Goal: Task Accomplishment & Management: Manage account settings

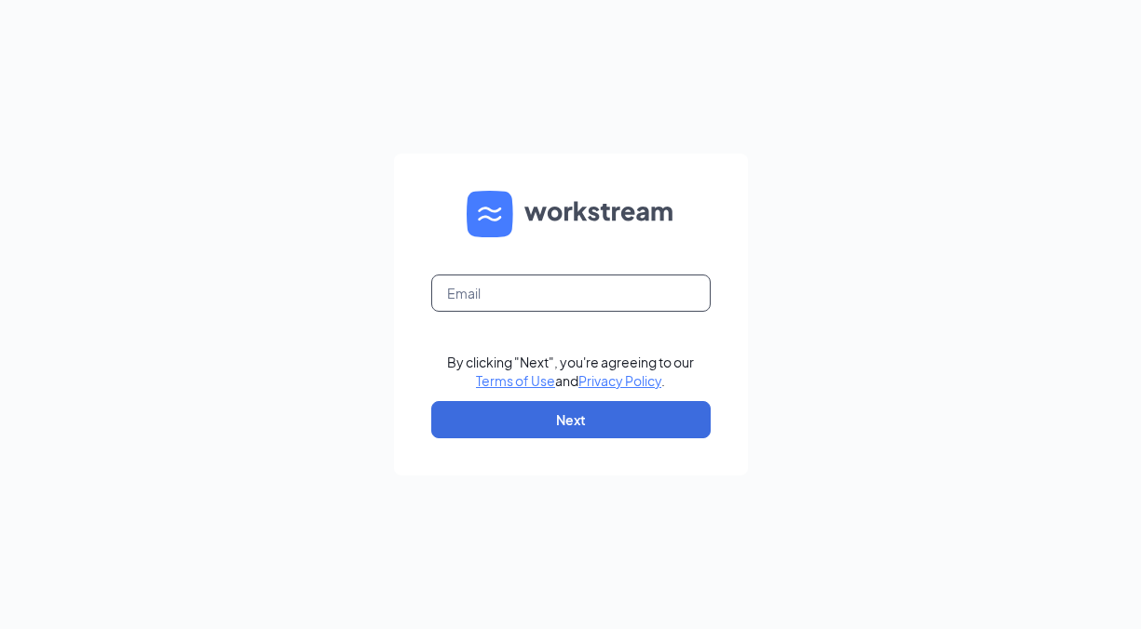
click at [503, 289] on input "text" at bounding box center [570, 293] width 279 height 37
type input "[EMAIL_ADDRESS][DOMAIN_NAME]"
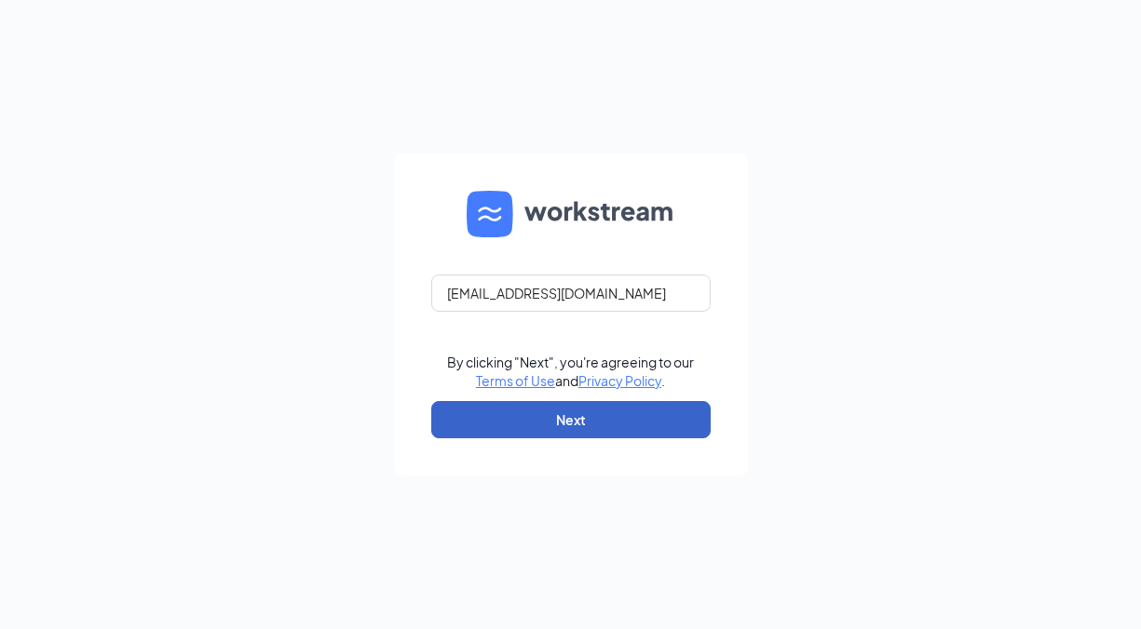
click at [579, 432] on button "Next" at bounding box center [570, 419] width 279 height 37
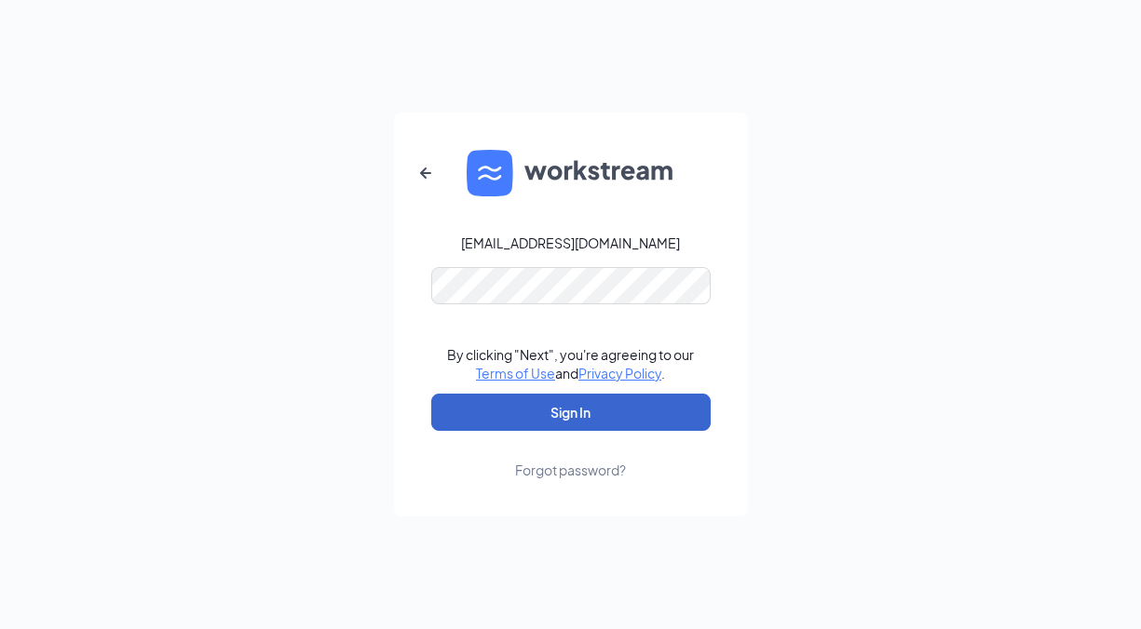
click at [648, 418] on button "Sign In" at bounding box center [570, 412] width 279 height 37
click at [545, 404] on button "Sign In" at bounding box center [570, 412] width 279 height 37
click at [673, 424] on button "Sign In" at bounding box center [570, 412] width 279 height 37
click at [554, 421] on button "Sign In" at bounding box center [570, 412] width 279 height 37
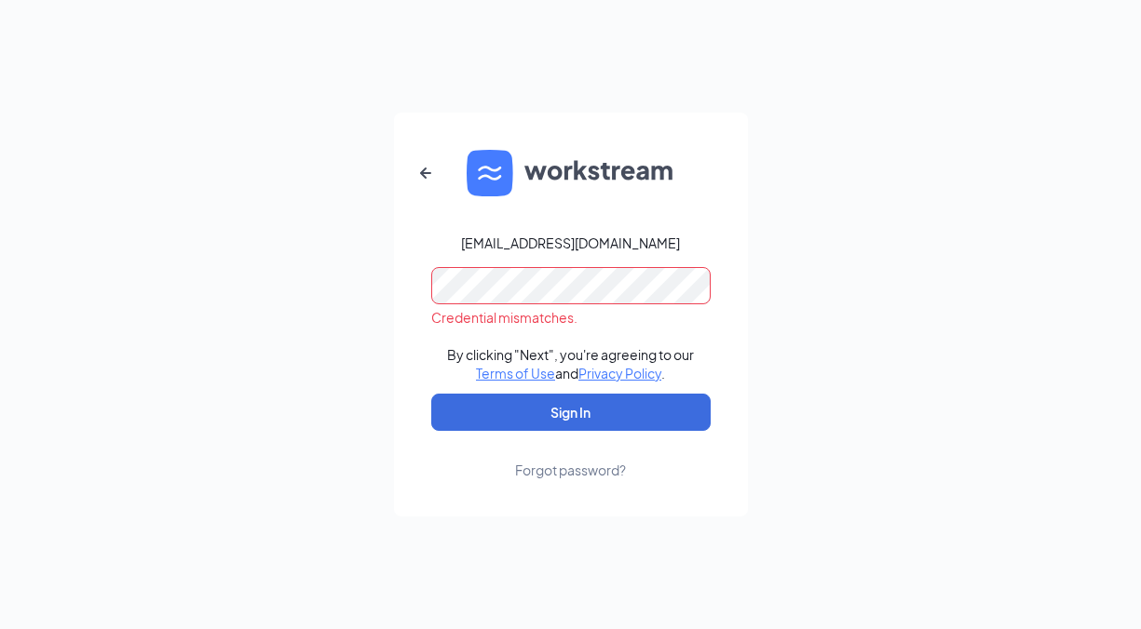
click at [294, 279] on div "798@boflavor.com Credential mismatches. By clicking "Next", you're agreeing to …" at bounding box center [570, 314] width 1141 height 629
click at [431, 394] on button "Sign In" at bounding box center [570, 412] width 279 height 37
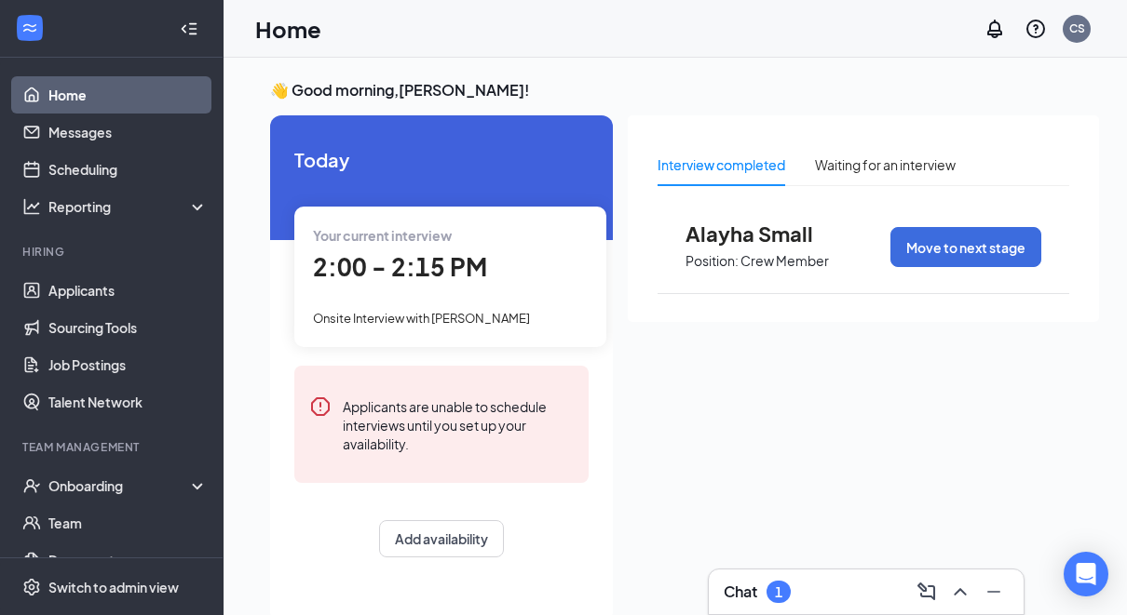
click at [880, 612] on div "Chat 1" at bounding box center [866, 592] width 315 height 45
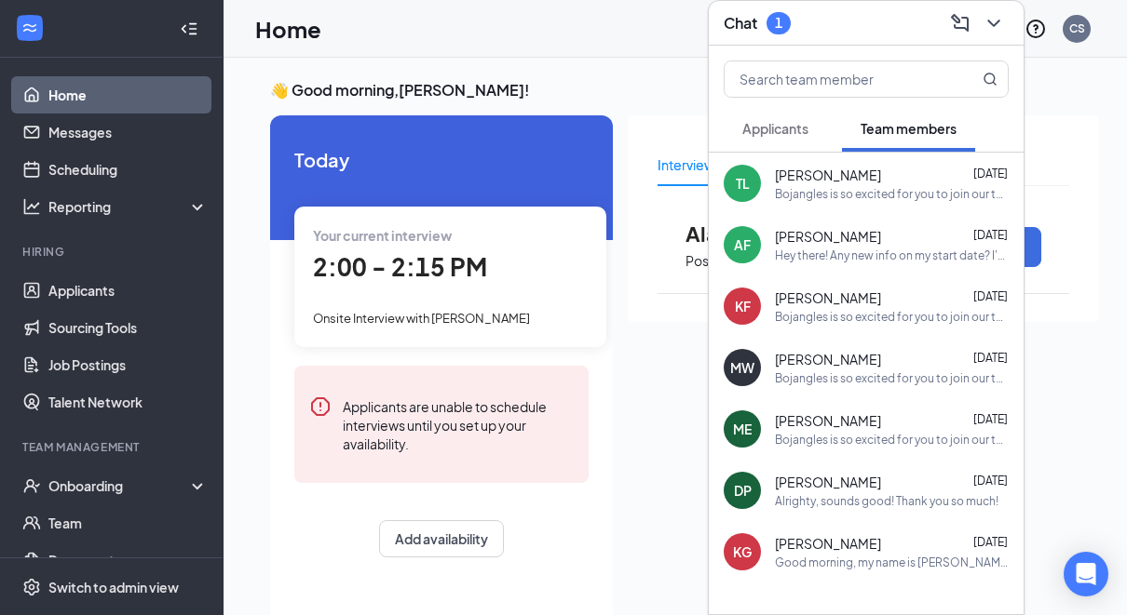
click at [792, 120] on span "Applicants" at bounding box center [775, 128] width 66 height 17
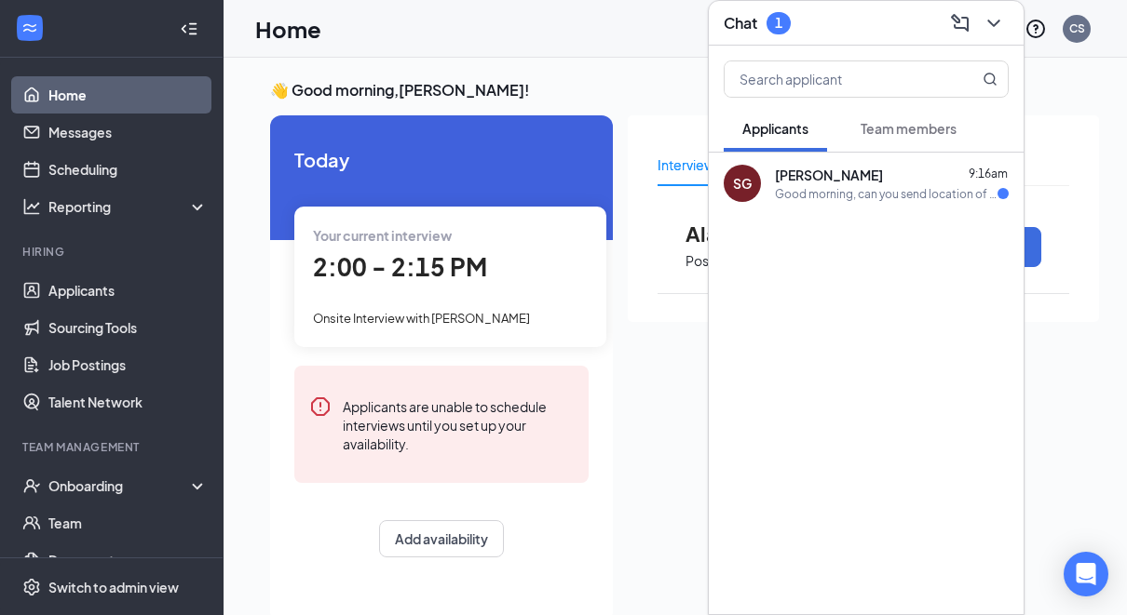
click at [921, 166] on div "[PERSON_NAME] 9:16am" at bounding box center [892, 175] width 234 height 19
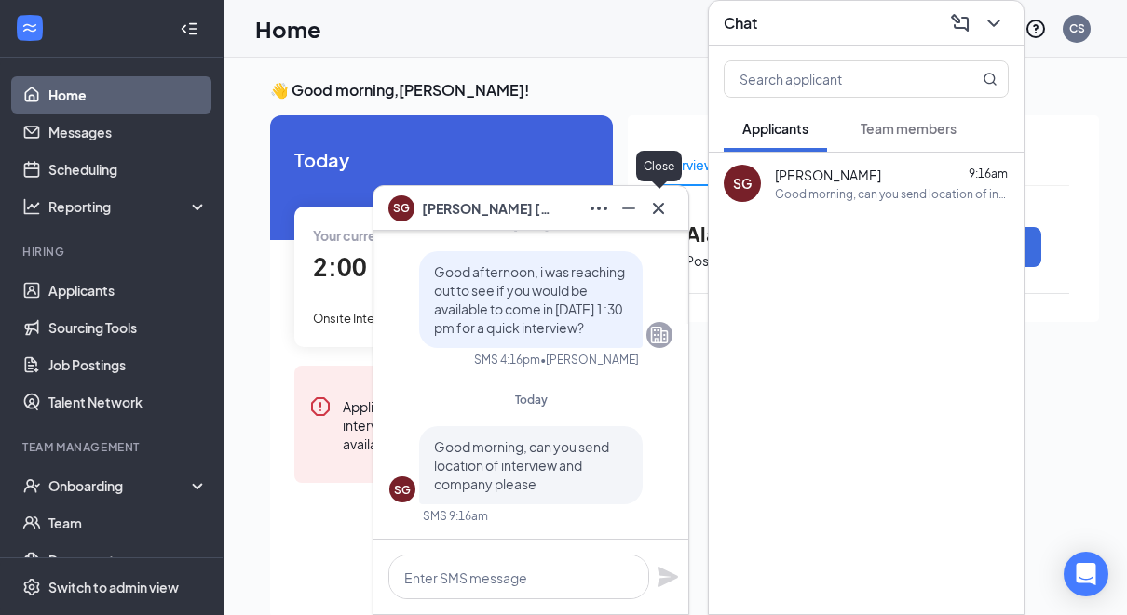
click at [658, 214] on icon "Cross" at bounding box center [658, 208] width 22 height 22
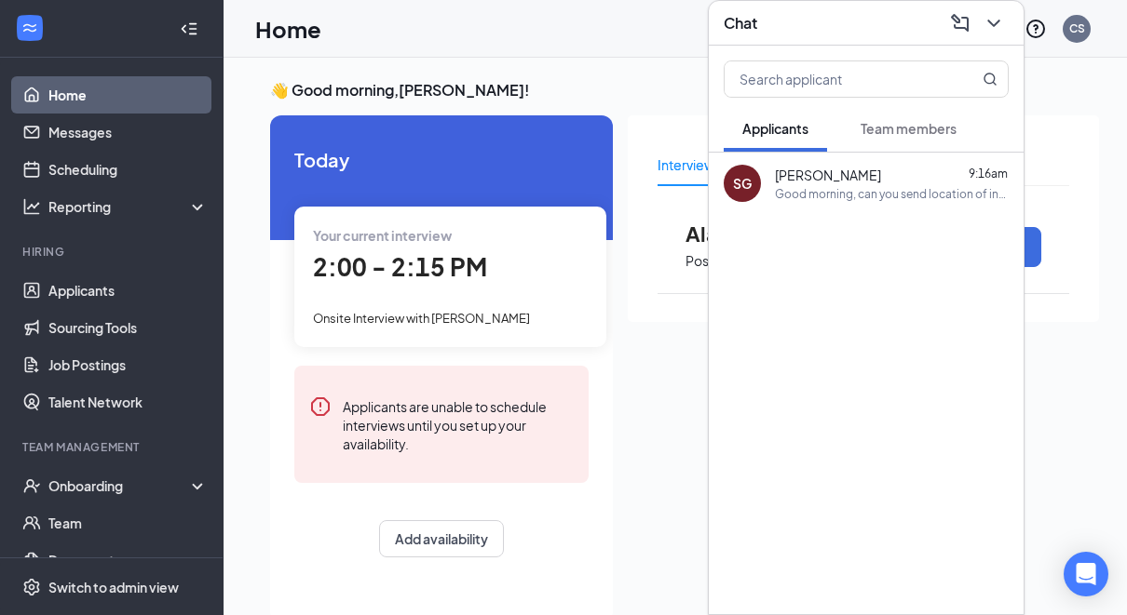
drag, startPoint x: 988, startPoint y: 18, endPoint x: 995, endPoint y: 7, distance: 13.4
click at [992, 16] on icon "ChevronDown" at bounding box center [993, 23] width 22 height 22
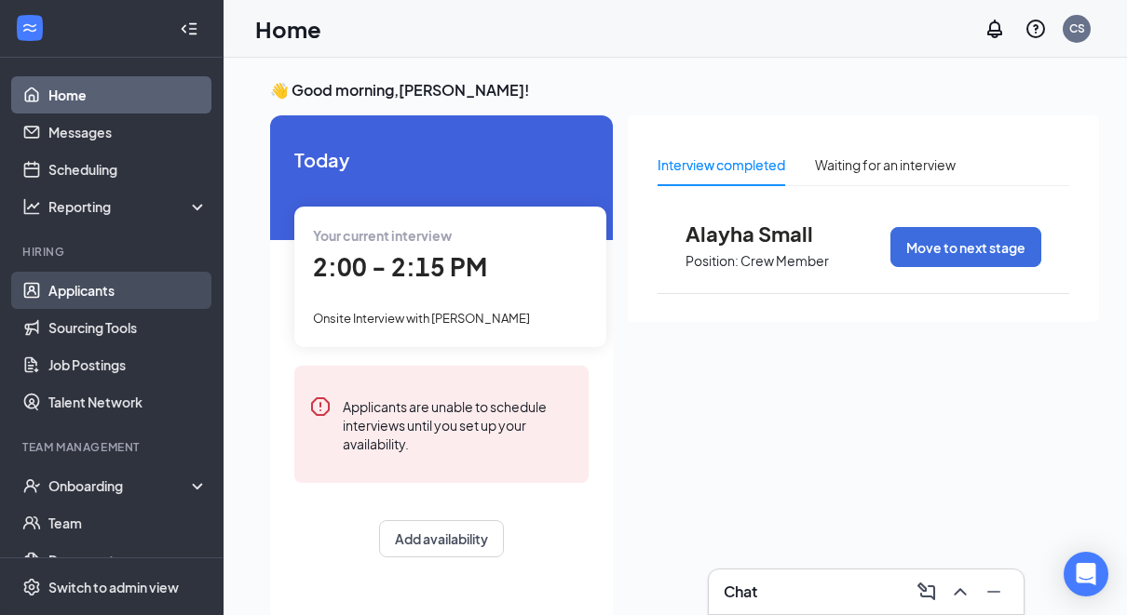
click at [68, 281] on link "Applicants" at bounding box center [127, 290] width 159 height 37
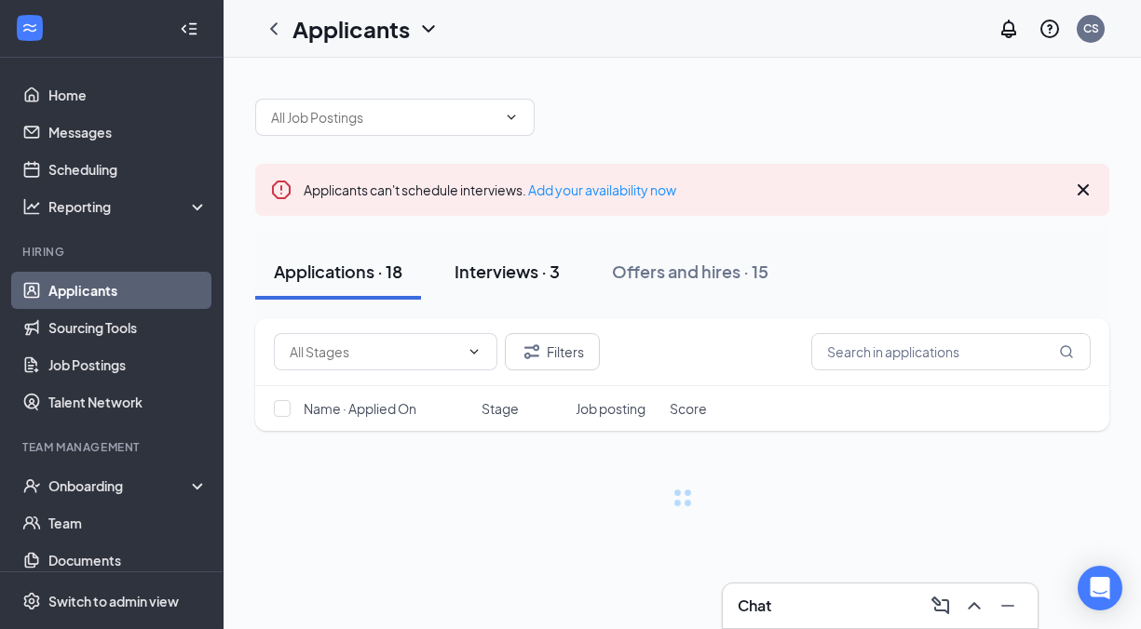
click at [537, 260] on div "Interviews · 3" at bounding box center [506, 271] width 105 height 23
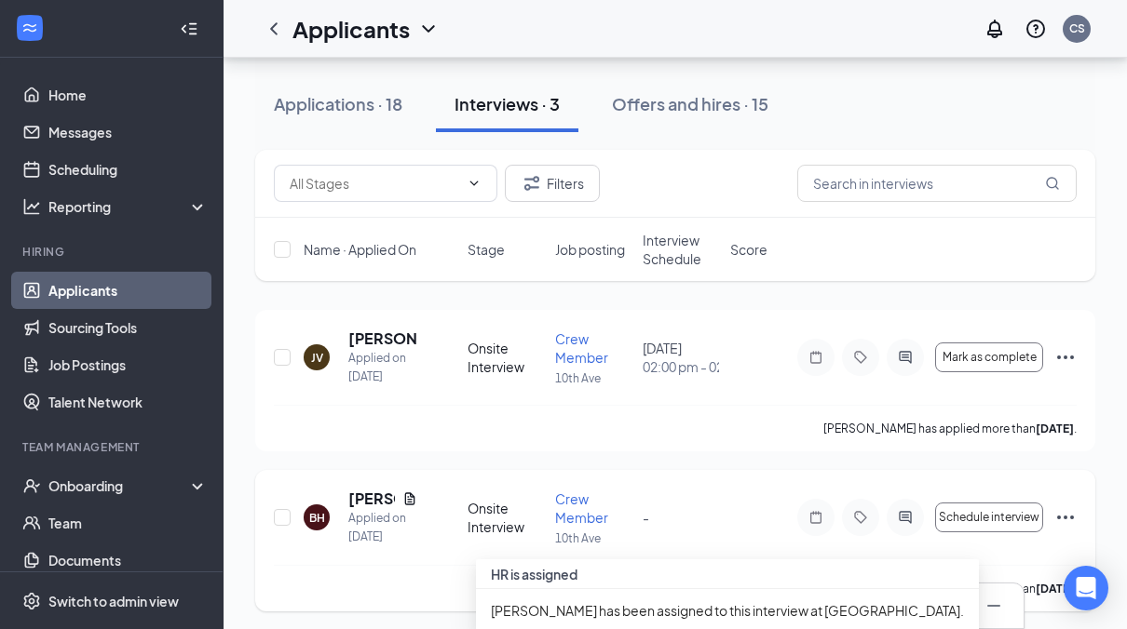
scroll to position [137, 0]
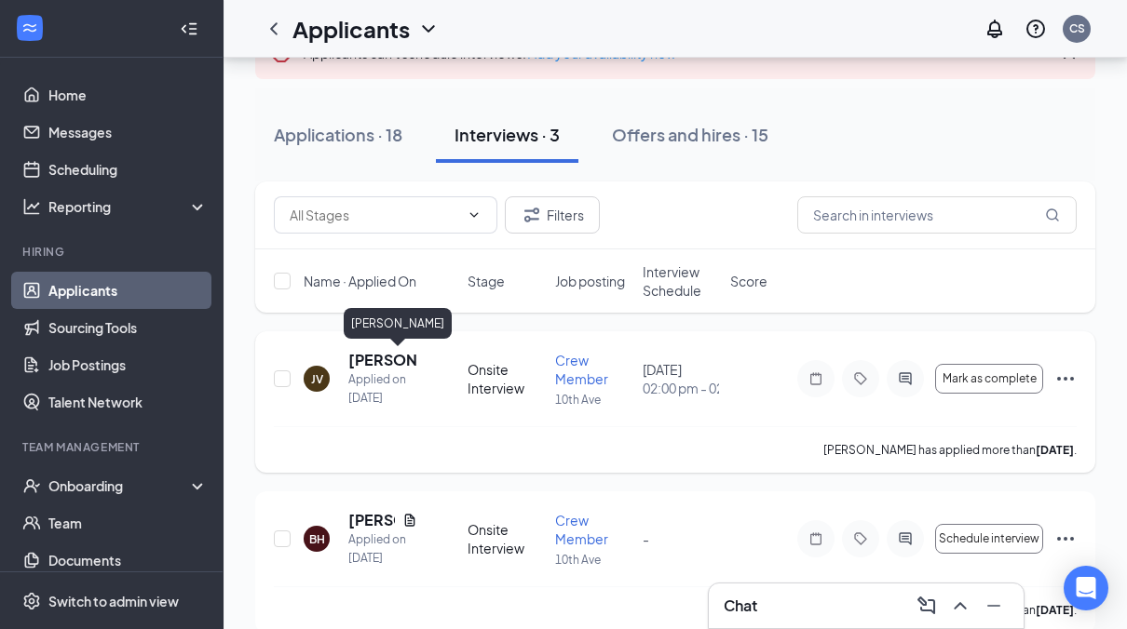
click at [366, 358] on h5 "[PERSON_NAME]" at bounding box center [382, 360] width 69 height 20
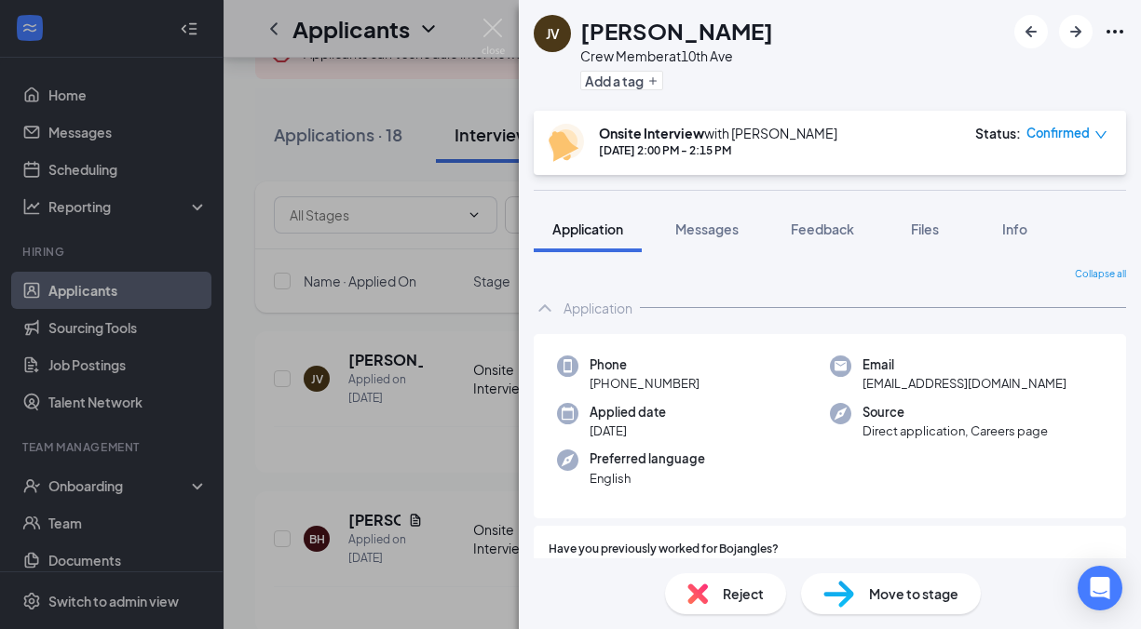
click at [430, 271] on div "JV [PERSON_NAME] Crew Member at 10th Ave Add a tag Onsite Interview with [PERSO…" at bounding box center [570, 314] width 1141 height 629
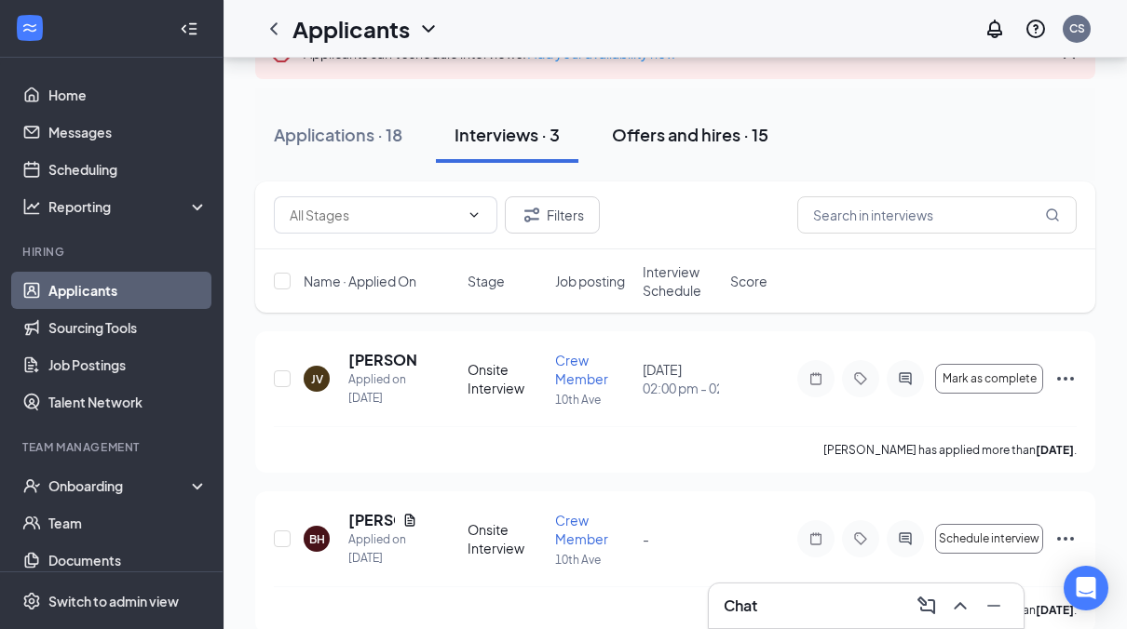
click at [673, 126] on div "Offers and hires · 15" at bounding box center [690, 134] width 156 height 23
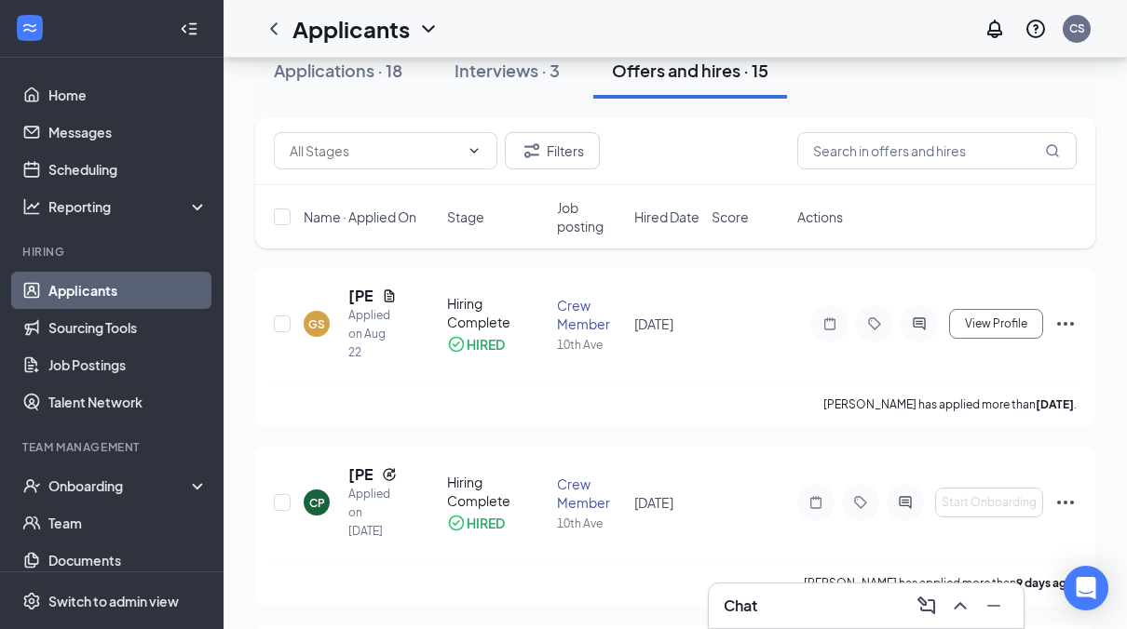
scroll to position [93, 0]
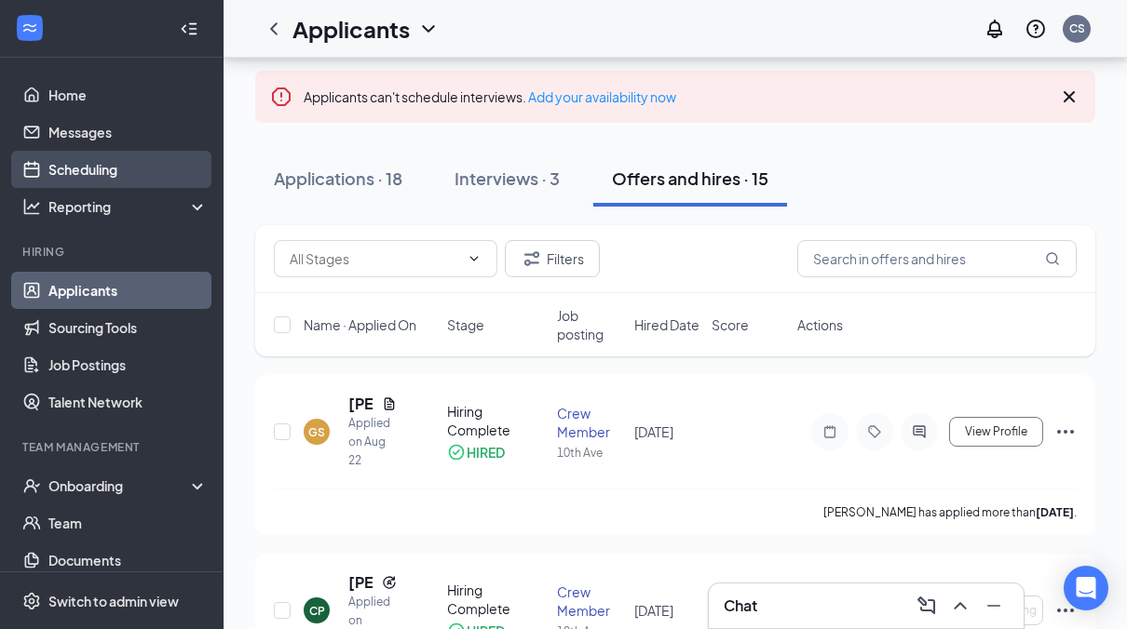
drag, startPoint x: 300, startPoint y: 182, endPoint x: 157, endPoint y: 156, distance: 144.8
click at [300, 182] on div "Applications · 18" at bounding box center [338, 178] width 128 height 23
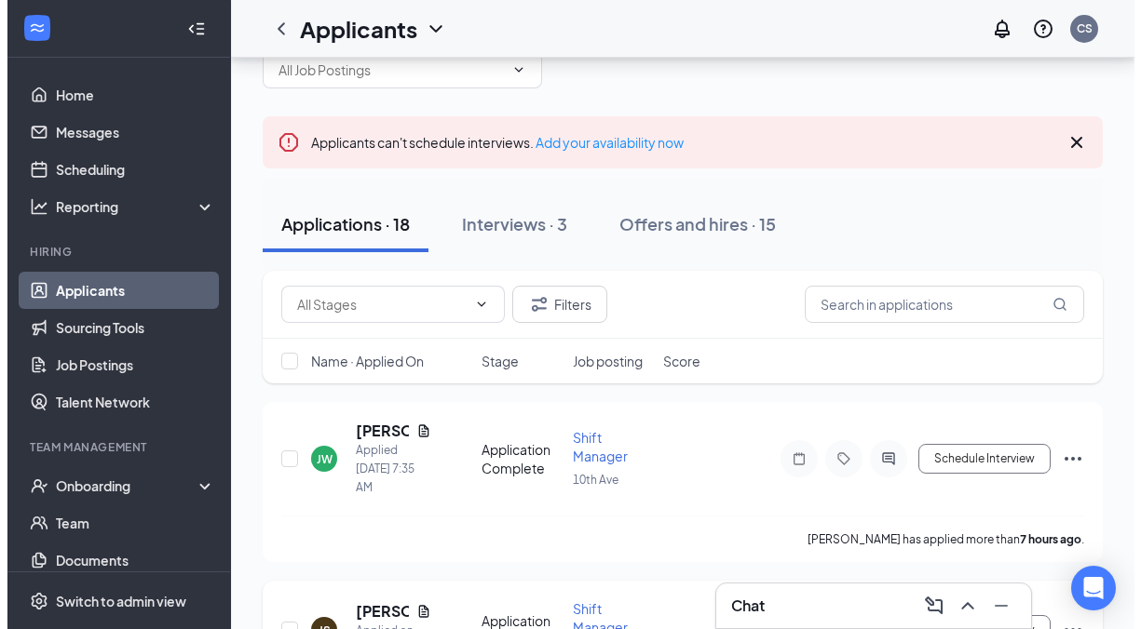
scroll to position [93, 0]
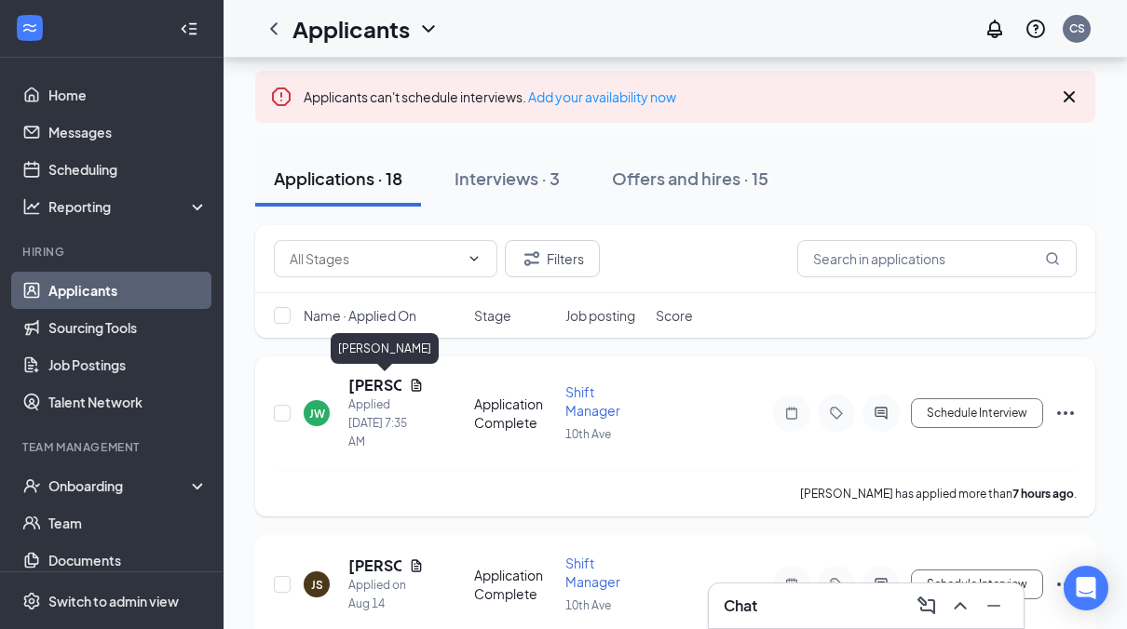
click at [369, 390] on h5 "[PERSON_NAME]" at bounding box center [374, 385] width 53 height 20
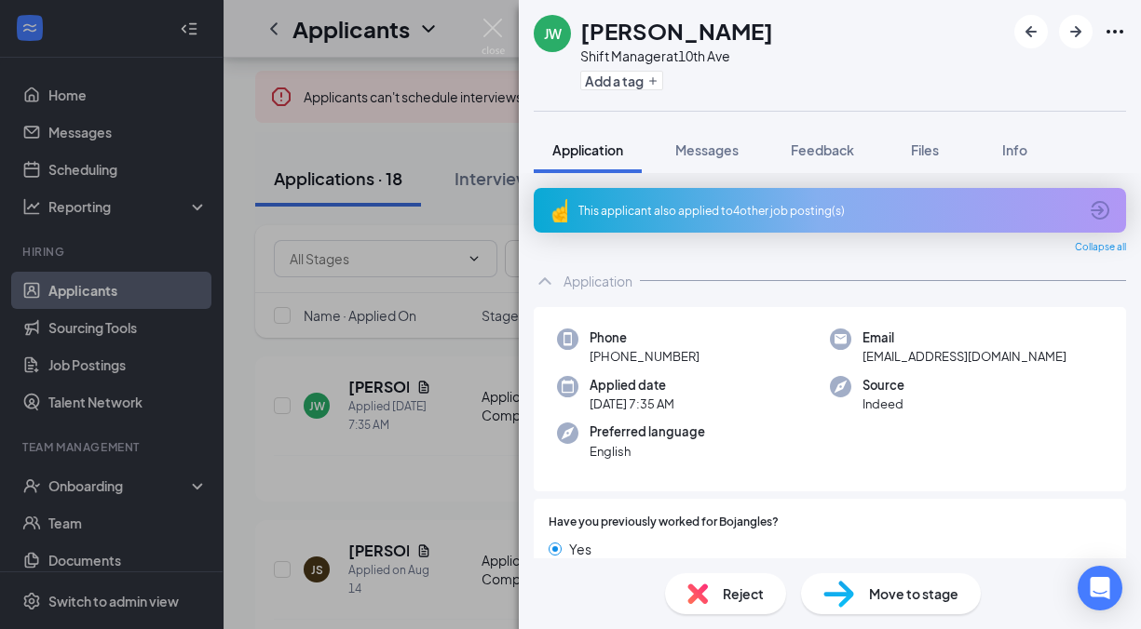
click at [674, 210] on div "This applicant also applied to 4 other job posting(s)" at bounding box center [827, 211] width 499 height 16
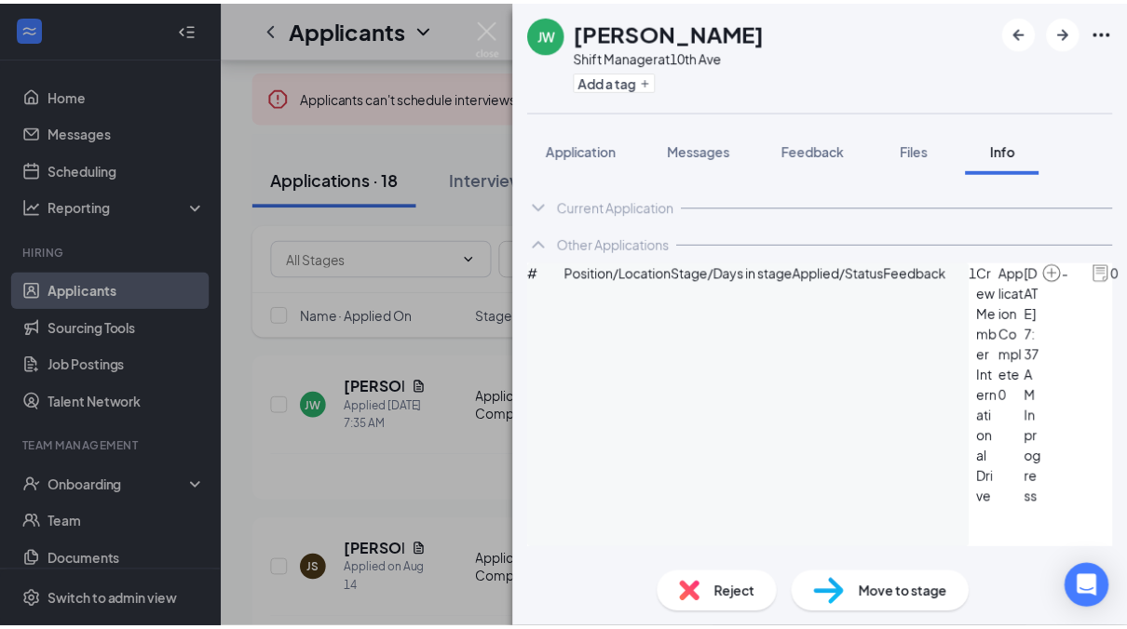
scroll to position [39, 0]
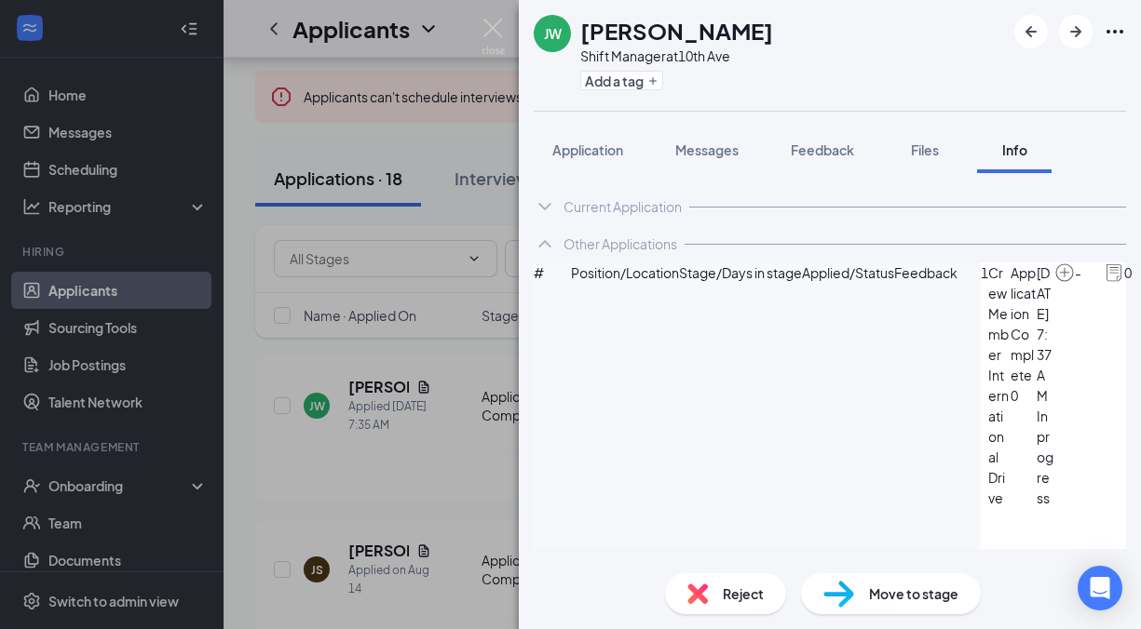
drag, startPoint x: 400, startPoint y: 453, endPoint x: 412, endPoint y: 448, distance: 12.5
click at [411, 450] on div "[PERSON_NAME] Shift Manager at 10th Ave Add a tag Application Messages Feedback…" at bounding box center [570, 314] width 1141 height 629
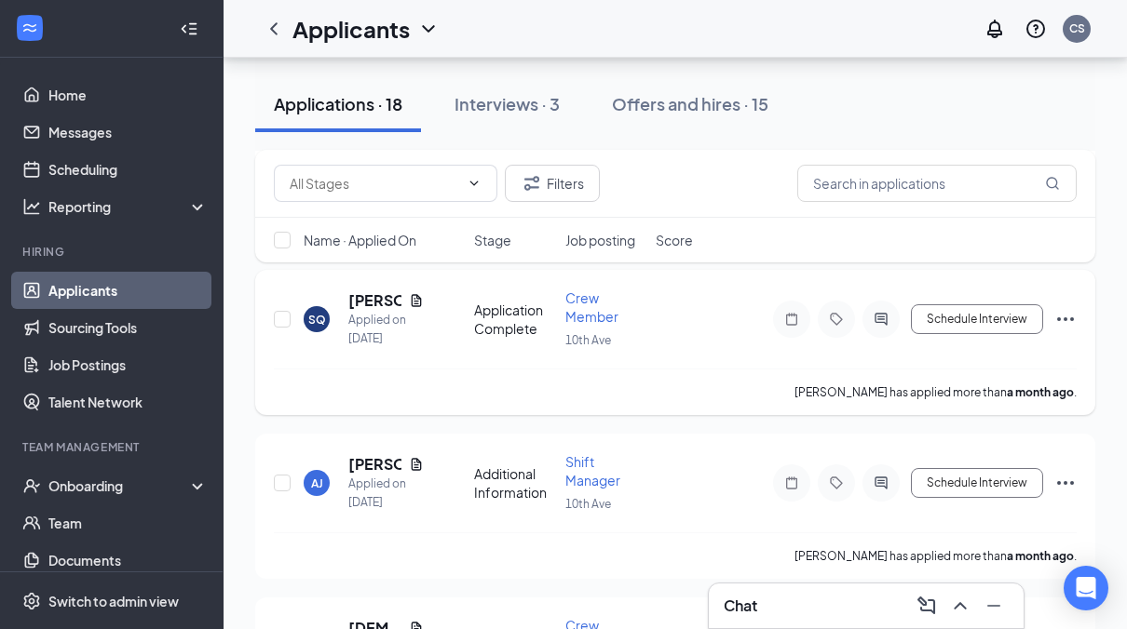
scroll to position [1210, 0]
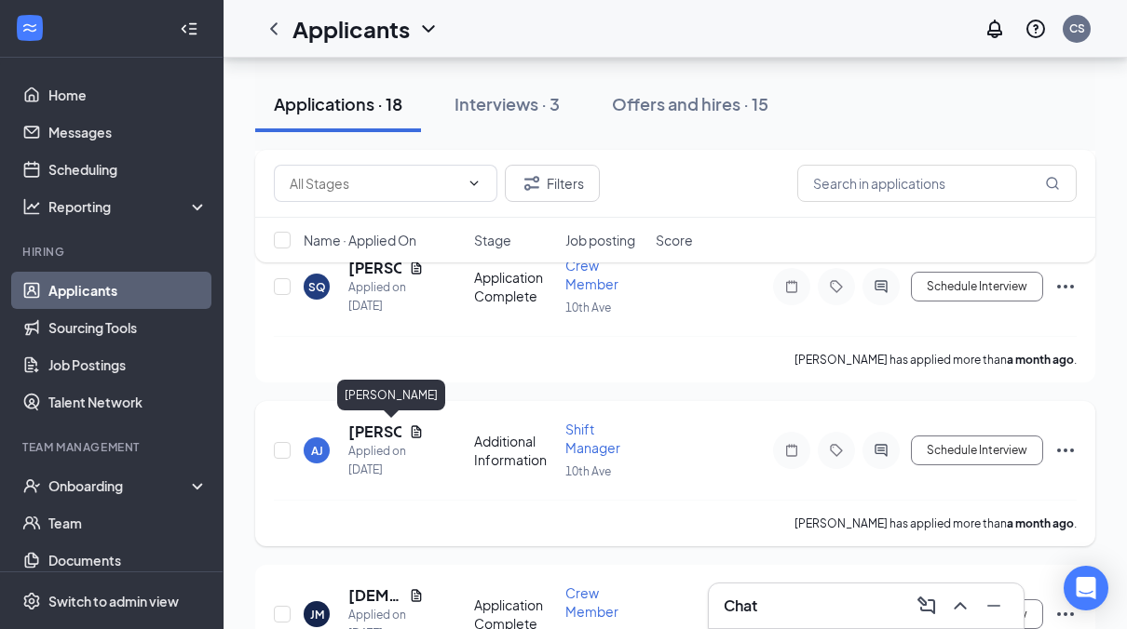
click at [389, 433] on h5 "[PERSON_NAME]" at bounding box center [374, 432] width 53 height 20
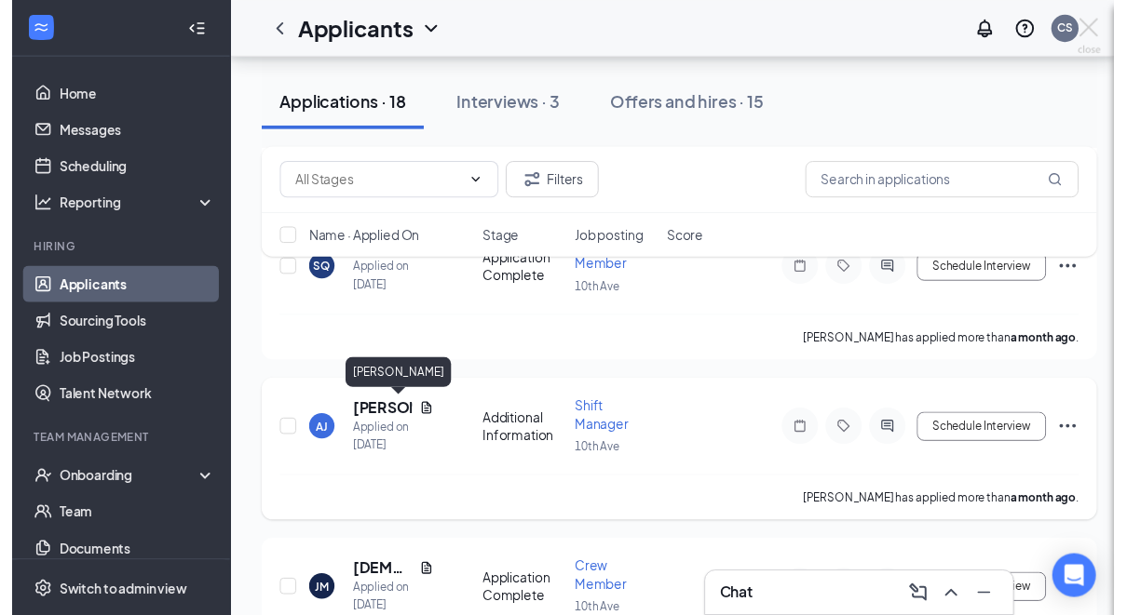
scroll to position [1196, 0]
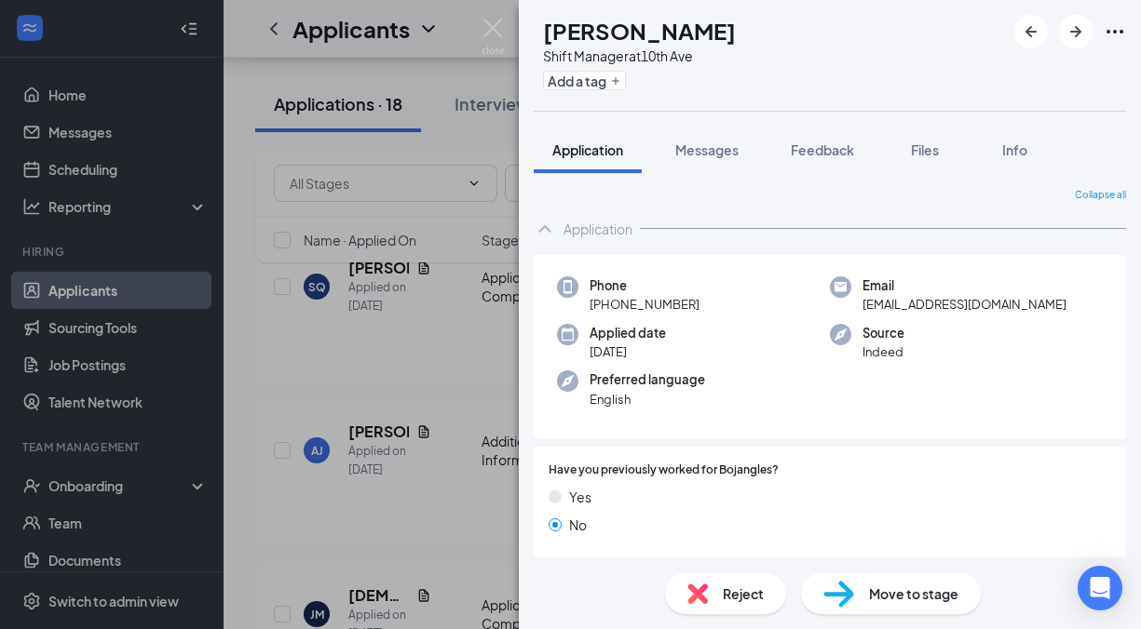
click at [264, 370] on div "AJ [PERSON_NAME] Manager at [GEOGRAPHIC_DATA] Add a tag Application Messages Fe…" at bounding box center [570, 314] width 1141 height 629
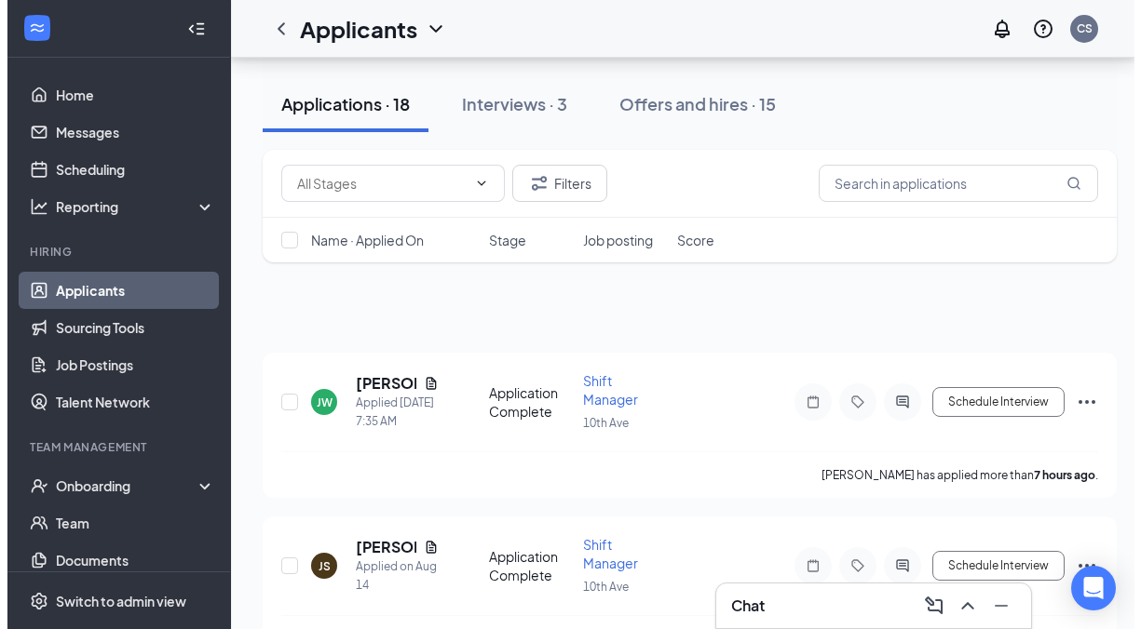
scroll to position [61, 0]
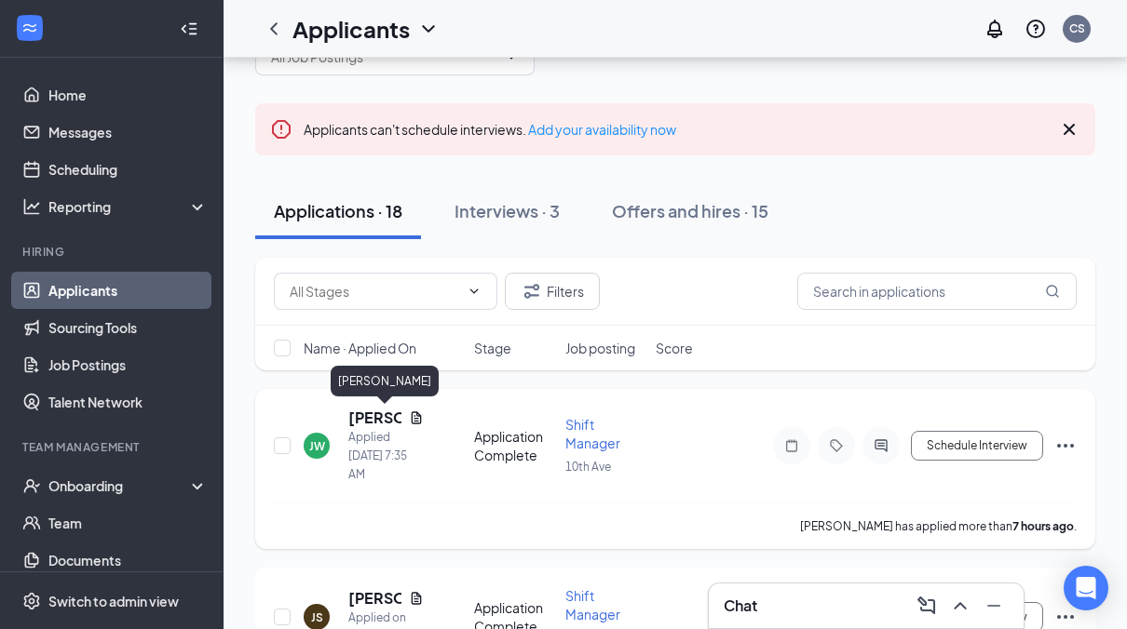
click at [363, 413] on h5 "[PERSON_NAME]" at bounding box center [374, 418] width 53 height 20
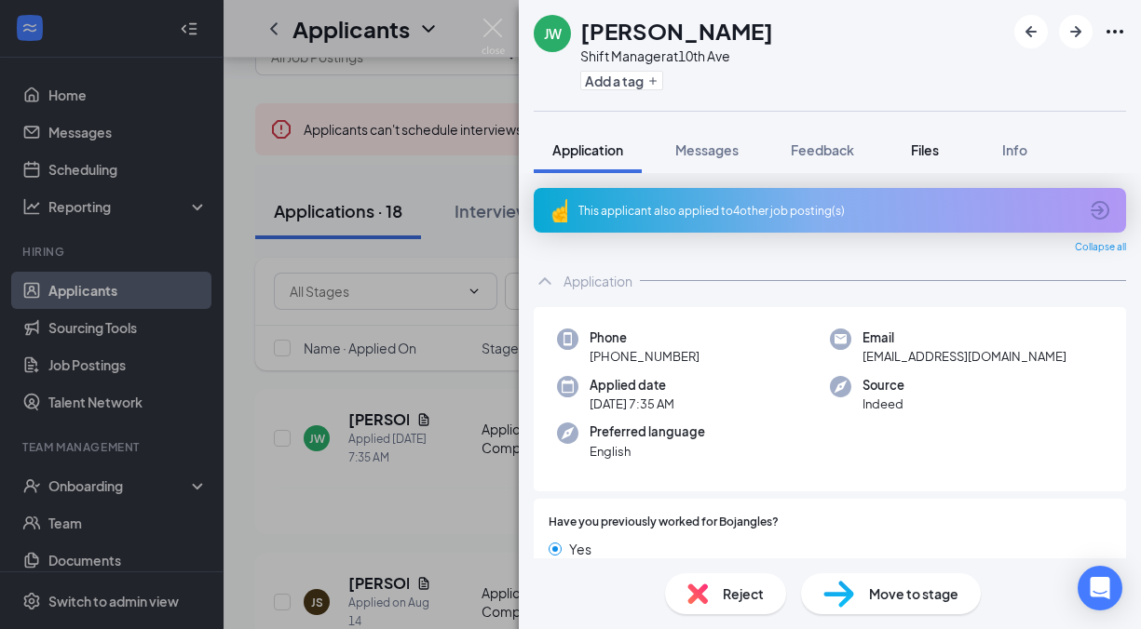
click at [914, 157] on span "Files" at bounding box center [925, 150] width 28 height 17
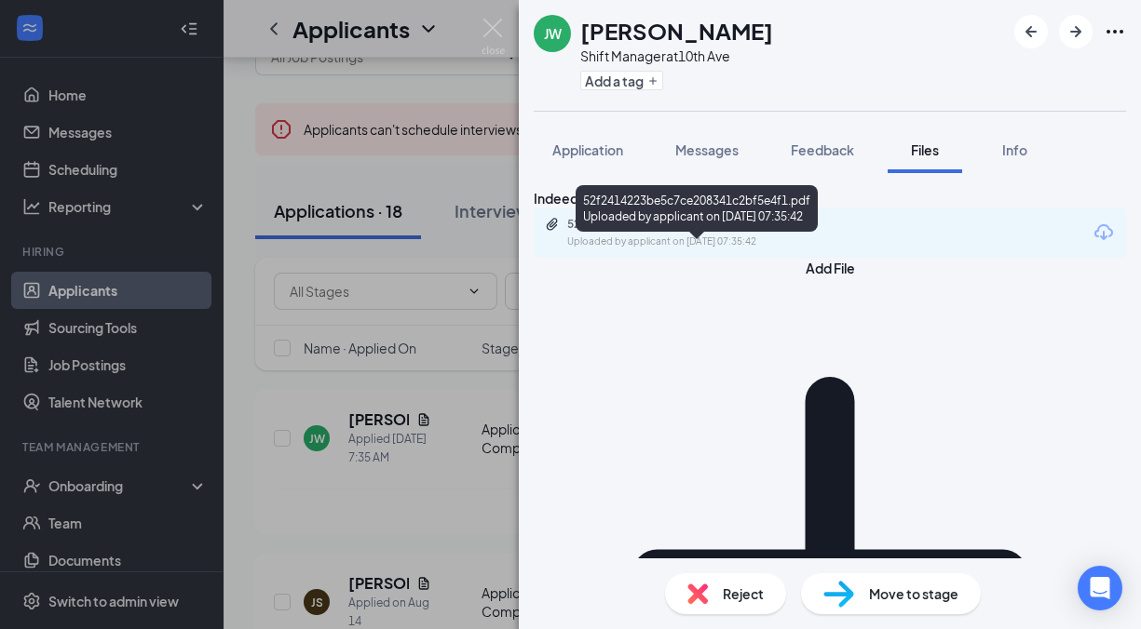
click at [736, 232] on div "52f2414223be5c7ce208341c2bf5e4f1.pdf" at bounding box center [697, 224] width 261 height 15
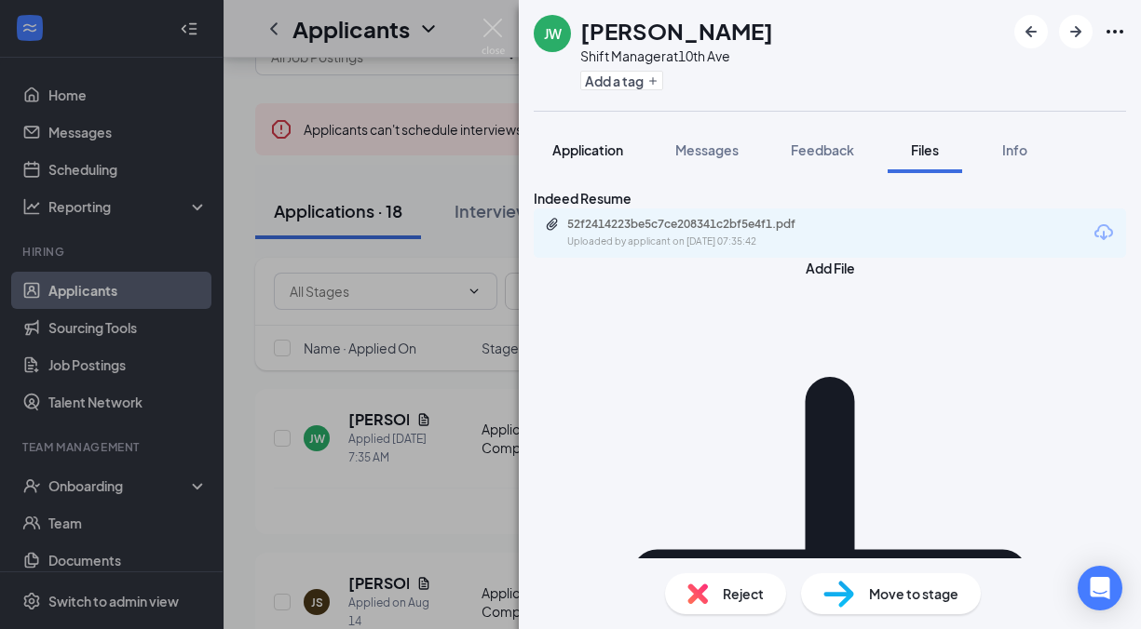
click at [612, 154] on span "Application" at bounding box center [587, 150] width 71 height 17
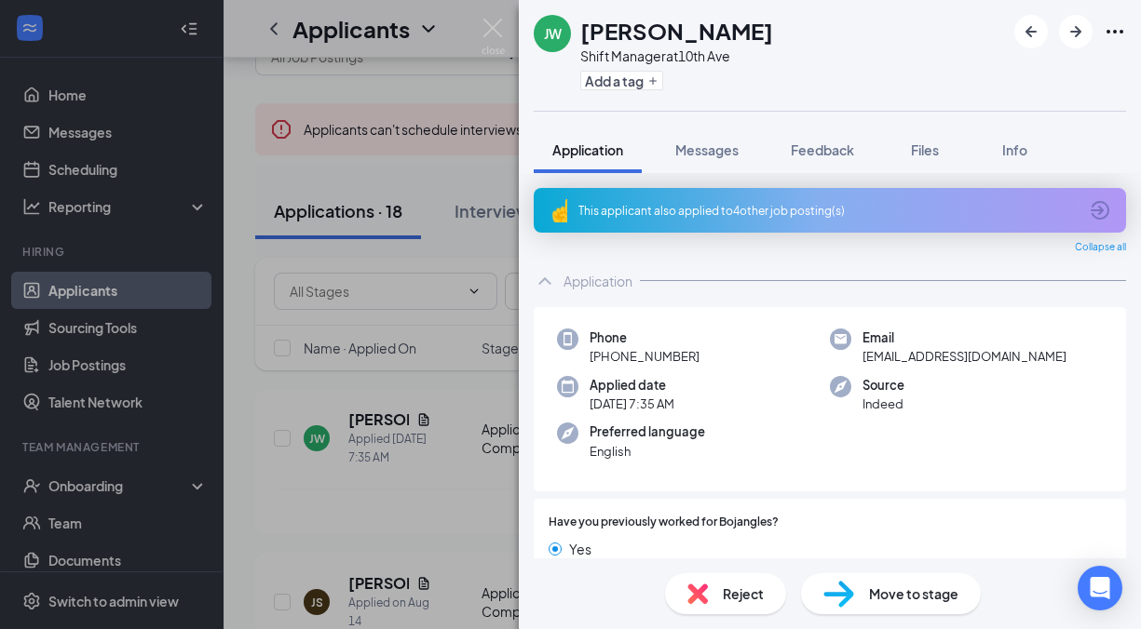
click at [653, 203] on div "This applicant also applied to 4 other job posting(s)" at bounding box center [827, 211] width 499 height 16
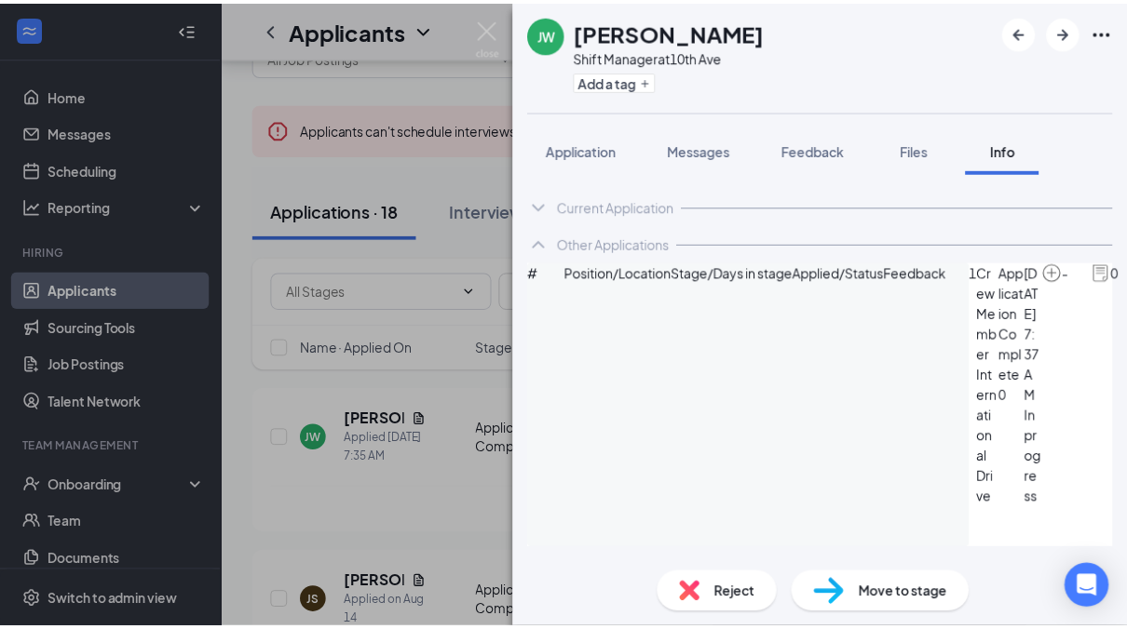
scroll to position [39, 0]
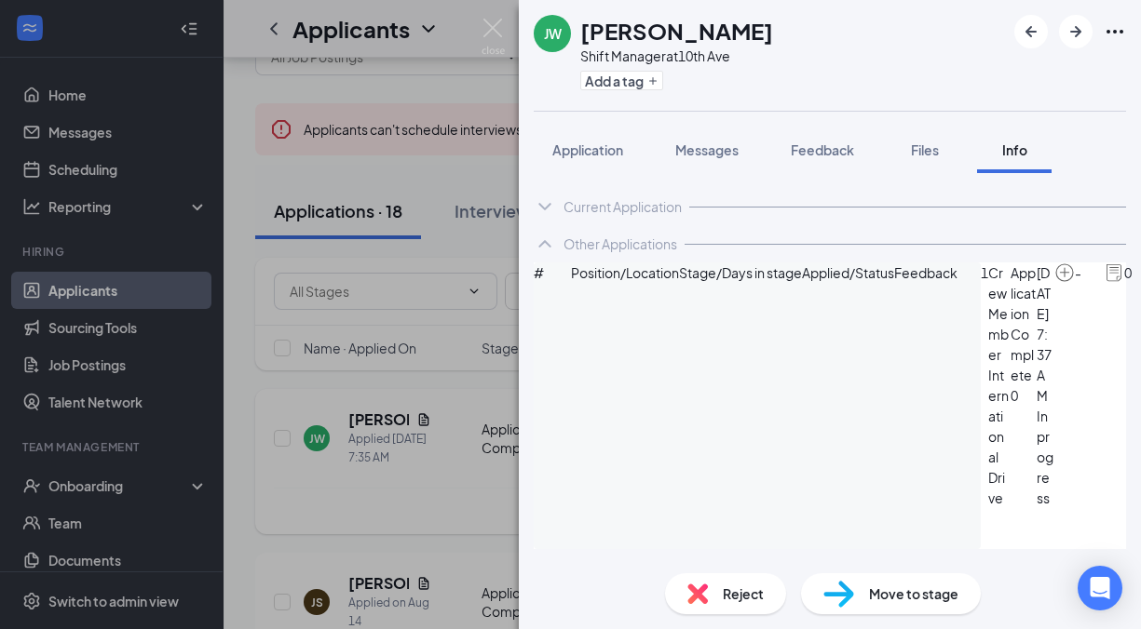
drag, startPoint x: 318, startPoint y: 333, endPoint x: 373, endPoint y: 425, distance: 107.0
click at [320, 333] on div "[PERSON_NAME] Shift Manager at 10th Ave Add a tag Application Messages Feedback…" at bounding box center [570, 314] width 1141 height 629
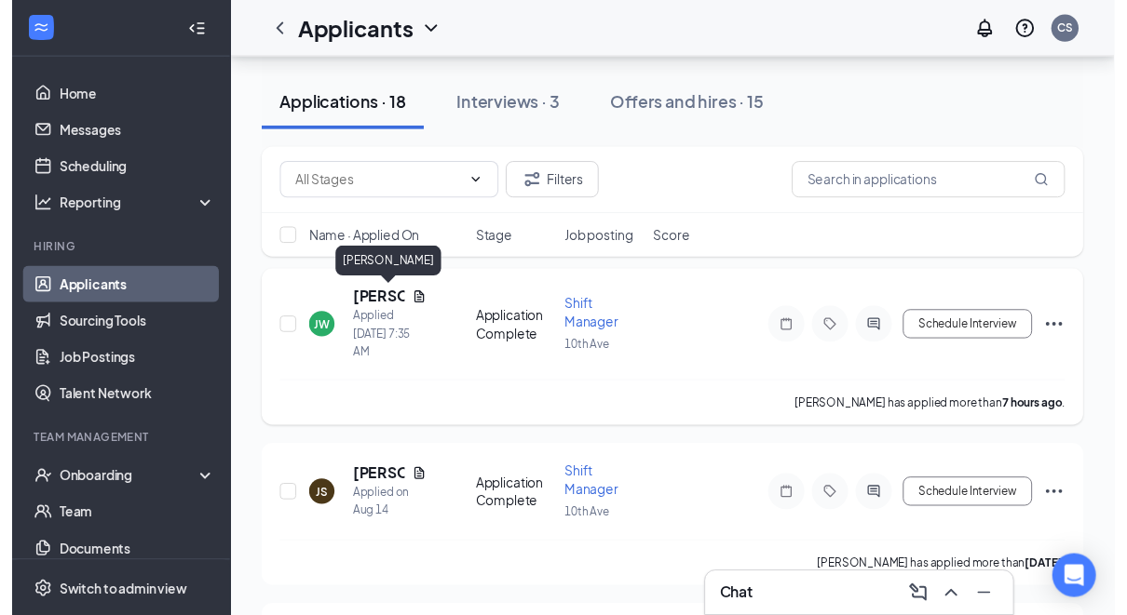
scroll to position [247, 0]
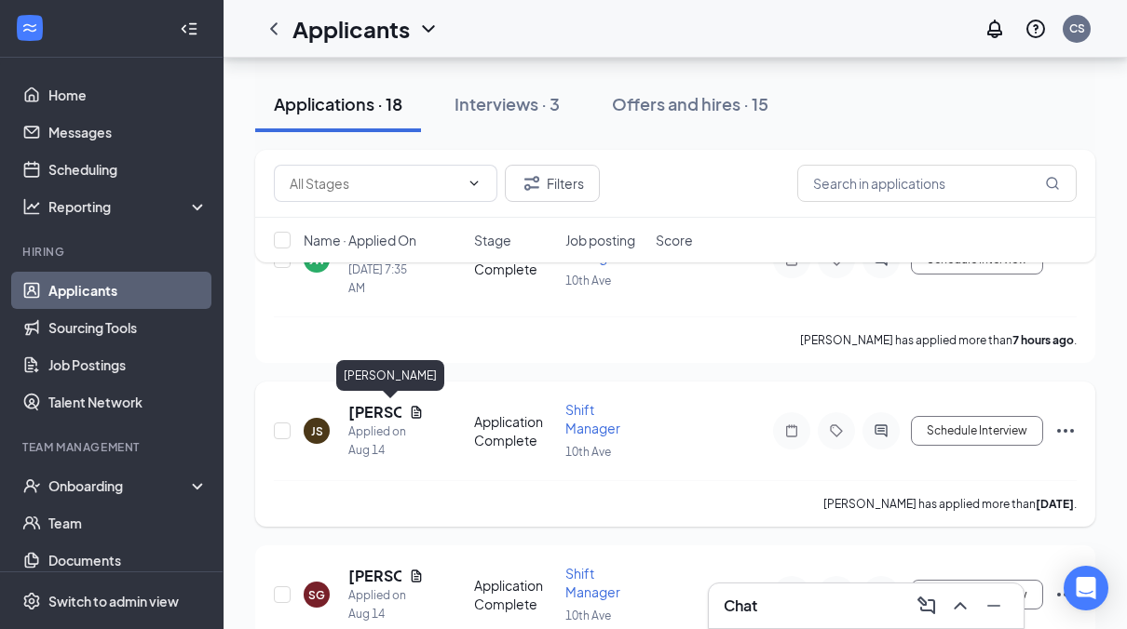
click at [364, 412] on h5 "[PERSON_NAME]" at bounding box center [374, 412] width 53 height 20
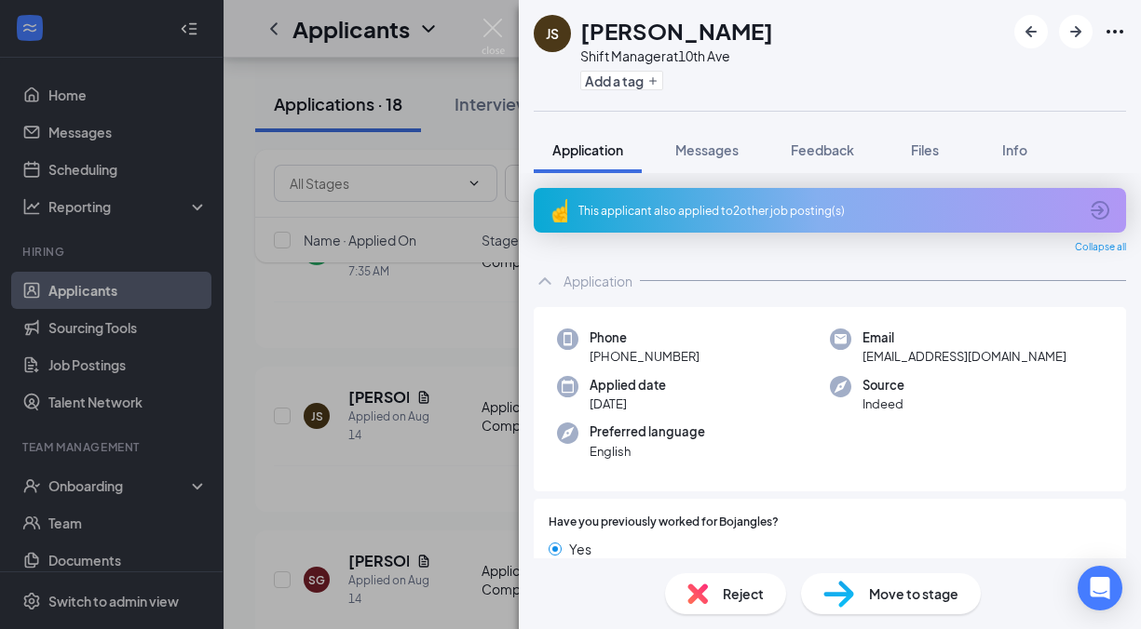
click at [782, 212] on div "This applicant also applied to 2 other job posting(s)" at bounding box center [827, 211] width 499 height 16
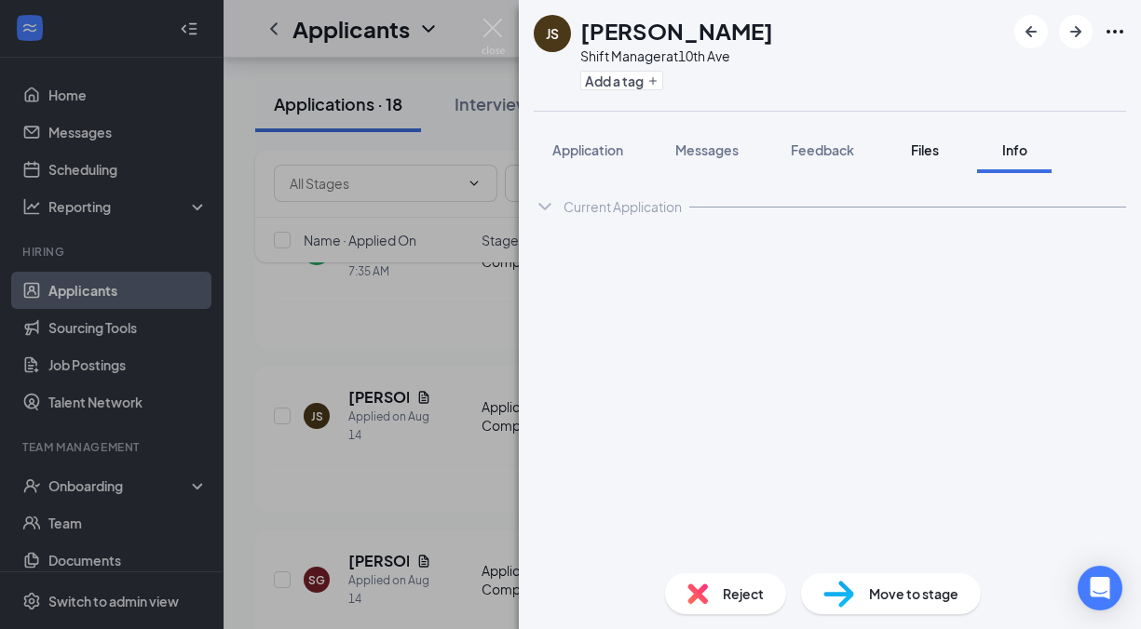
drag, startPoint x: 936, startPoint y: 137, endPoint x: 925, endPoint y: 143, distance: 12.9
click at [933, 137] on button "Files" at bounding box center [924, 150] width 74 height 47
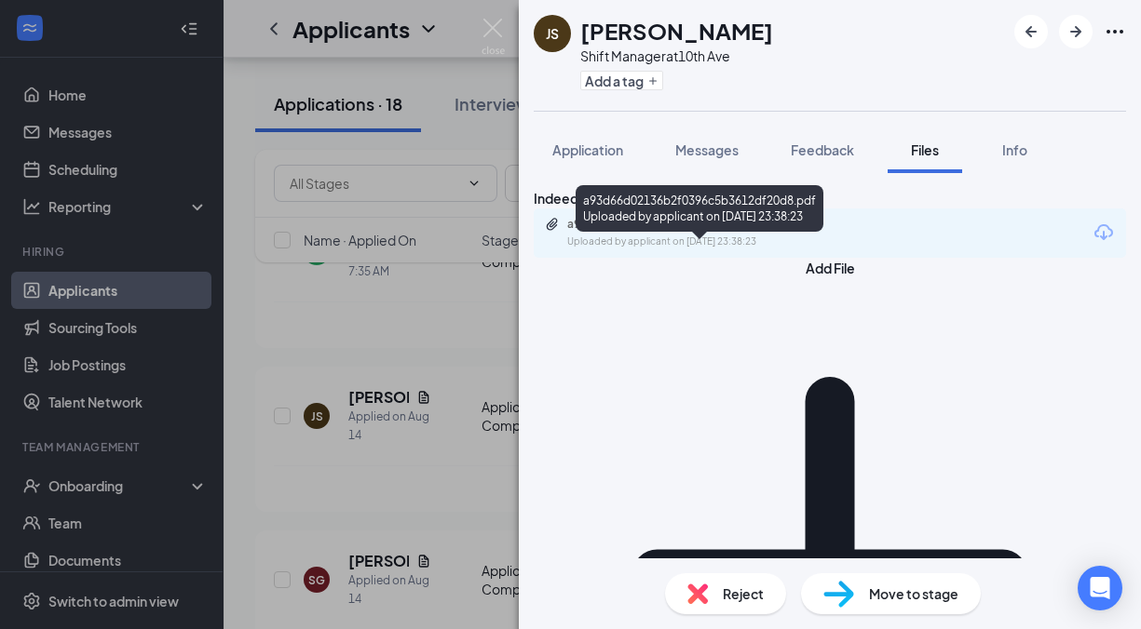
click at [737, 232] on div "a93d66d02136b2f0396c5b3612df20d8.pdf" at bounding box center [697, 224] width 261 height 15
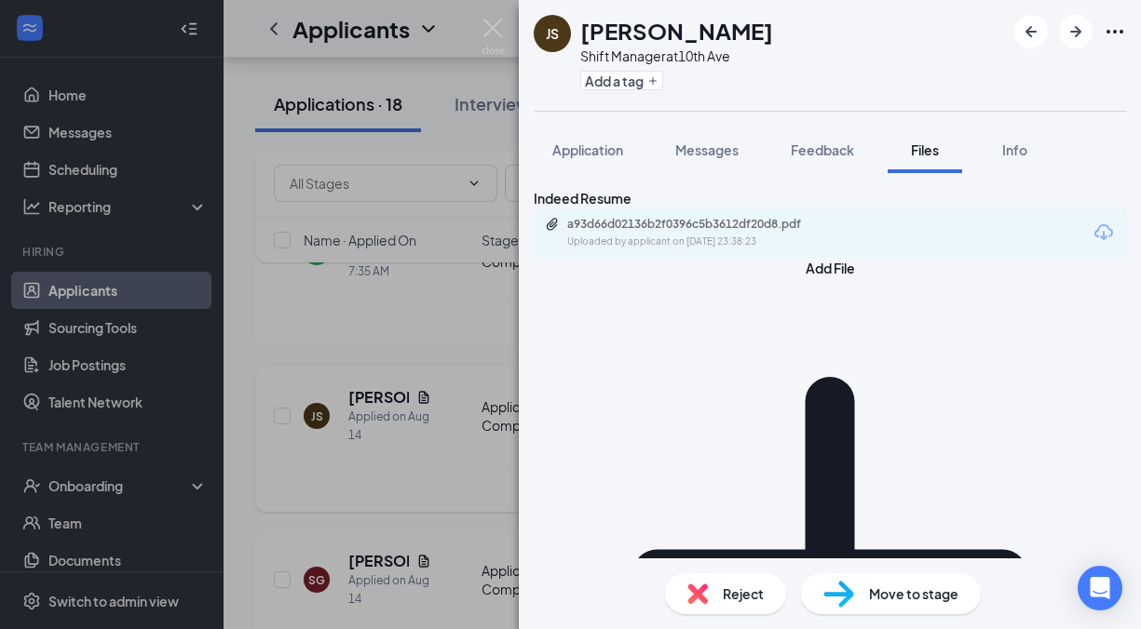
click at [329, 382] on div "[PERSON_NAME] Shift Manager at 10th Ave Add a tag Application Messages Feedback…" at bounding box center [570, 314] width 1141 height 629
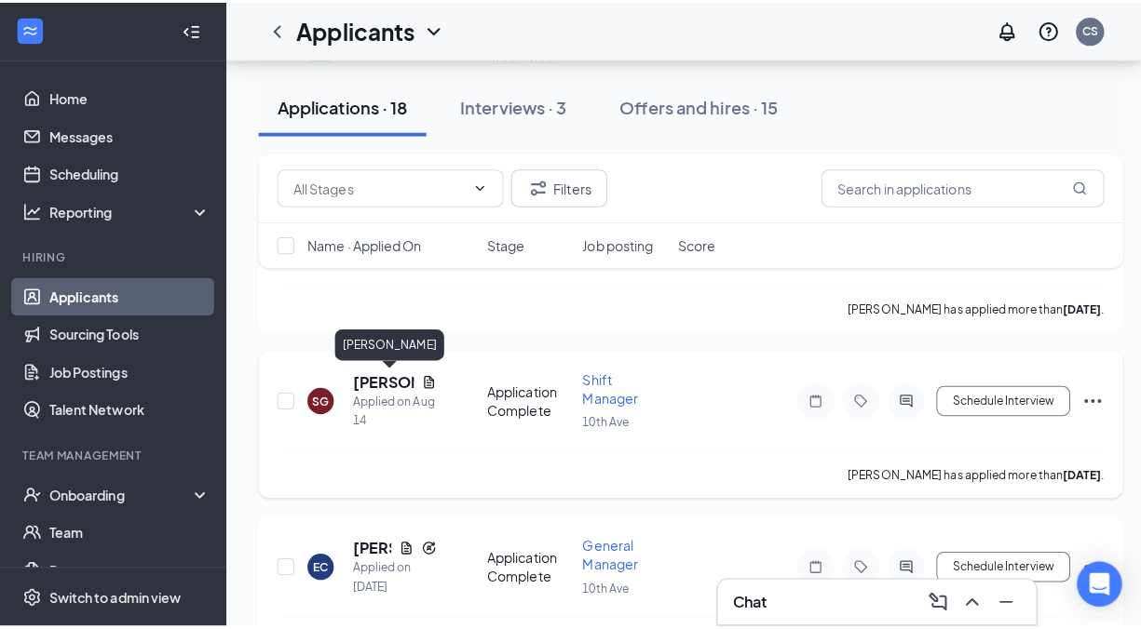
scroll to position [526, 0]
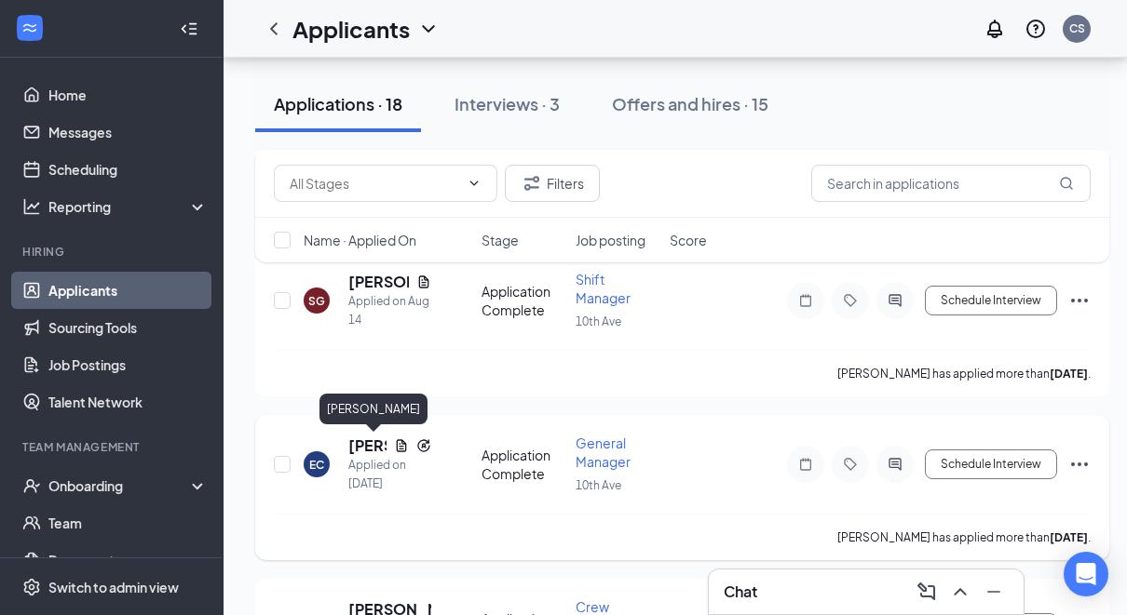
click at [362, 438] on h5 "[PERSON_NAME]" at bounding box center [367, 446] width 38 height 20
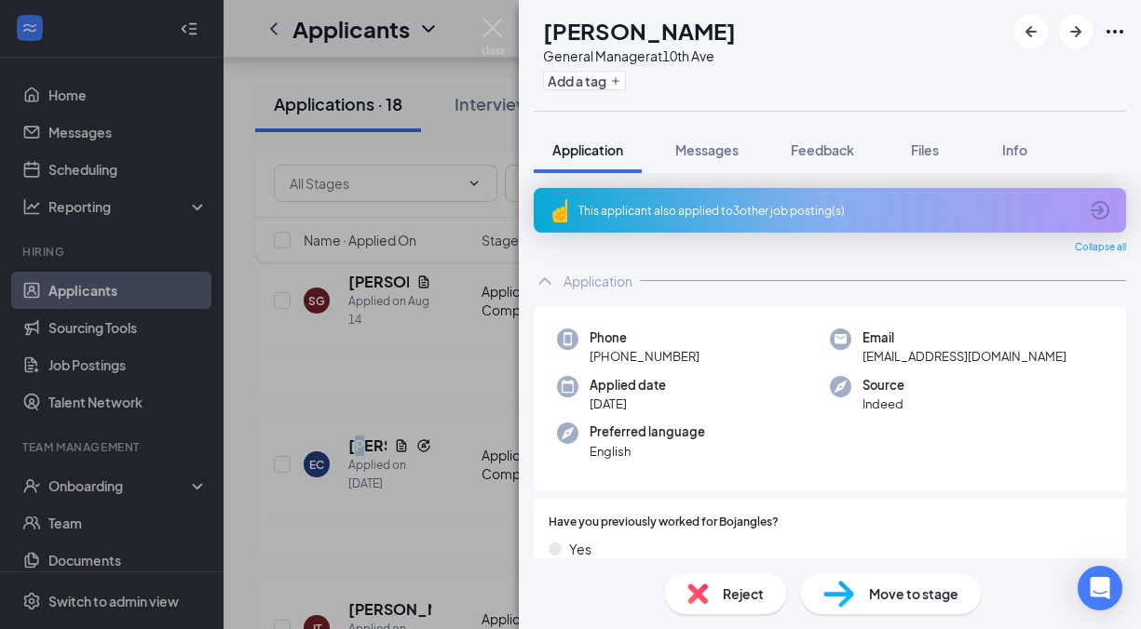
drag, startPoint x: 929, startPoint y: 158, endPoint x: 827, endPoint y: 179, distance: 104.4
click at [929, 156] on div "Files" at bounding box center [924, 150] width 37 height 19
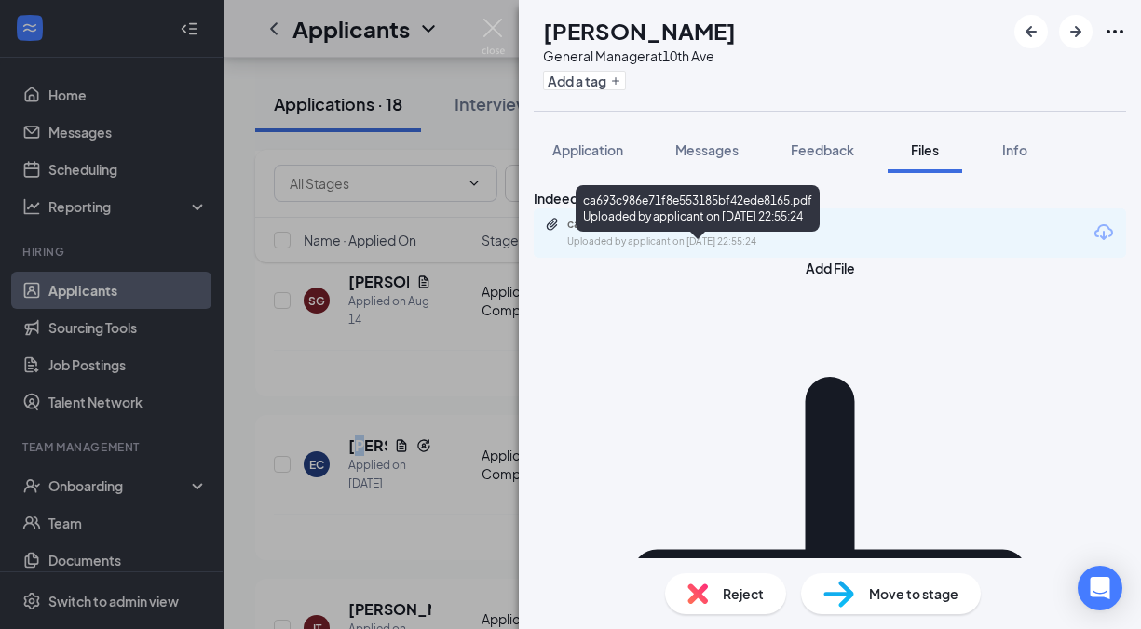
click at [623, 232] on div "ca693c986e71f8e553185bf42ede8165.pdf" at bounding box center [697, 224] width 261 height 15
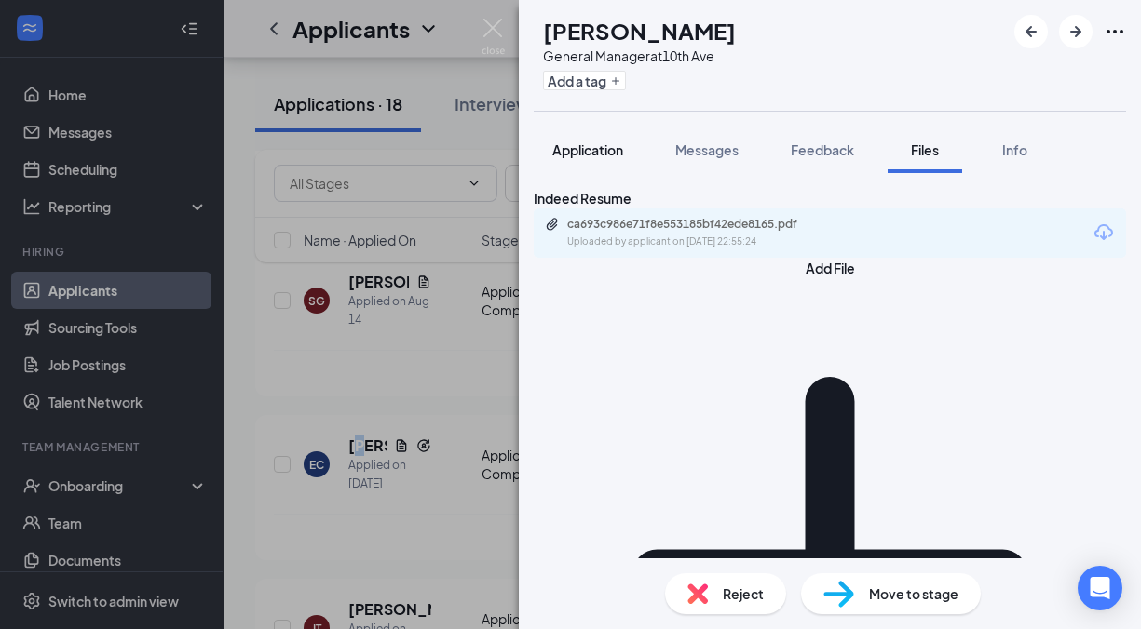
click at [598, 155] on span "Application" at bounding box center [587, 150] width 71 height 17
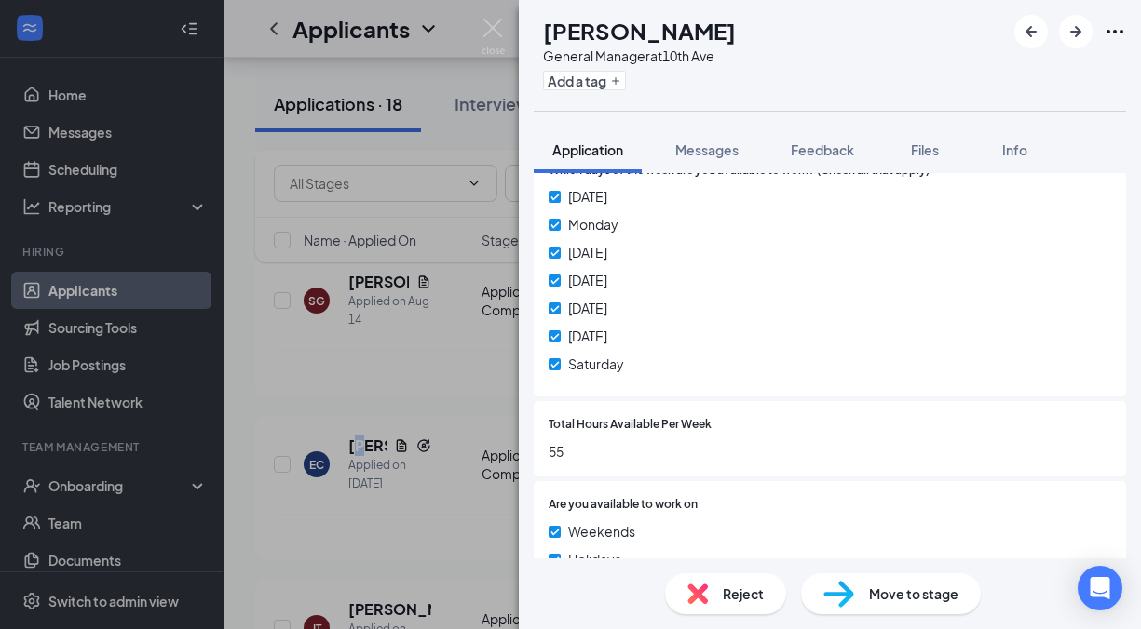
scroll to position [1117, 0]
click at [614, 160] on button "Application" at bounding box center [588, 150] width 108 height 47
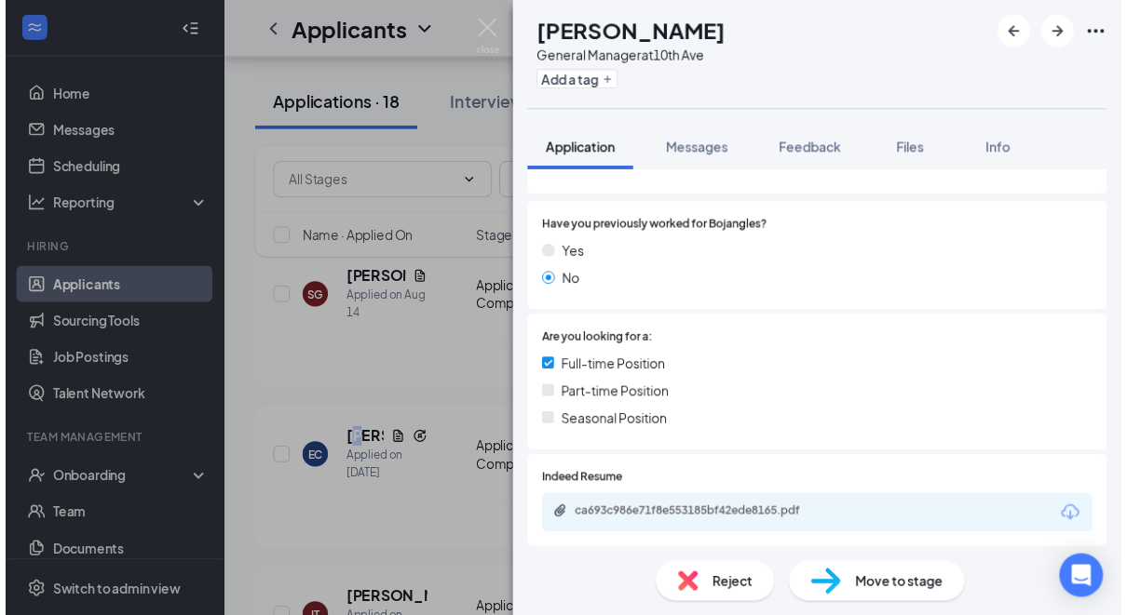
scroll to position [0, 0]
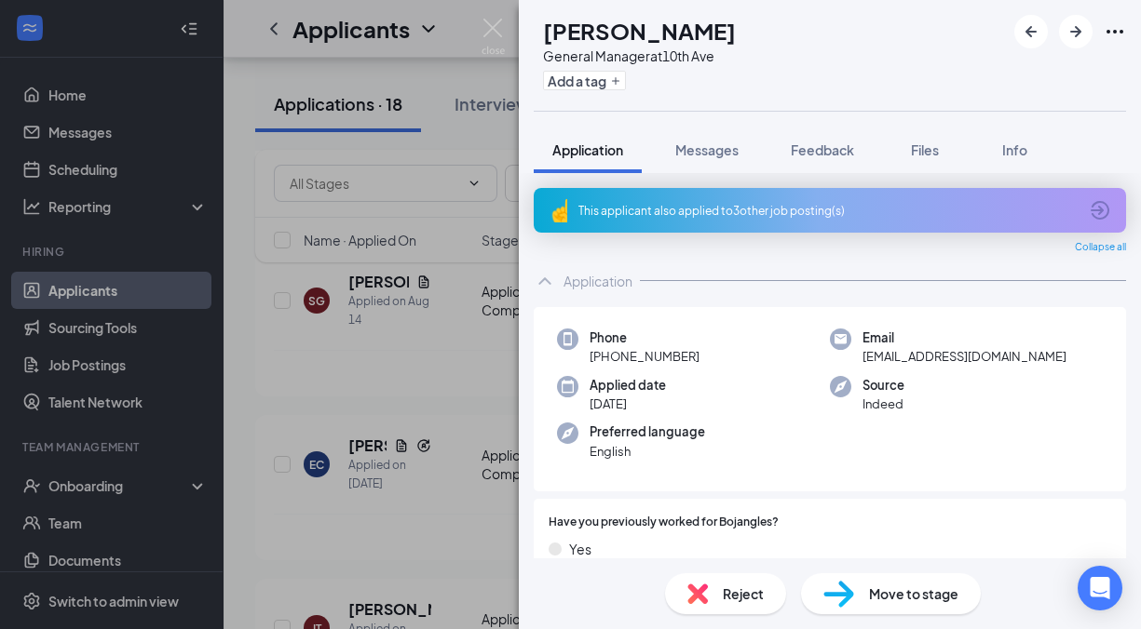
click at [840, 207] on div "This applicant also applied to 3 other job posting(s)" at bounding box center [827, 211] width 499 height 16
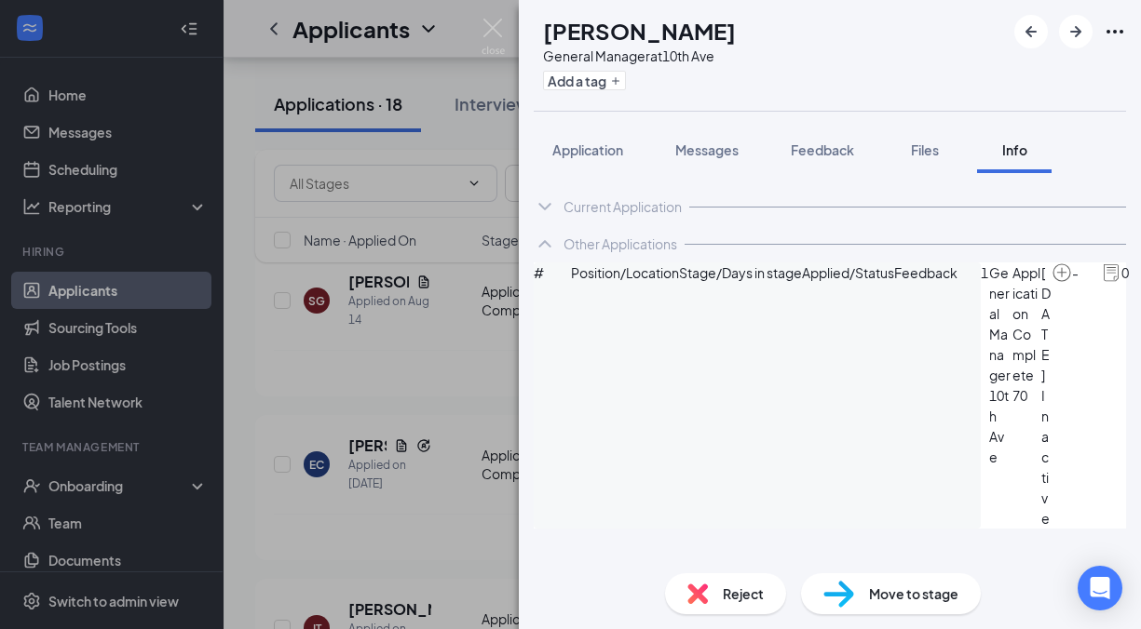
click at [279, 399] on div "EC [PERSON_NAME] General Manager at 10th Ave Add a tag Application Messages Fee…" at bounding box center [570, 314] width 1141 height 629
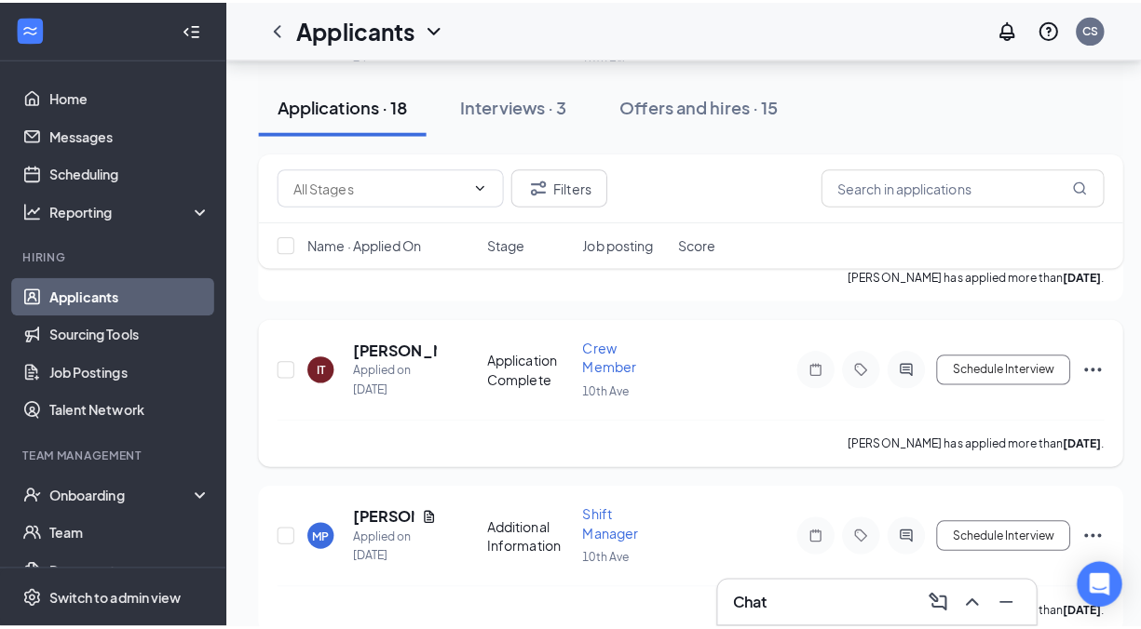
scroll to position [805, 0]
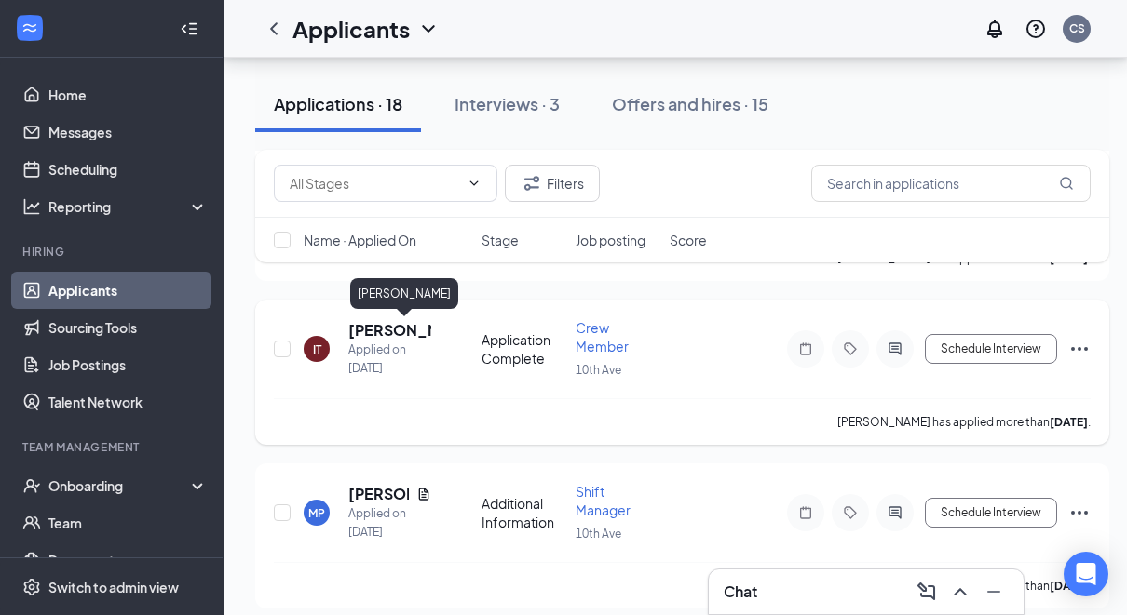
click at [369, 327] on h5 "[PERSON_NAME]" at bounding box center [389, 330] width 83 height 20
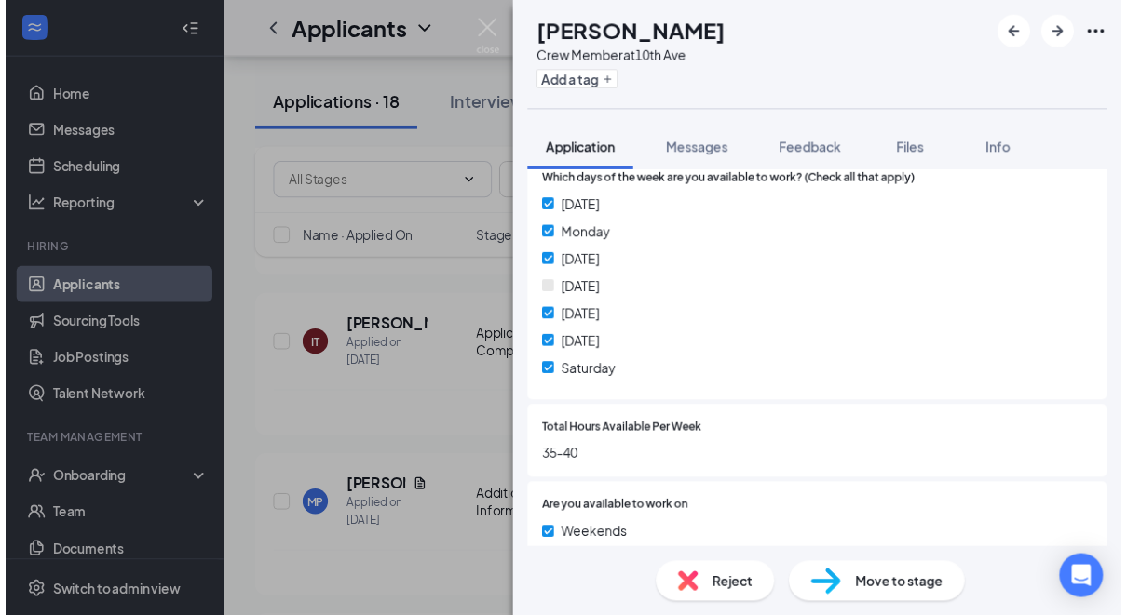
scroll to position [1024, 0]
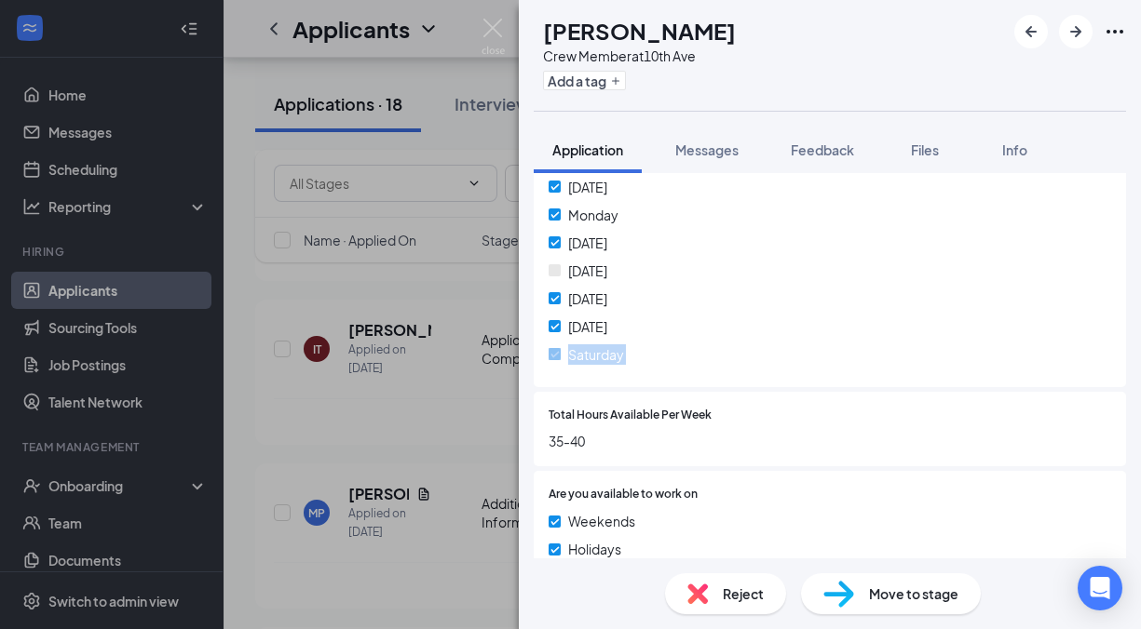
click at [278, 389] on div "IT [PERSON_NAME] Crew Member at 10th Ave Add a tag Application Messages Feedbac…" at bounding box center [570, 314] width 1141 height 629
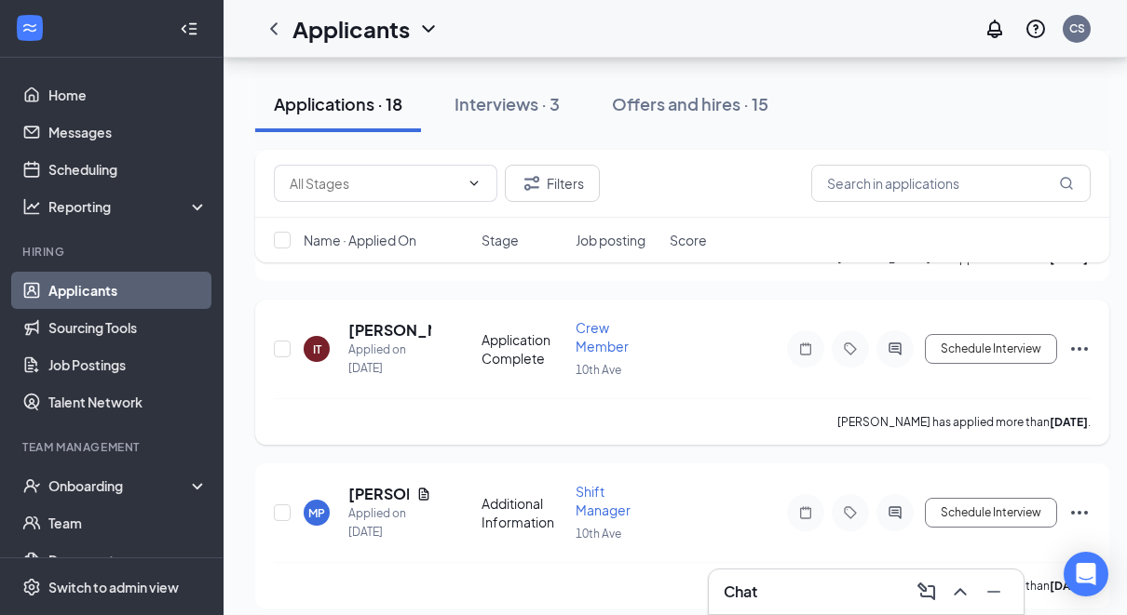
drag, startPoint x: 280, startPoint y: 387, endPoint x: 385, endPoint y: 444, distance: 119.6
click at [385, 444] on div "[PERSON_NAME] has applied more than [DATE] ." at bounding box center [682, 422] width 817 height 47
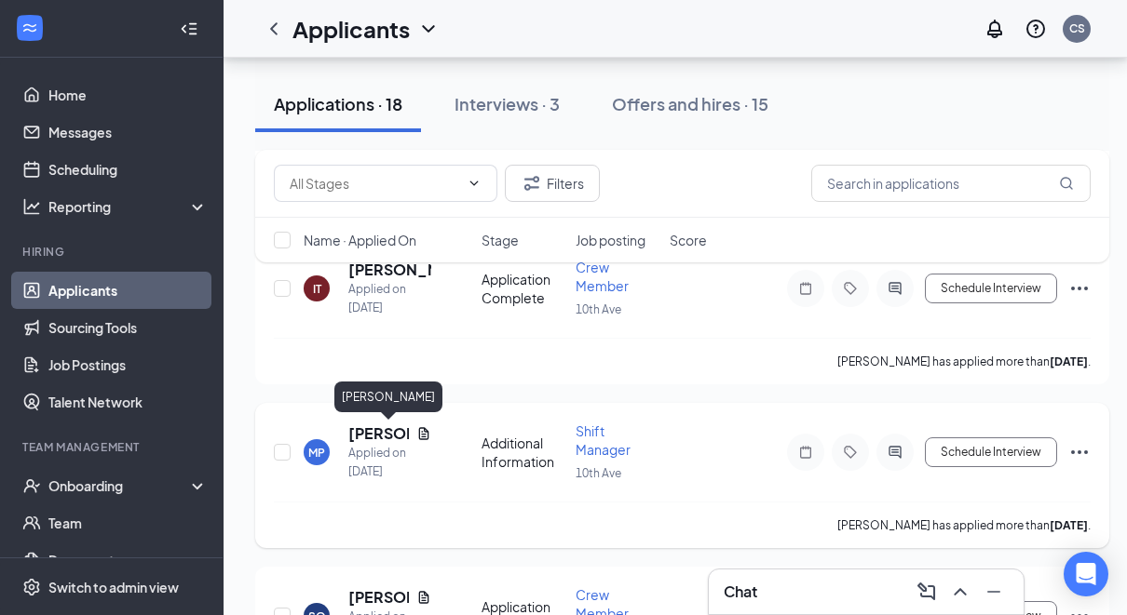
scroll to position [899, 0]
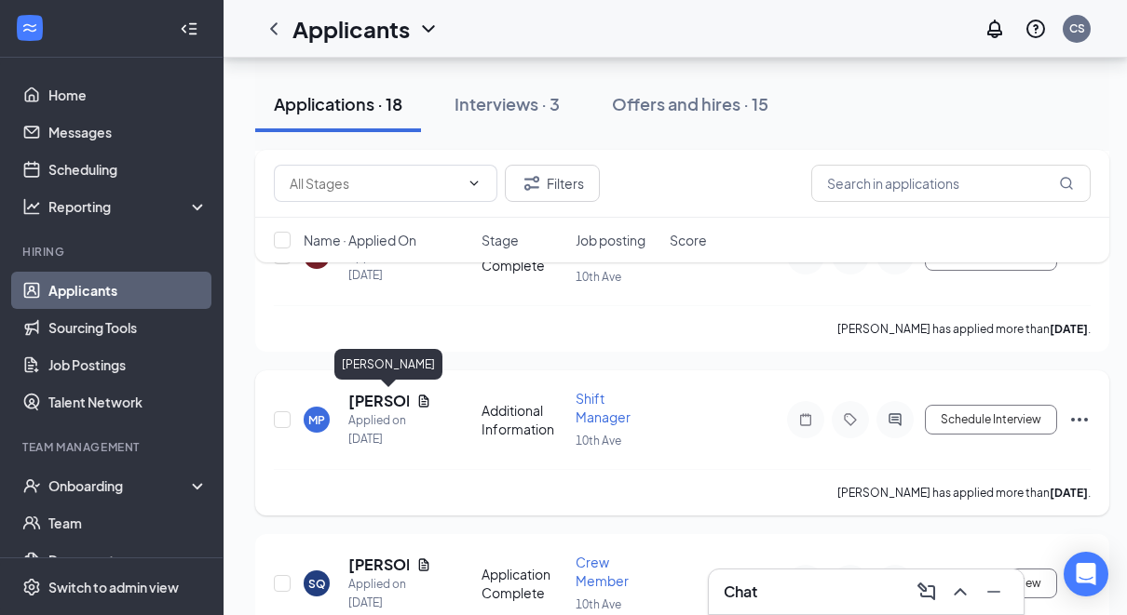
click at [361, 402] on h5 "[PERSON_NAME]" at bounding box center [378, 401] width 61 height 20
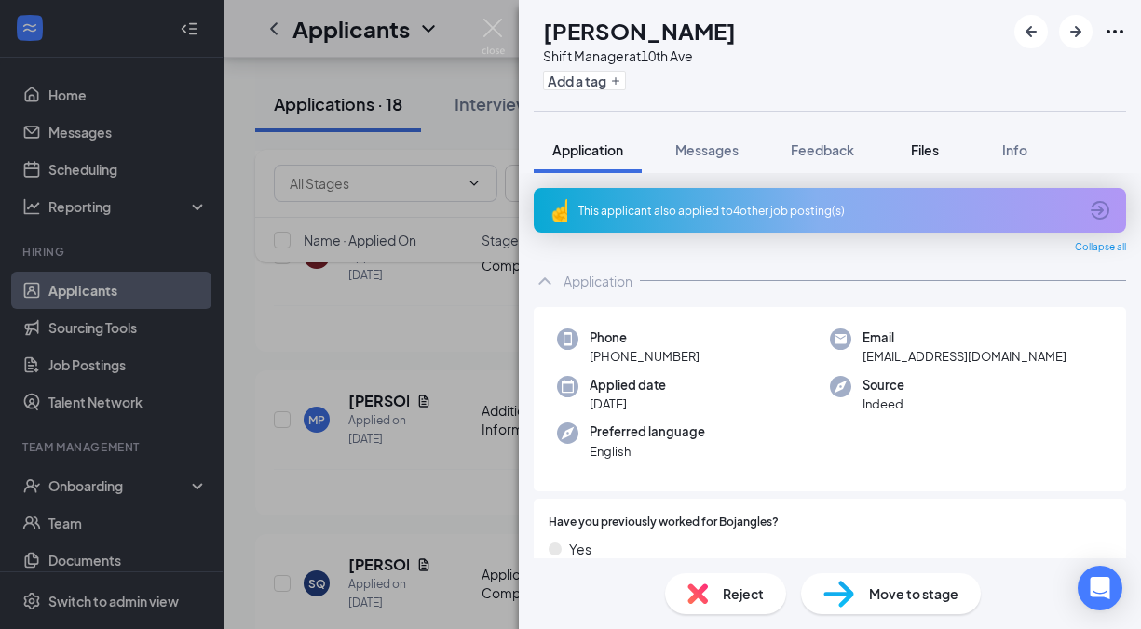
click at [922, 147] on span "Files" at bounding box center [925, 150] width 28 height 17
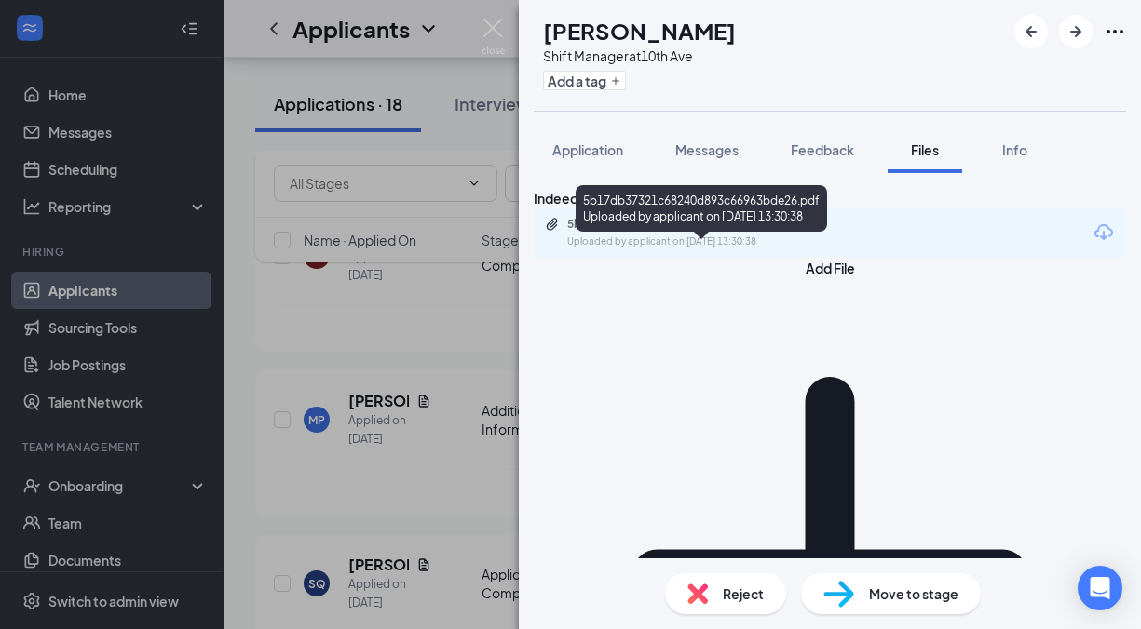
click at [705, 232] on div "5b17db37321c68240d893c66963bde26.pdf" at bounding box center [697, 224] width 261 height 15
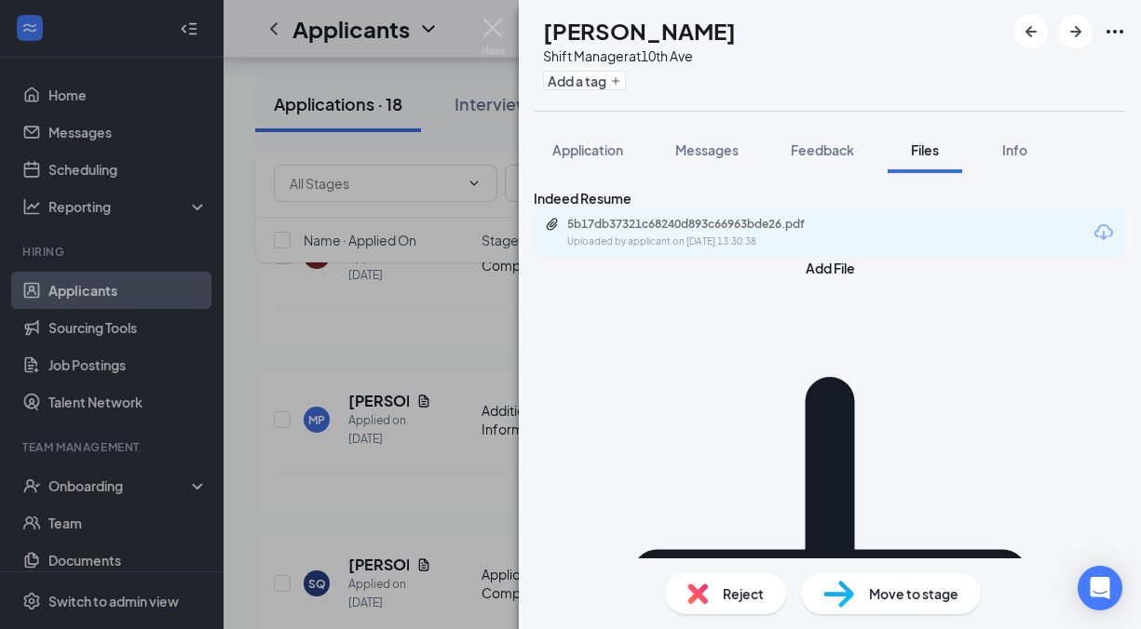
click at [405, 429] on div "MP [PERSON_NAME] Shift Manager at 10th Ave Add a tag Application Messages Feedb…" at bounding box center [570, 314] width 1141 height 629
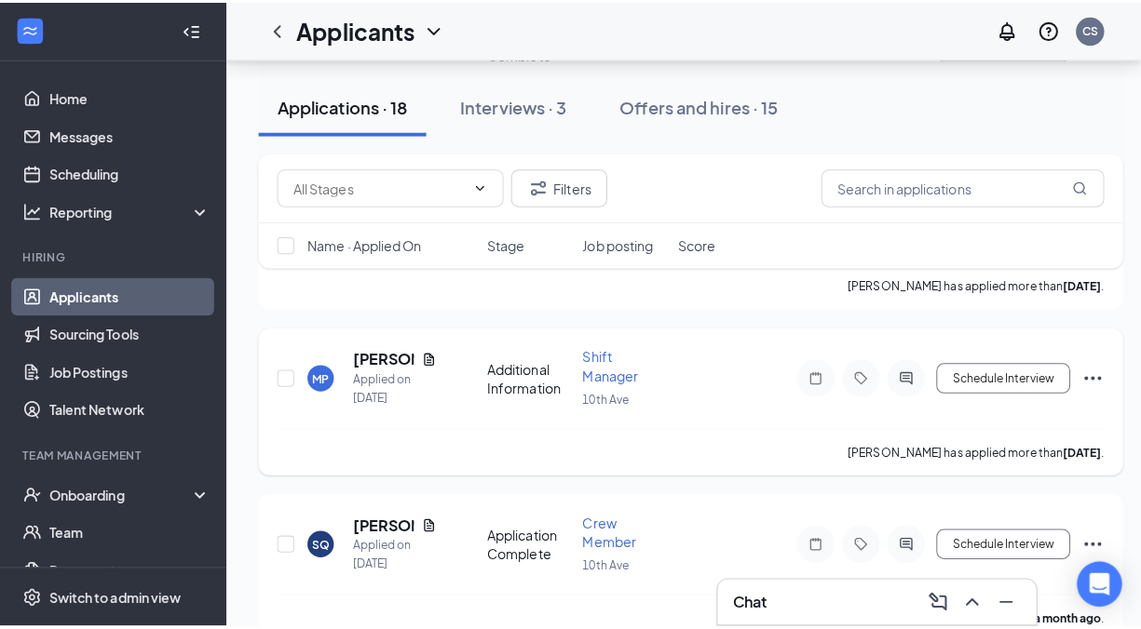
scroll to position [992, 0]
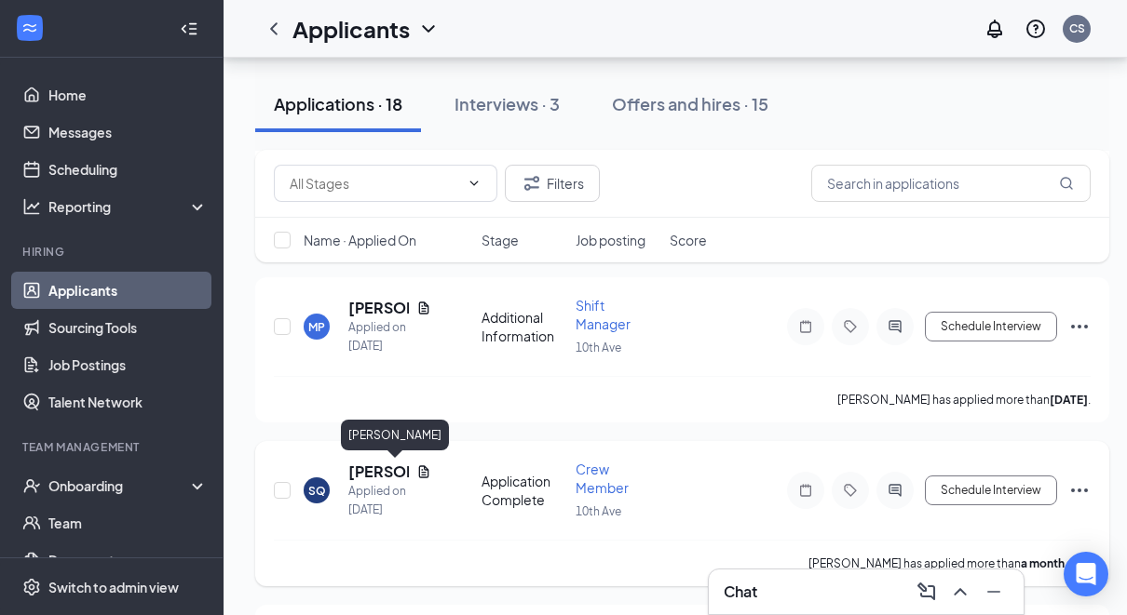
click at [373, 469] on h5 "[PERSON_NAME]" at bounding box center [378, 472] width 61 height 20
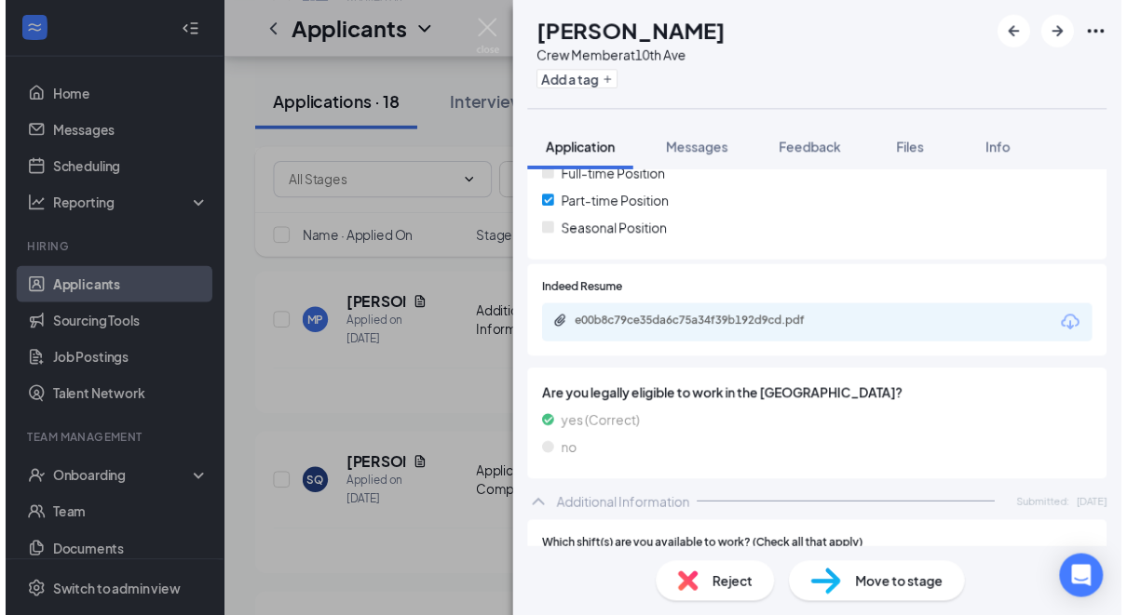
scroll to position [372, 0]
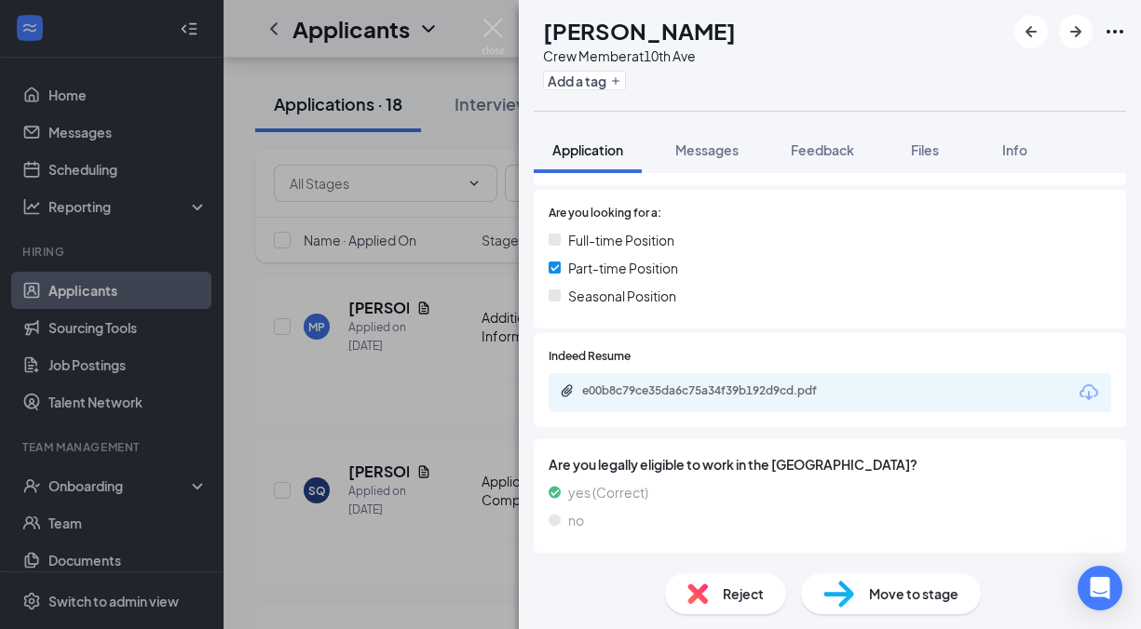
click at [776, 388] on div "e00b8c79ce35da6c75a34f39b192d9cd.pdf" at bounding box center [712, 391] width 261 height 15
click at [288, 345] on div "SQ [PERSON_NAME] Crew Member at 10th Ave Add a tag Application Messages Feedbac…" at bounding box center [570, 314] width 1141 height 629
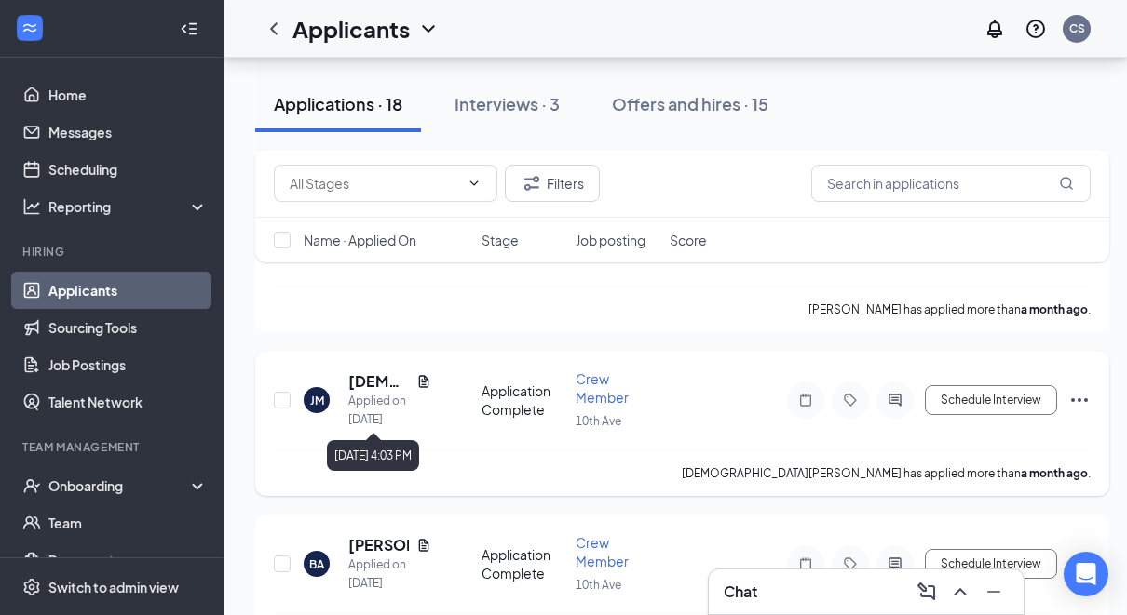
scroll to position [1457, 0]
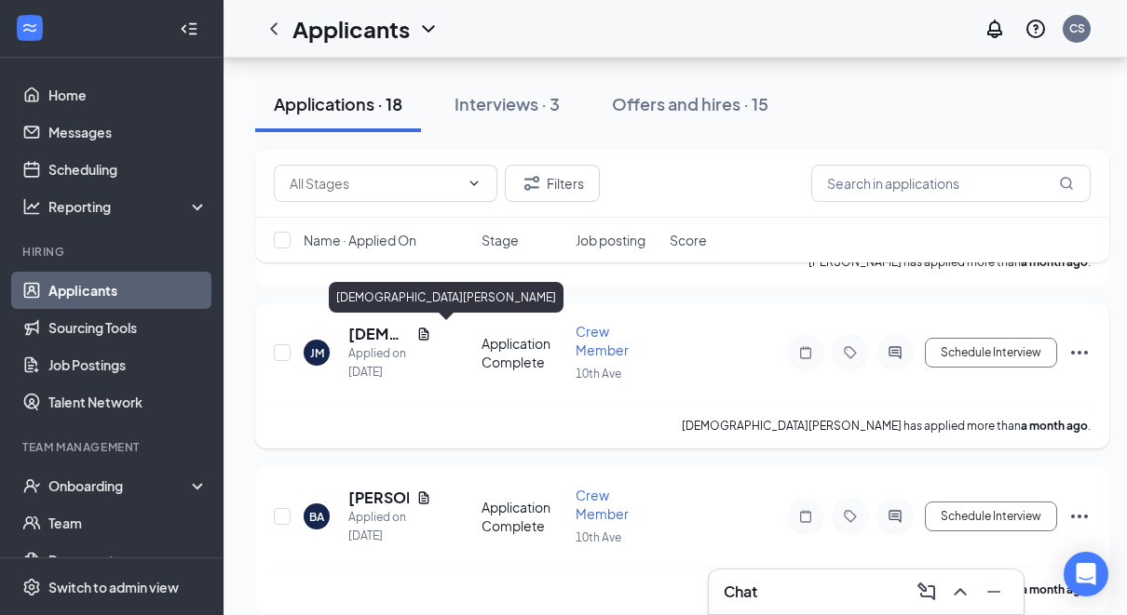
click at [358, 331] on h5 "[DEMOGRAPHIC_DATA][PERSON_NAME]" at bounding box center [378, 334] width 61 height 20
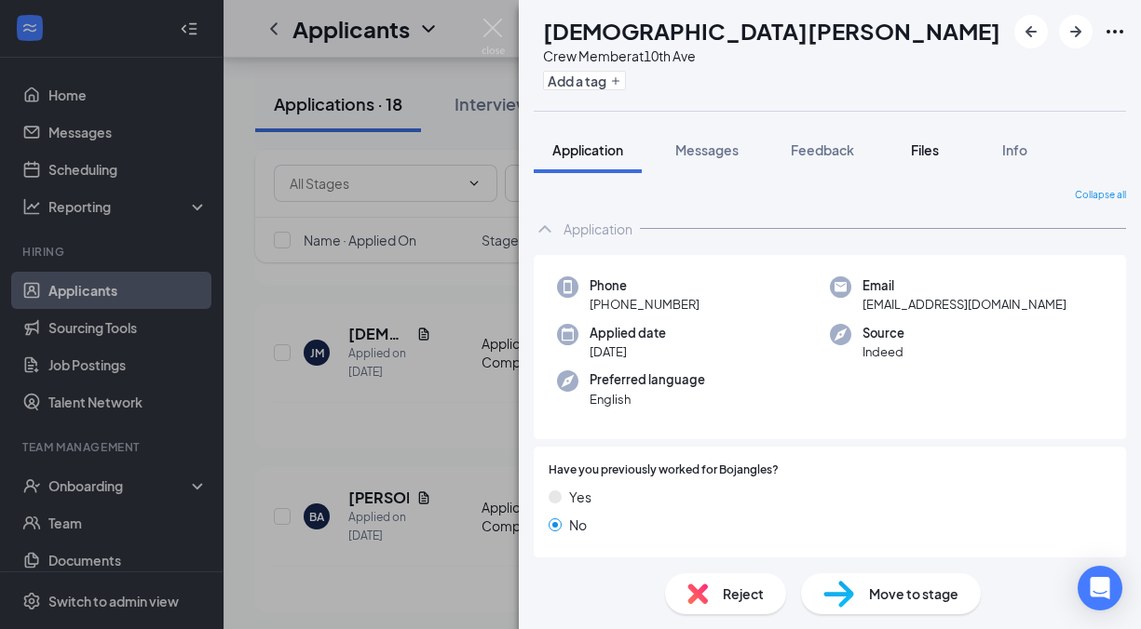
click at [923, 146] on span "Files" at bounding box center [925, 150] width 28 height 17
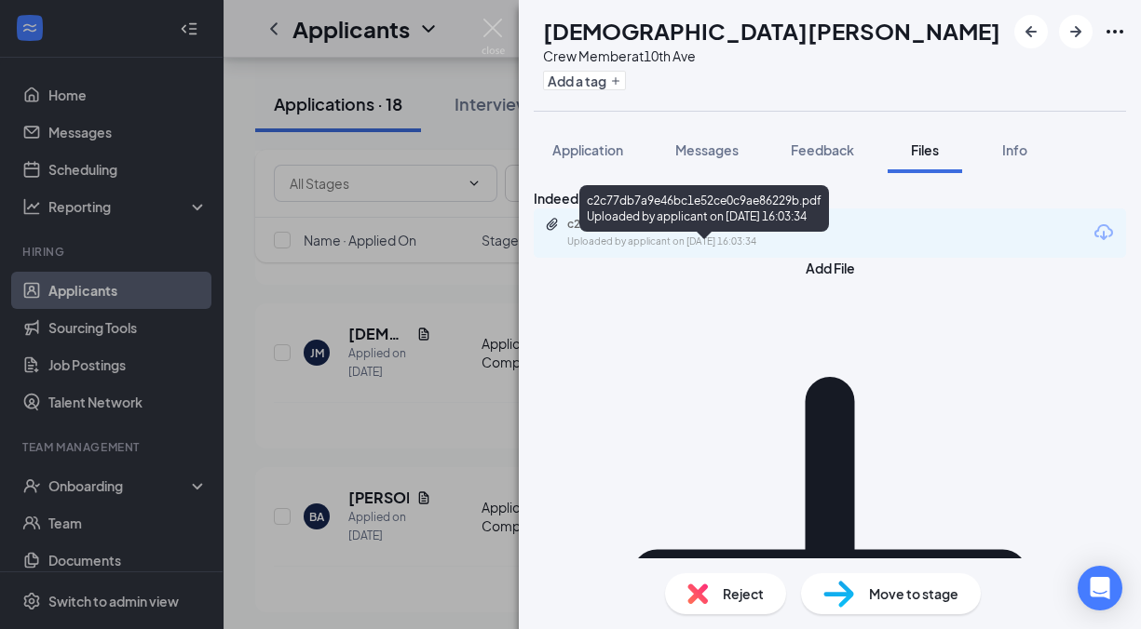
click at [671, 232] on div "c2c77db7a9e46bc1e52ce0c9ae86229b.pdf" at bounding box center [697, 224] width 261 height 15
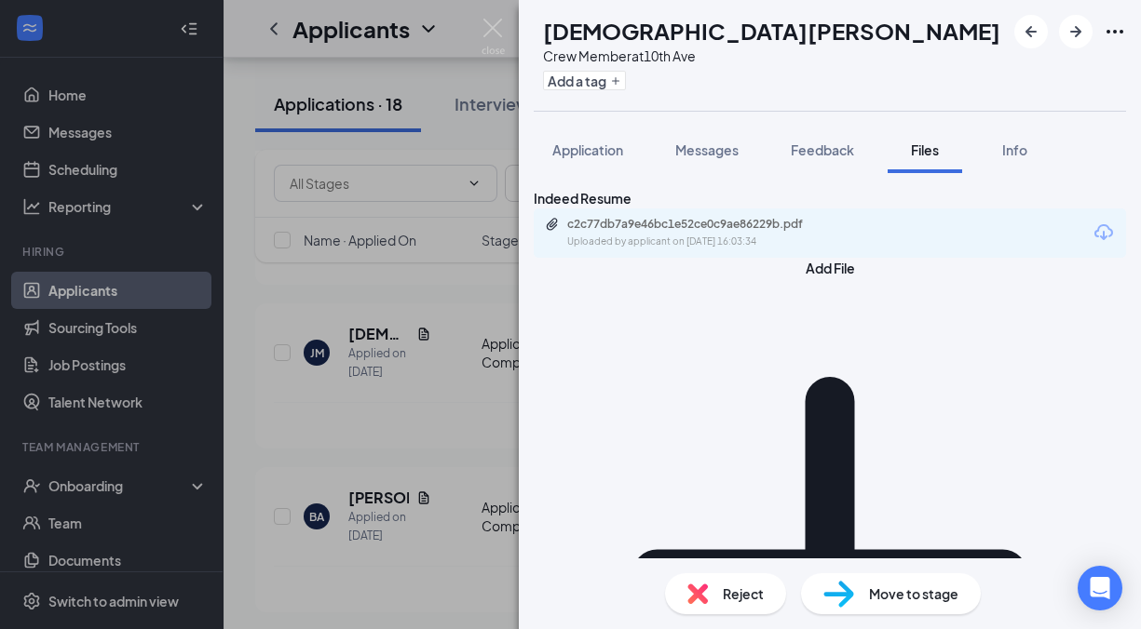
drag, startPoint x: 344, startPoint y: 394, endPoint x: 313, endPoint y: 454, distance: 67.9
click at [298, 436] on div "[PERSON_NAME] Crew Member at 10th Ave Add a tag Application Messages Feedback F…" at bounding box center [570, 314] width 1141 height 629
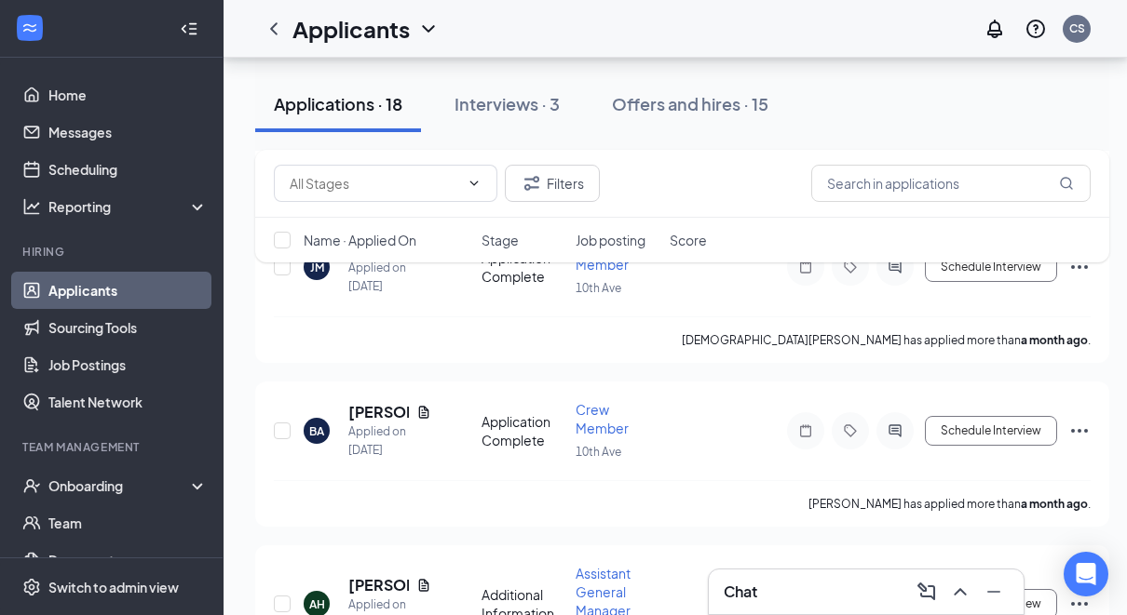
scroll to position [1550, 0]
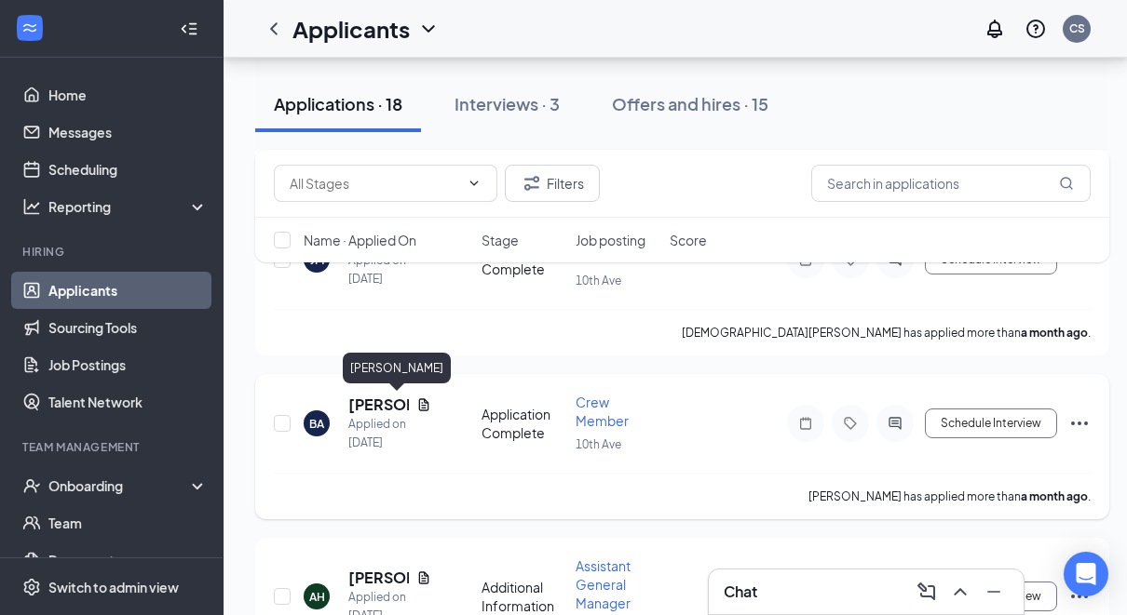
click at [368, 400] on h5 "[PERSON_NAME]" at bounding box center [378, 405] width 61 height 20
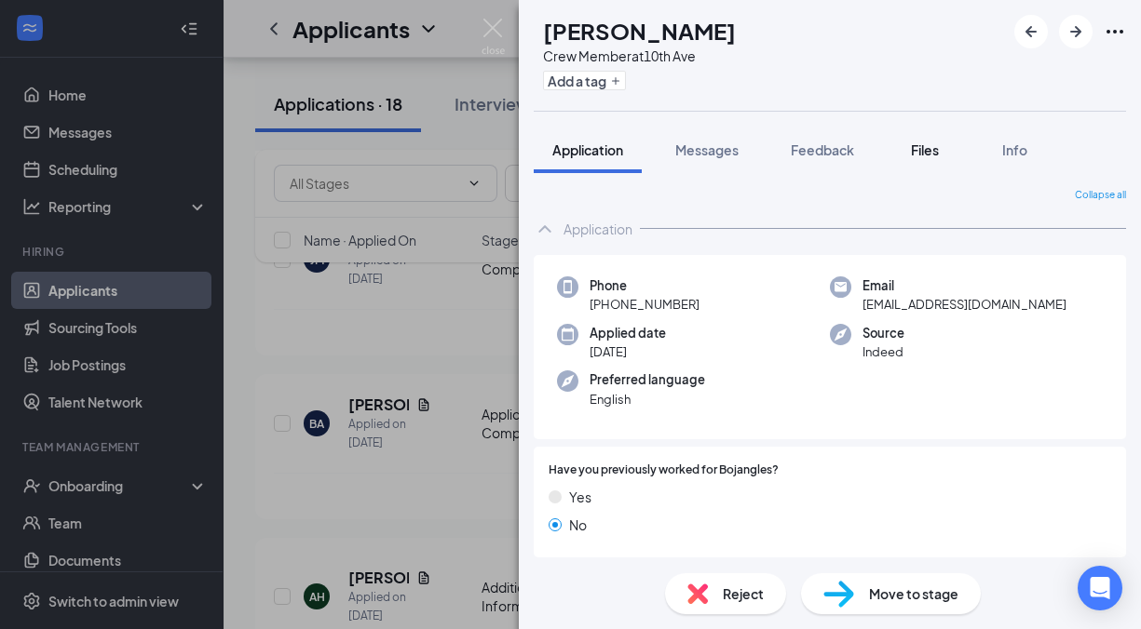
click at [929, 145] on span "Files" at bounding box center [925, 150] width 28 height 17
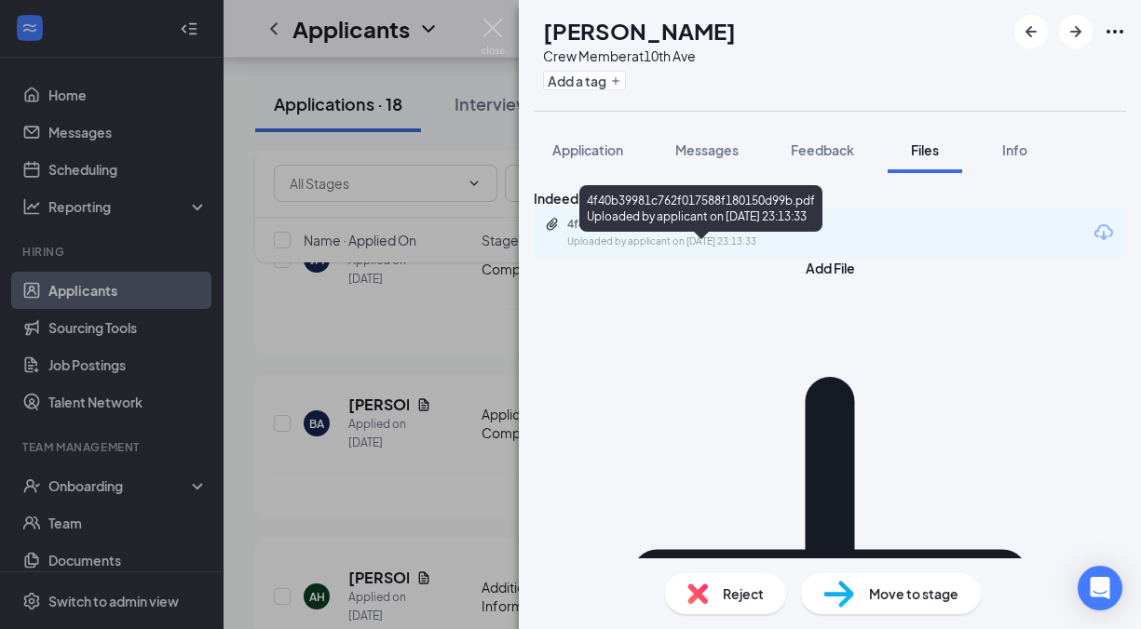
click at [709, 233] on div "4f40b39981c762f017588f180150d99b.pdf Uploaded by applicant on [DATE] 23:13:33" at bounding box center [700, 212] width 243 height 54
click at [709, 232] on div "4f40b39981c762f017588f180150d99b.pdf" at bounding box center [697, 224] width 261 height 15
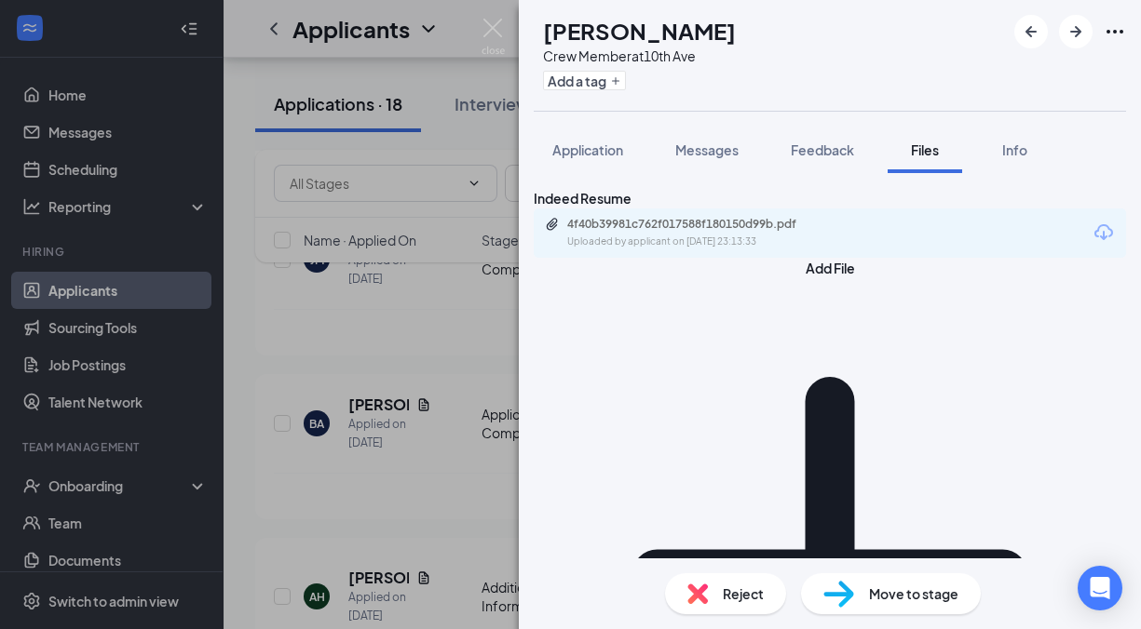
click at [297, 414] on div "[PERSON_NAME] Crew Member at 10th Ave Add a tag Application Messages Feedback F…" at bounding box center [570, 314] width 1141 height 629
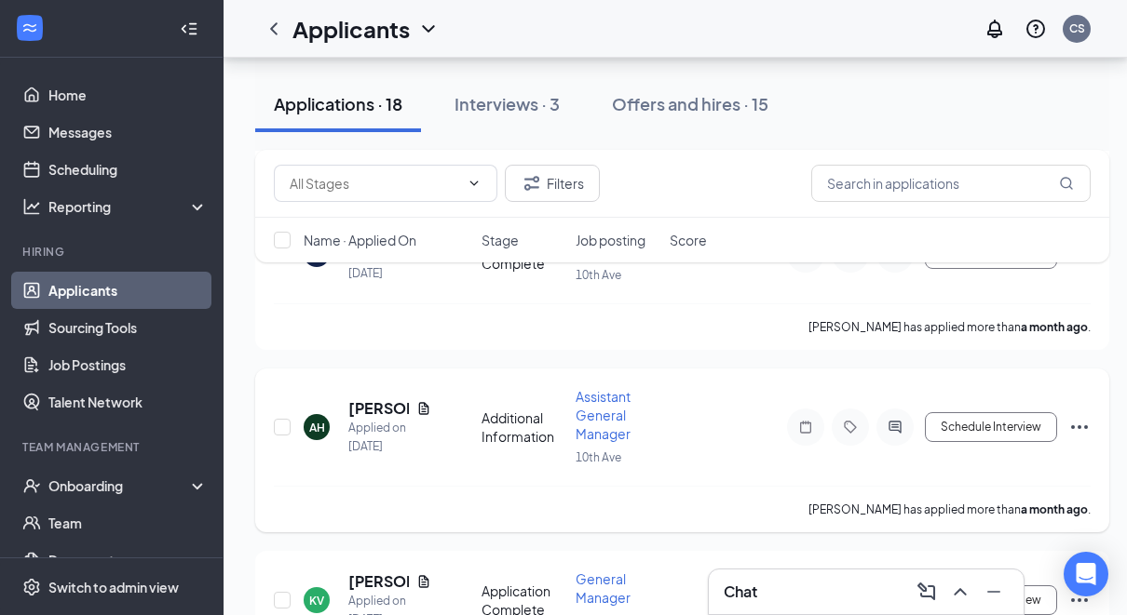
scroll to position [1736, 0]
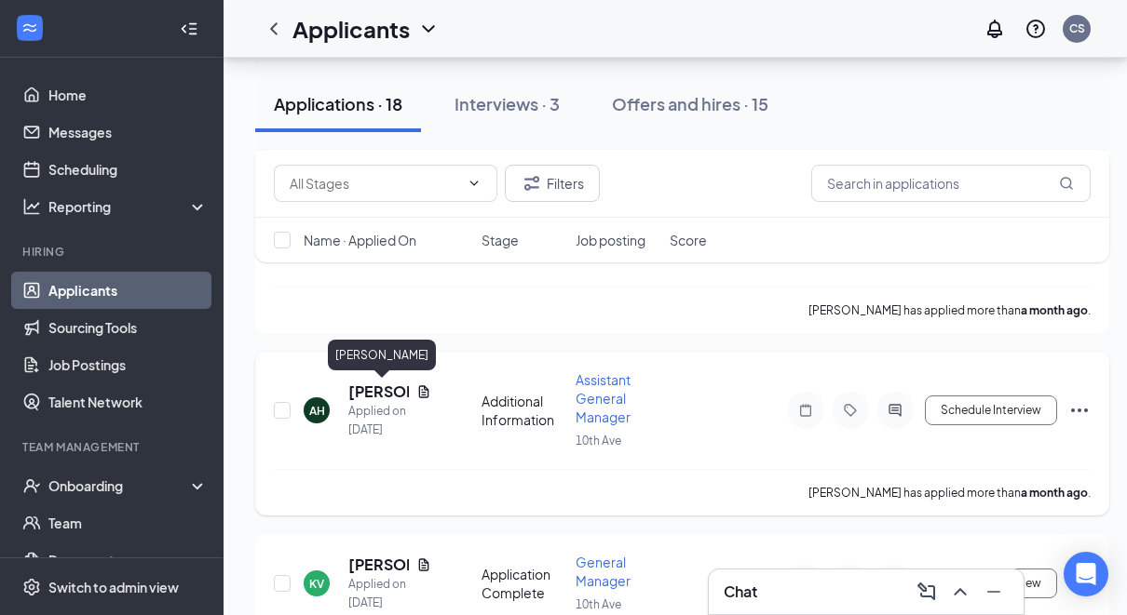
click at [373, 395] on h5 "[PERSON_NAME]" at bounding box center [378, 392] width 61 height 20
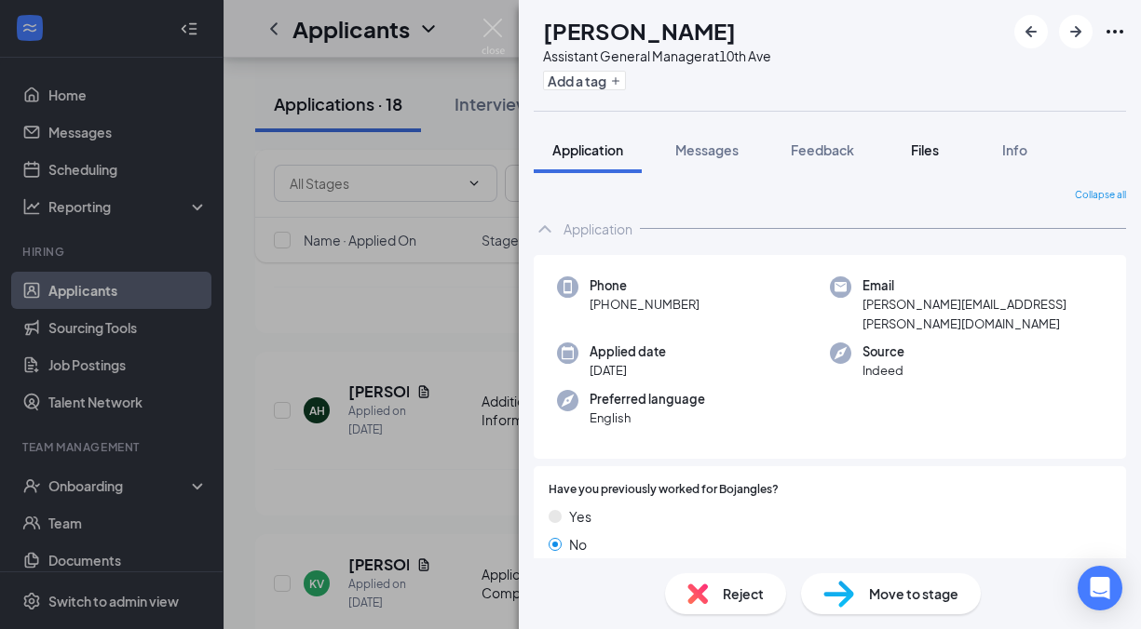
click at [932, 144] on span "Files" at bounding box center [925, 150] width 28 height 17
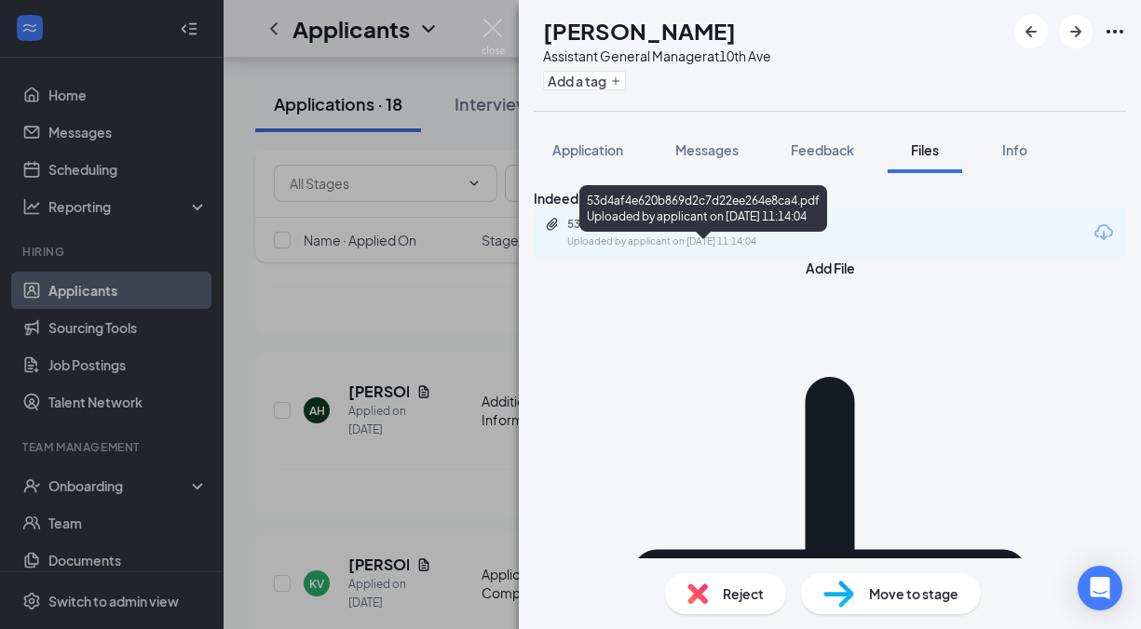
click at [769, 232] on div "53d4af4e620b869d2c7d22ee264e8ca4.pdf" at bounding box center [697, 224] width 261 height 15
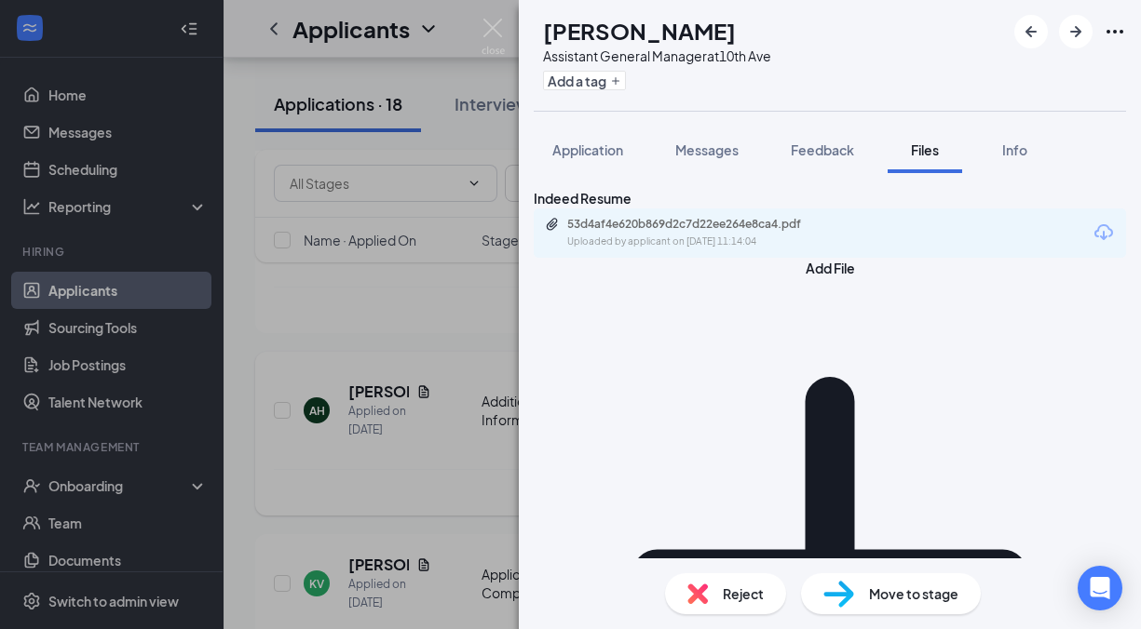
drag, startPoint x: 218, startPoint y: 432, endPoint x: 259, endPoint y: 439, distance: 41.5
click at [226, 432] on div "[PERSON_NAME] Assistant General Manager at 10th Ave Add a tag Application Messa…" at bounding box center [570, 314] width 1141 height 629
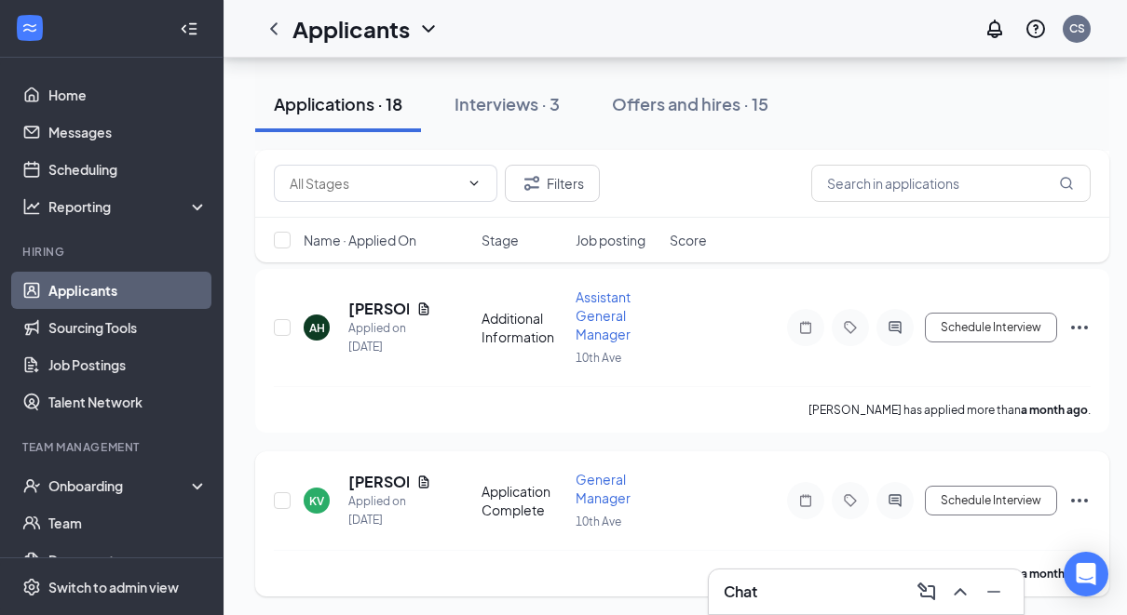
scroll to position [1830, 0]
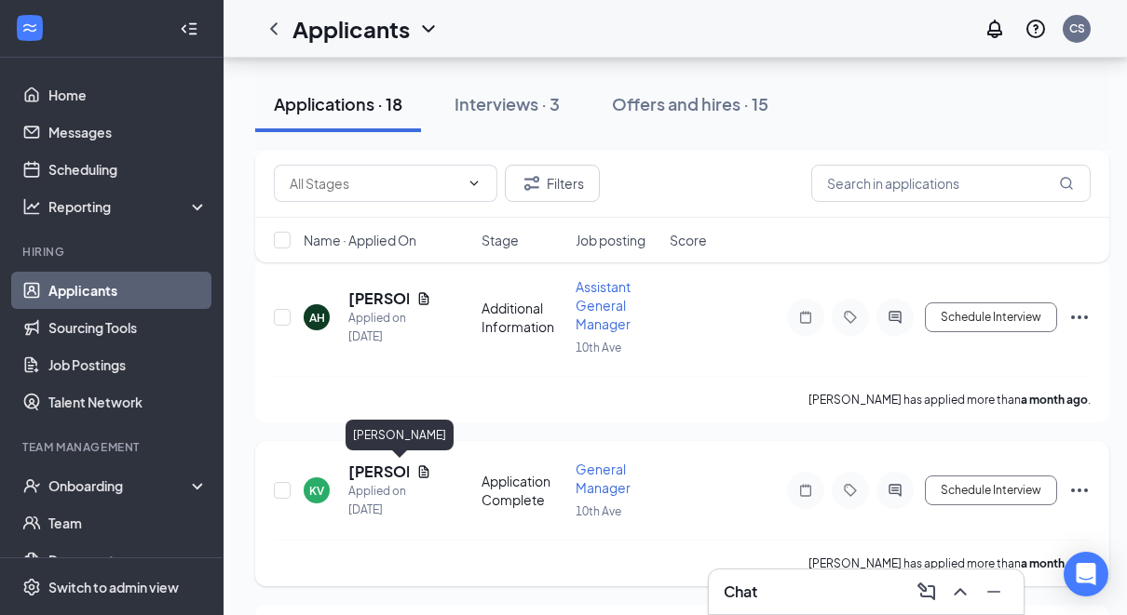
click at [371, 465] on h5 "[PERSON_NAME]" at bounding box center [378, 472] width 61 height 20
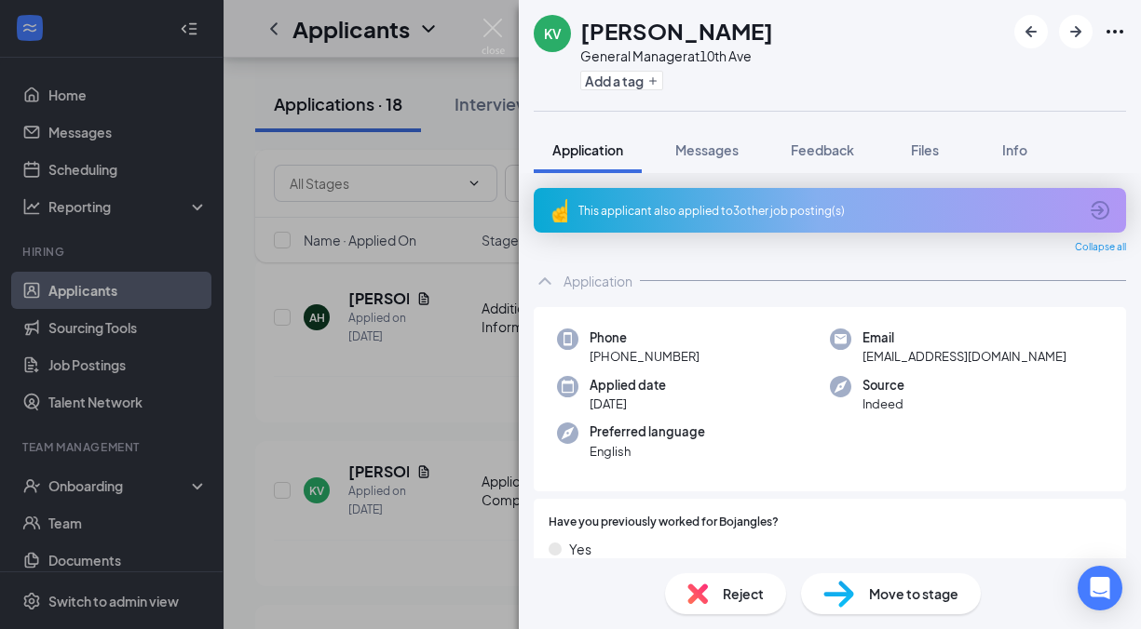
click at [789, 156] on button "Feedback" at bounding box center [822, 150] width 101 height 47
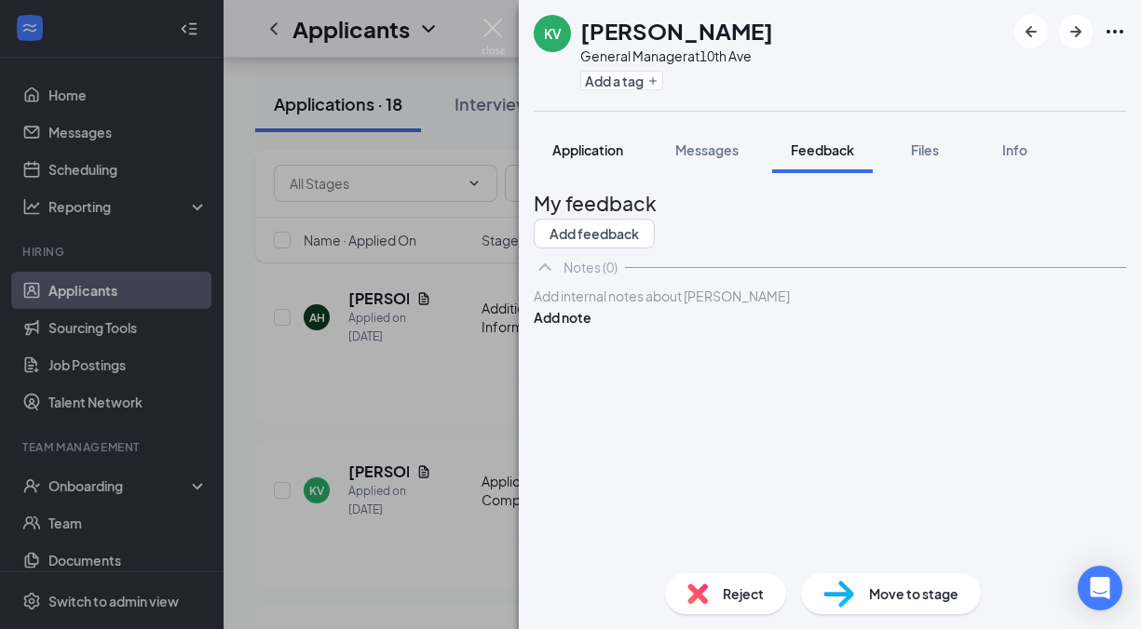
click at [593, 162] on button "Application" at bounding box center [588, 150] width 108 height 47
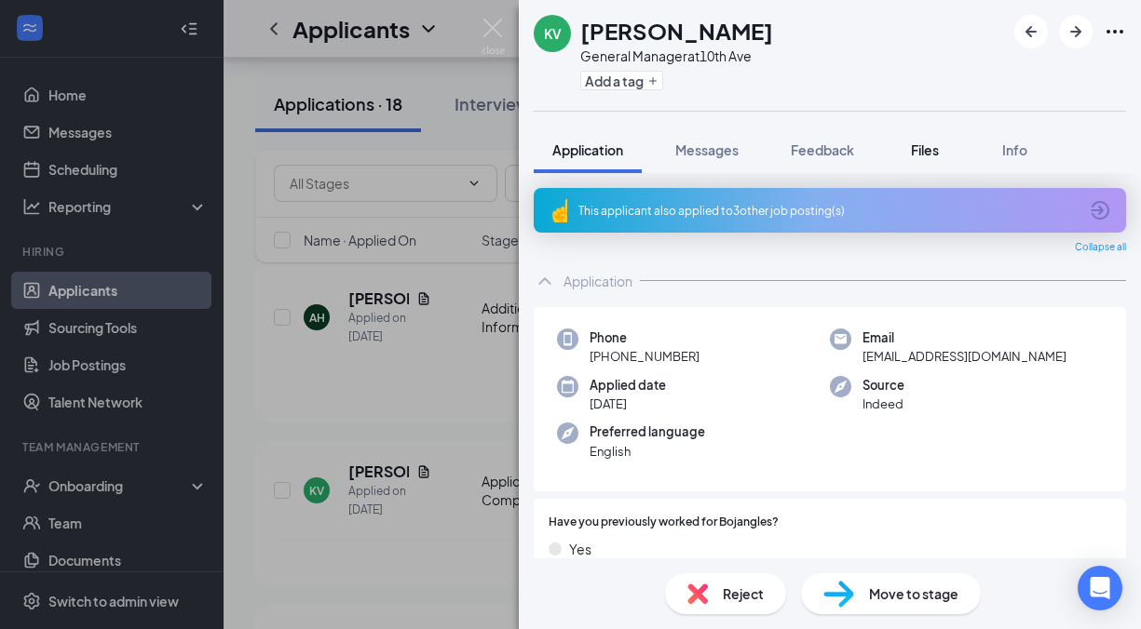
click at [937, 148] on span "Files" at bounding box center [925, 150] width 28 height 17
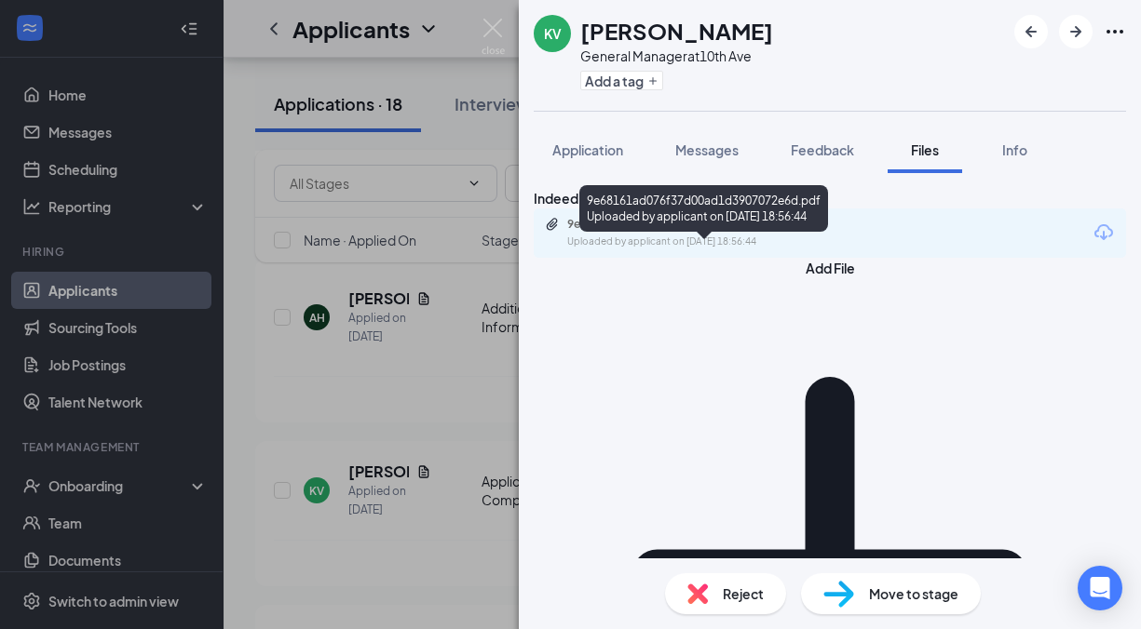
click at [736, 232] on div "9e68161ad076f37d00ad1d3907072e6d.pdf" at bounding box center [697, 224] width 261 height 15
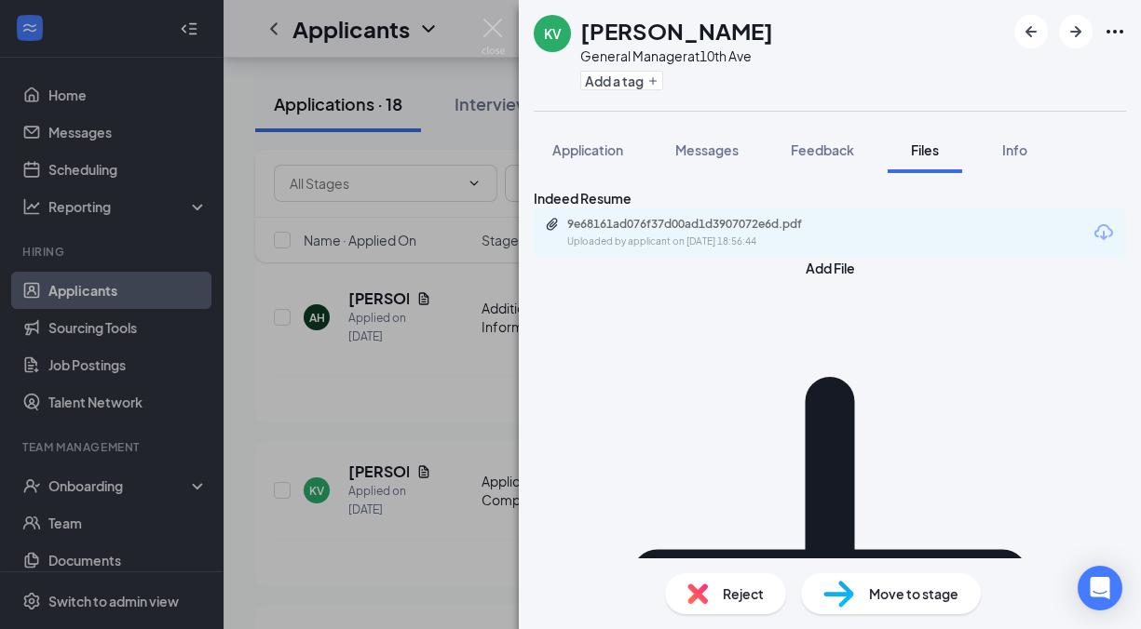
click at [381, 375] on div "[PERSON_NAME] General Manager at 10th Ave Add a tag Application Messages Feedba…" at bounding box center [570, 314] width 1141 height 629
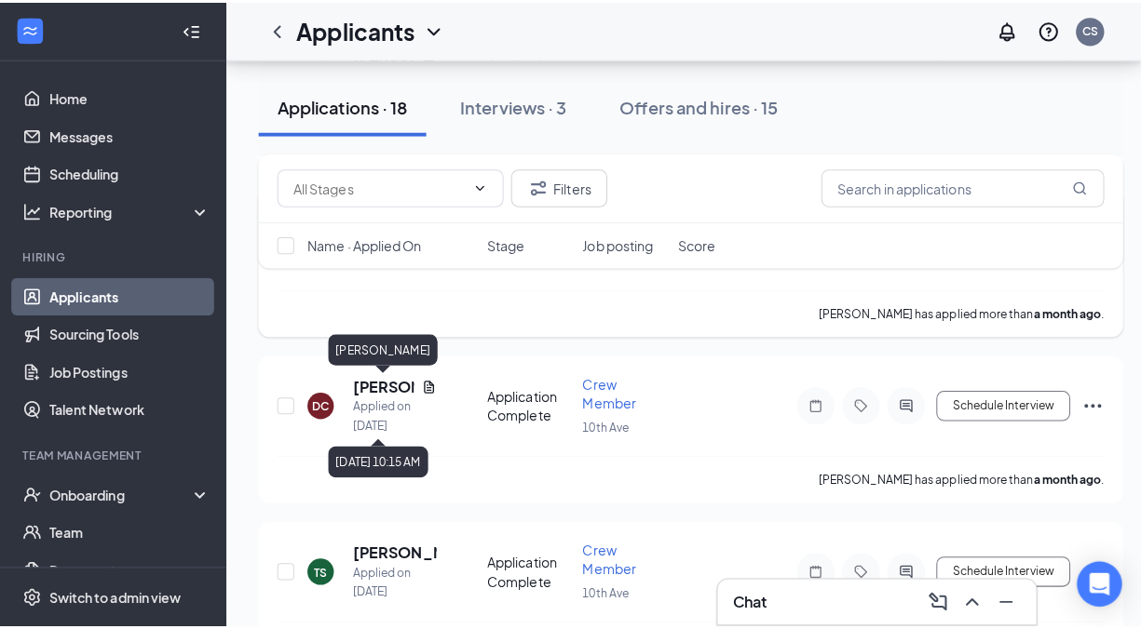
scroll to position [2295, 0]
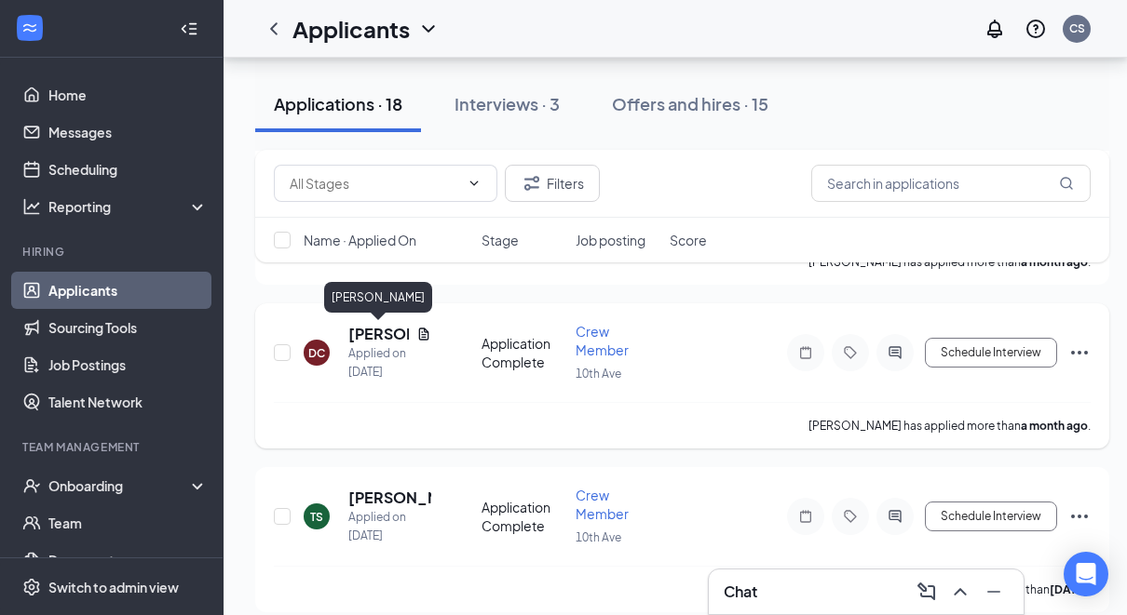
click at [385, 334] on h5 "[PERSON_NAME]" at bounding box center [378, 334] width 61 height 20
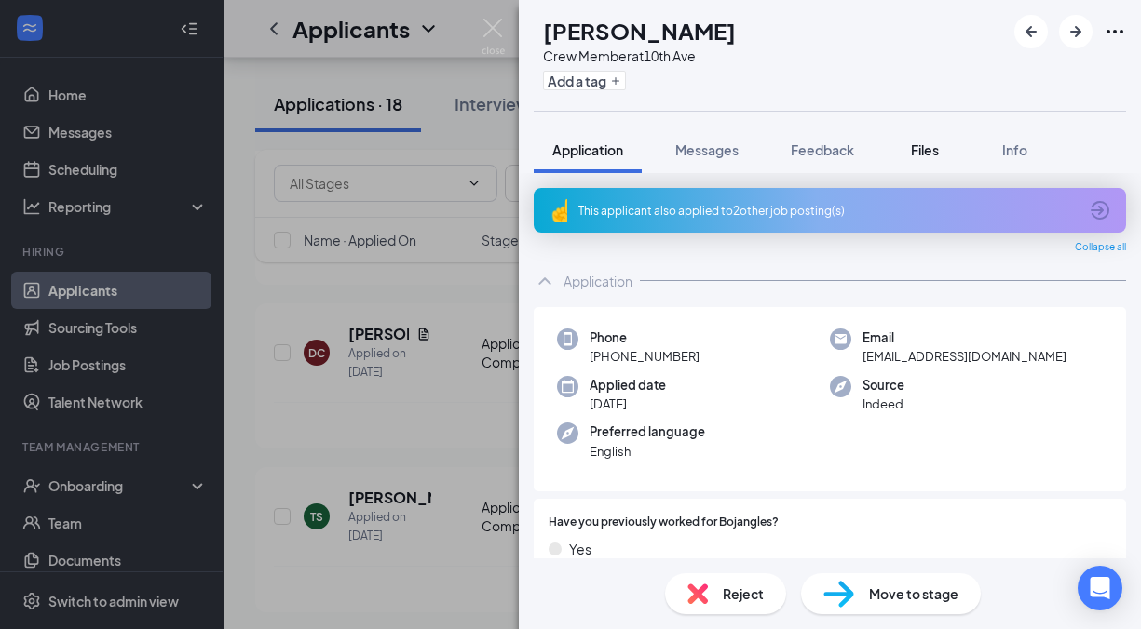
click at [912, 142] on div "Files" at bounding box center [924, 150] width 37 height 19
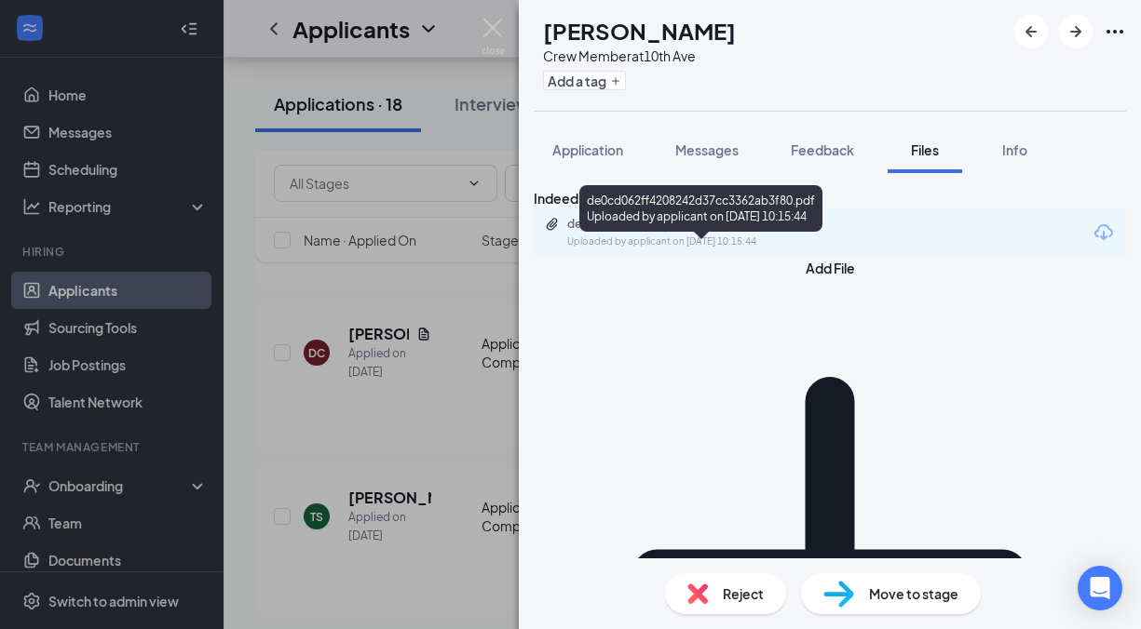
click at [626, 232] on div "de0cd062ff4208242d37cc3362ab3f80.pdf" at bounding box center [697, 224] width 261 height 15
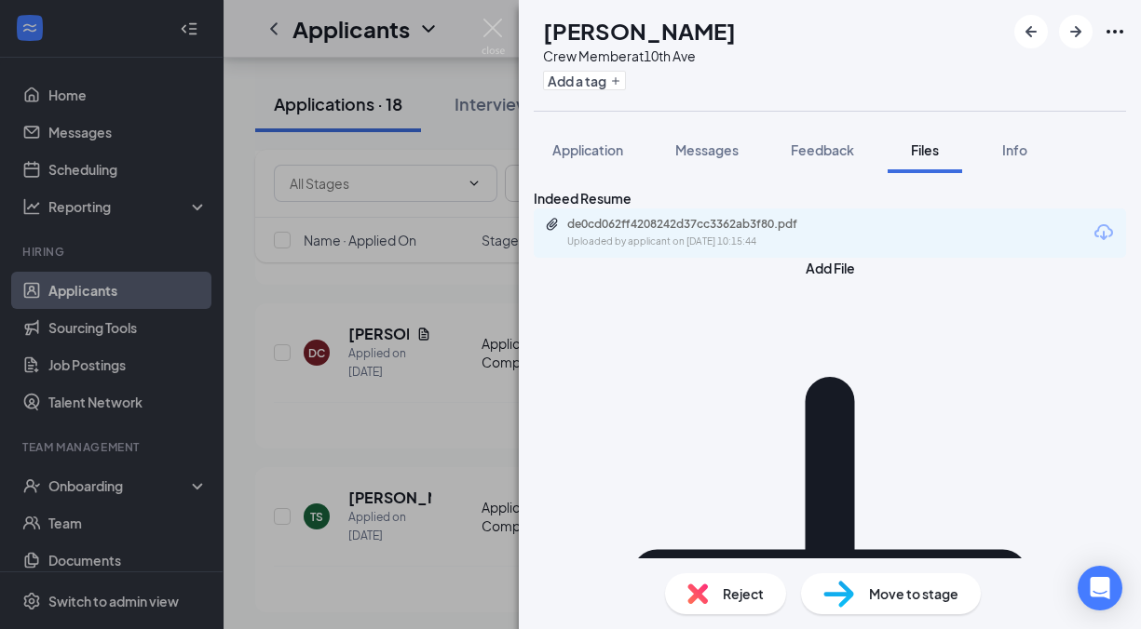
click at [420, 346] on div "DC [PERSON_NAME] Crew Member at 10th Ave Add a tag Application Messages Feedbac…" at bounding box center [570, 314] width 1141 height 629
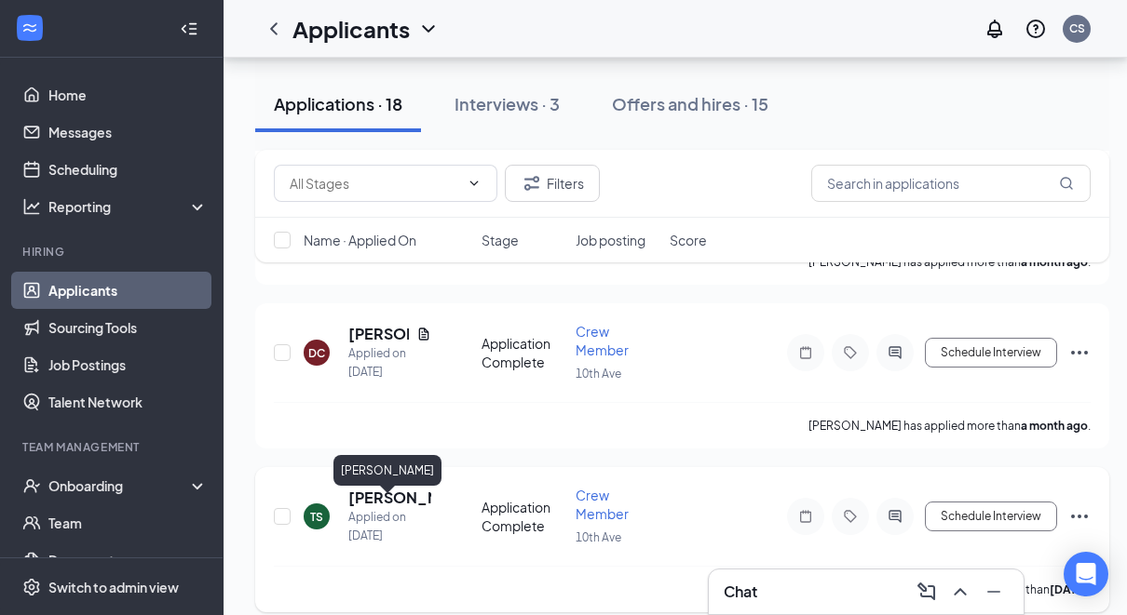
click at [369, 508] on h5 "[PERSON_NAME]" at bounding box center [389, 498] width 83 height 20
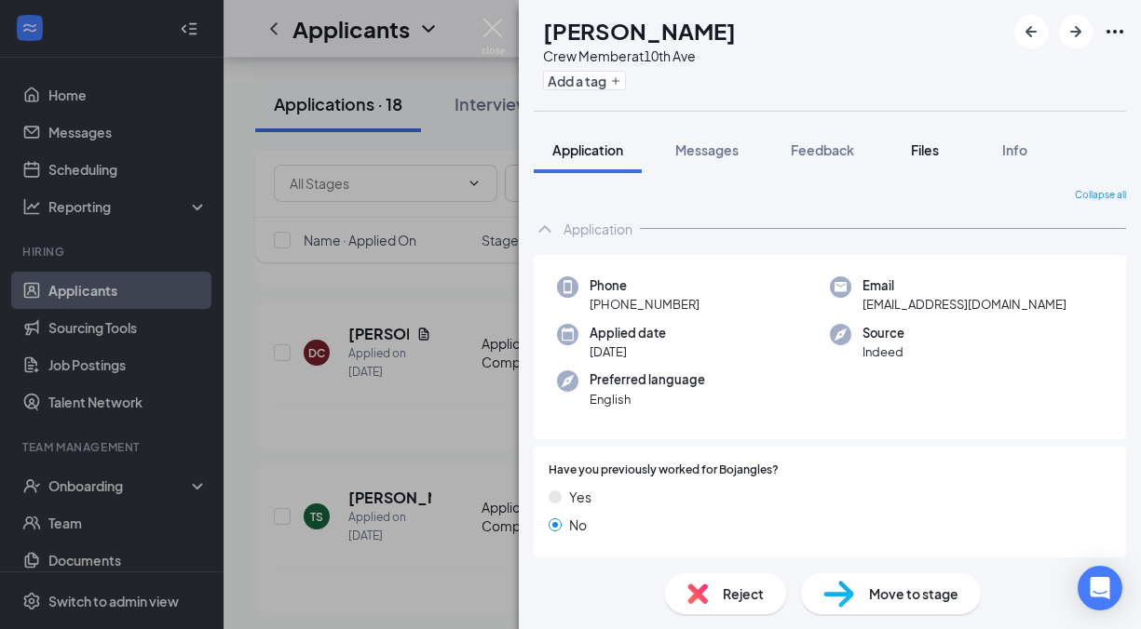
click at [909, 152] on div "Files" at bounding box center [924, 150] width 37 height 19
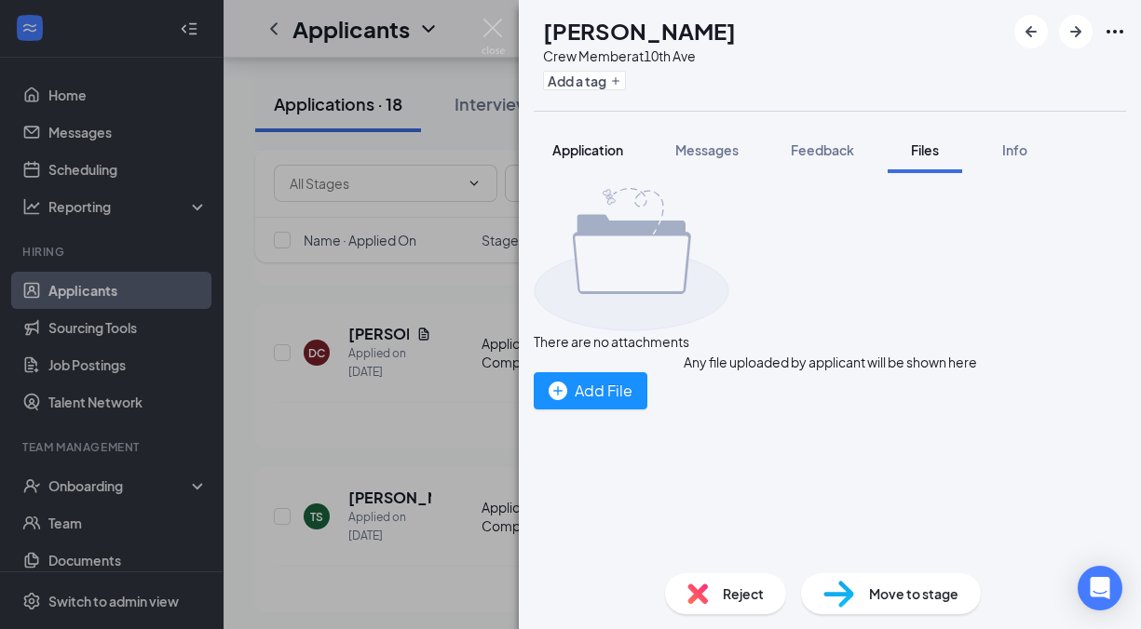
click at [592, 139] on button "Application" at bounding box center [588, 150] width 108 height 47
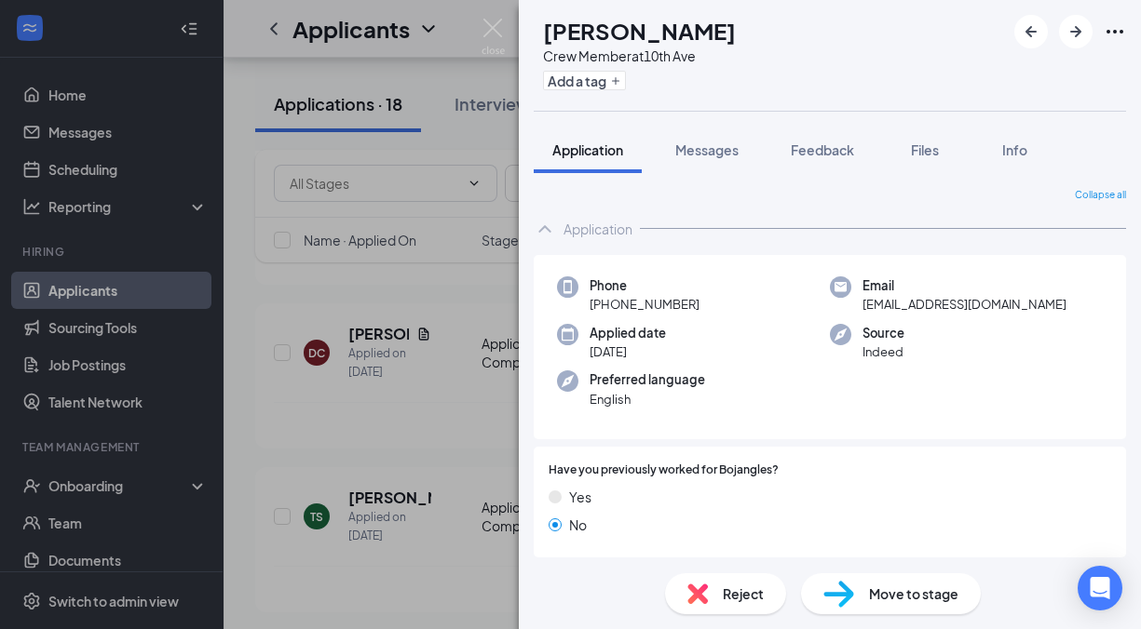
click at [271, 388] on div "TS [PERSON_NAME] Crew Member at 10th Ave Add a tag Application Messages Feedbac…" at bounding box center [570, 314] width 1141 height 629
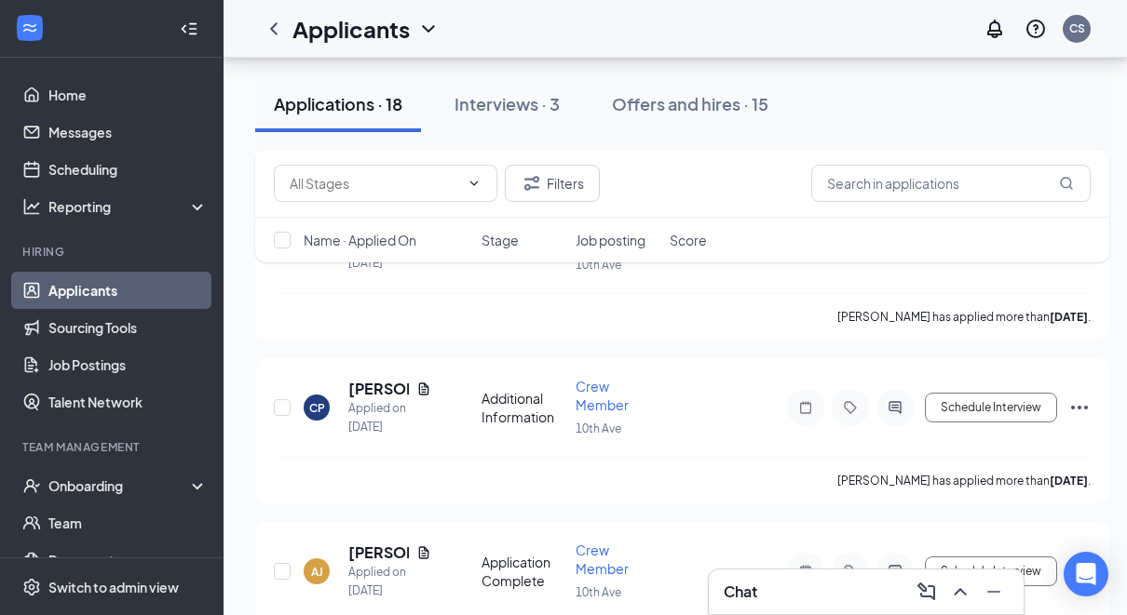
scroll to position [2574, 0]
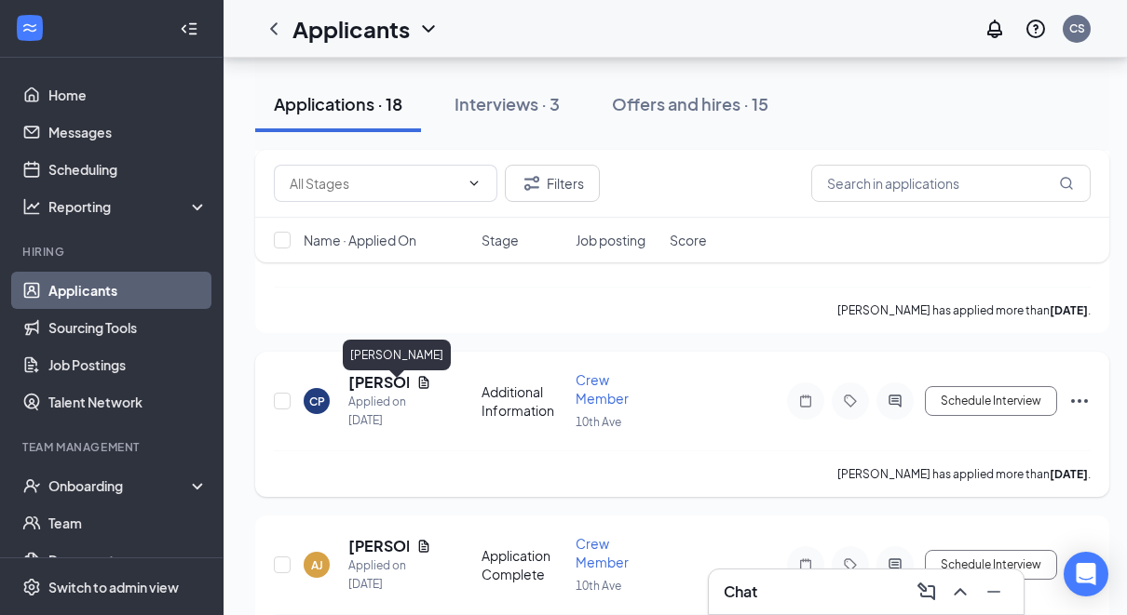
click at [362, 392] on h5 "[PERSON_NAME]" at bounding box center [378, 382] width 61 height 20
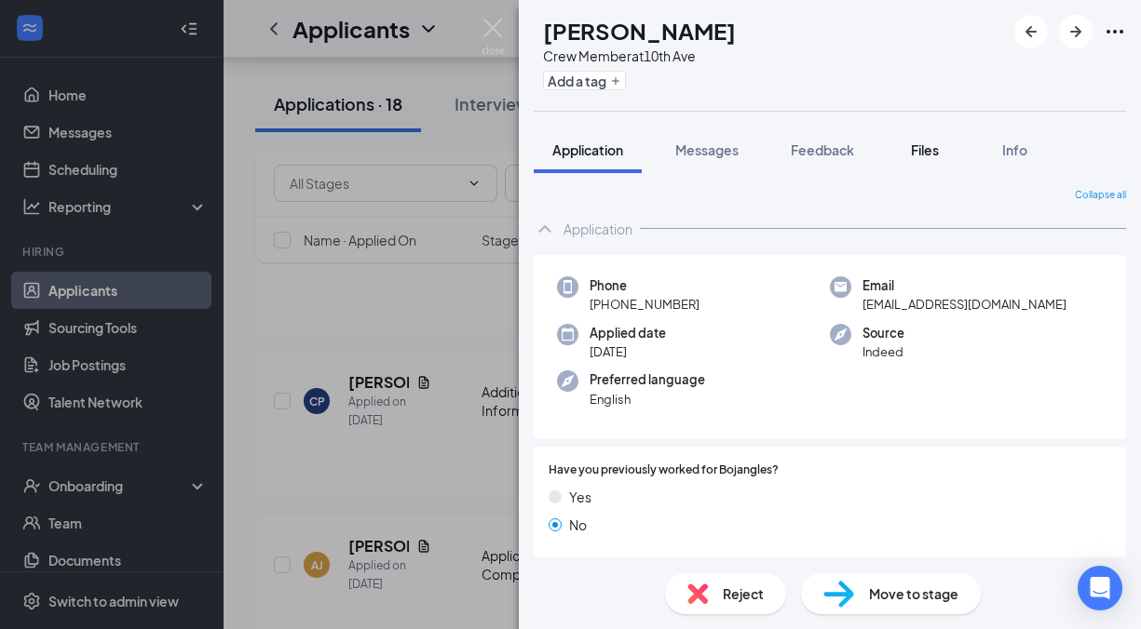
click at [923, 156] on span "Files" at bounding box center [925, 150] width 28 height 17
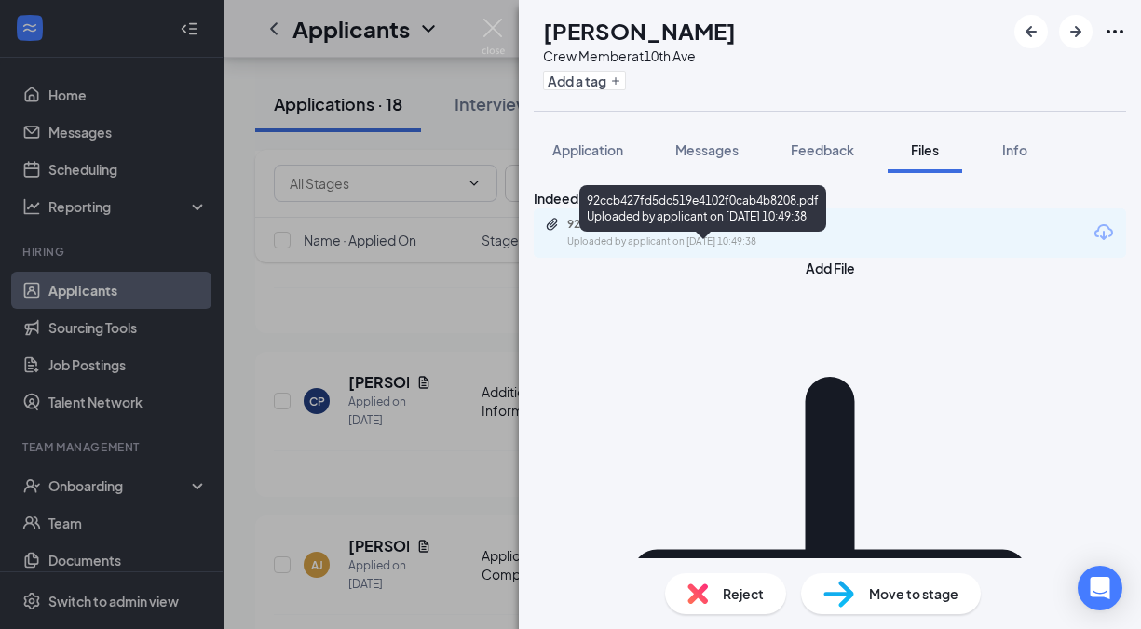
click at [754, 232] on div "92ccb427fd5dc519e4102f0cab4b8208.pdf" at bounding box center [697, 224] width 261 height 15
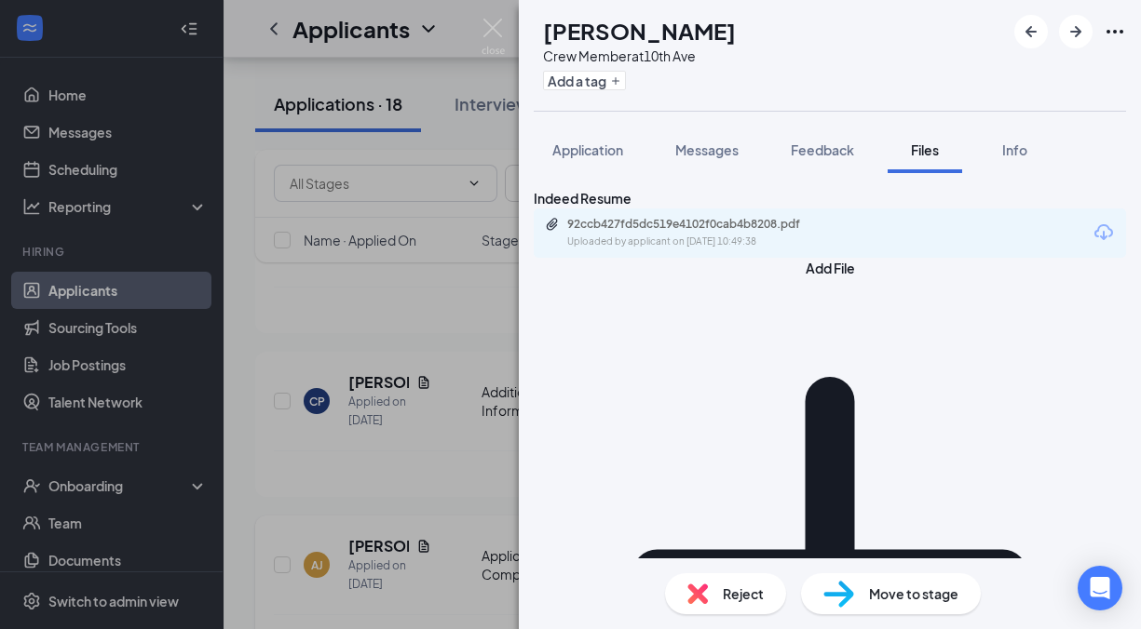
drag, startPoint x: 298, startPoint y: 475, endPoint x: 480, endPoint y: 612, distance: 228.1
click at [298, 475] on div "CP [PERSON_NAME] Crew Member at 10th Ave Add a tag Application Messages Feedbac…" at bounding box center [570, 314] width 1141 height 629
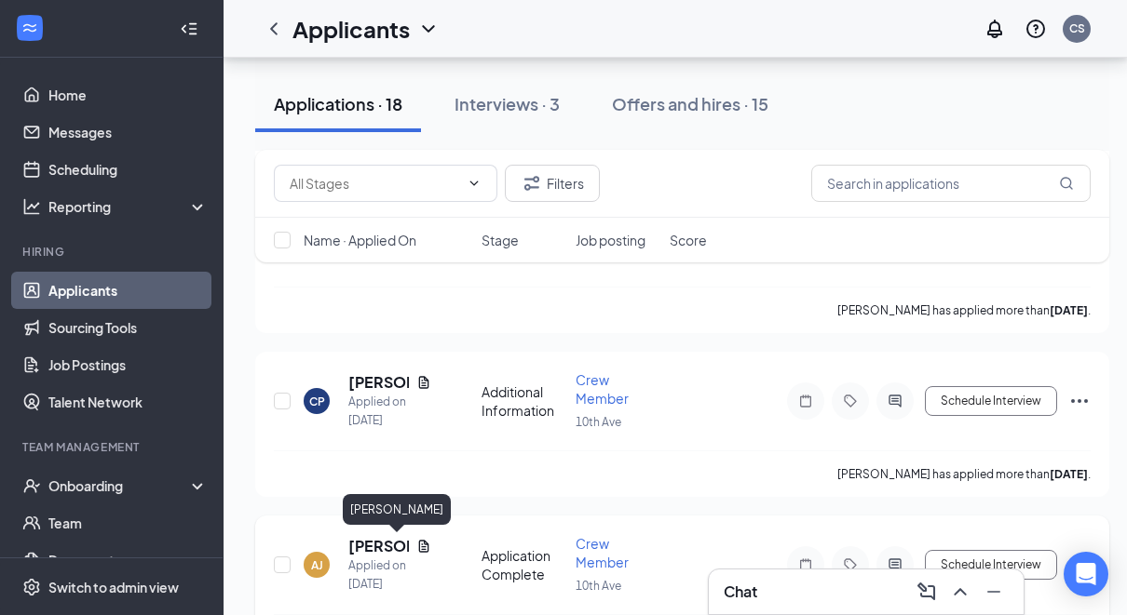
click at [367, 537] on h5 "[PERSON_NAME]" at bounding box center [378, 546] width 61 height 20
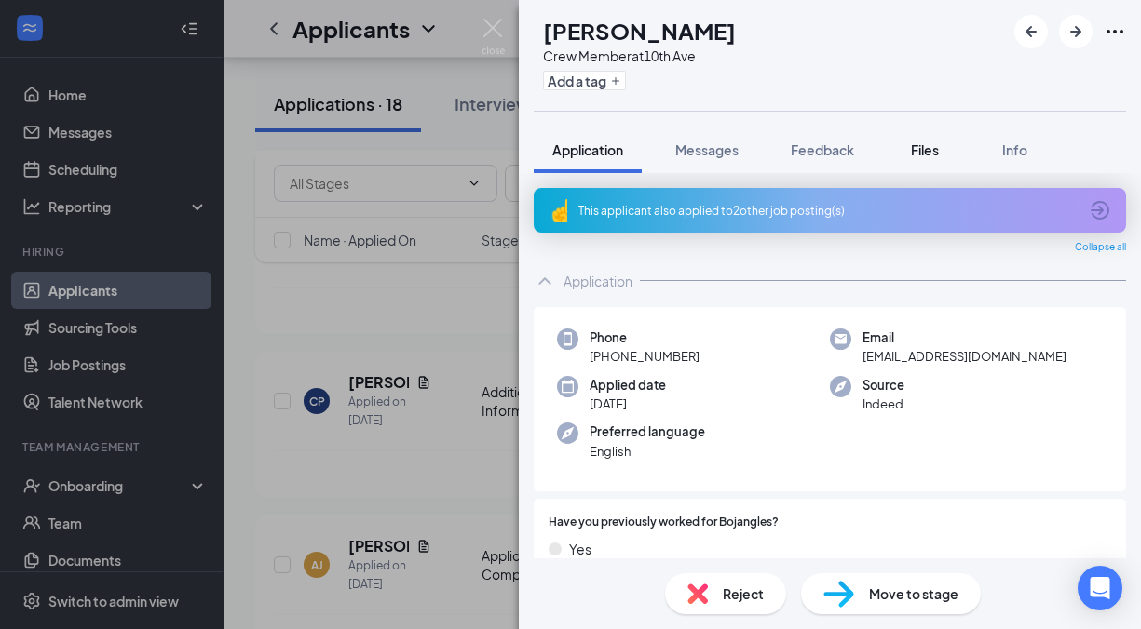
click at [929, 155] on span "Files" at bounding box center [925, 150] width 28 height 17
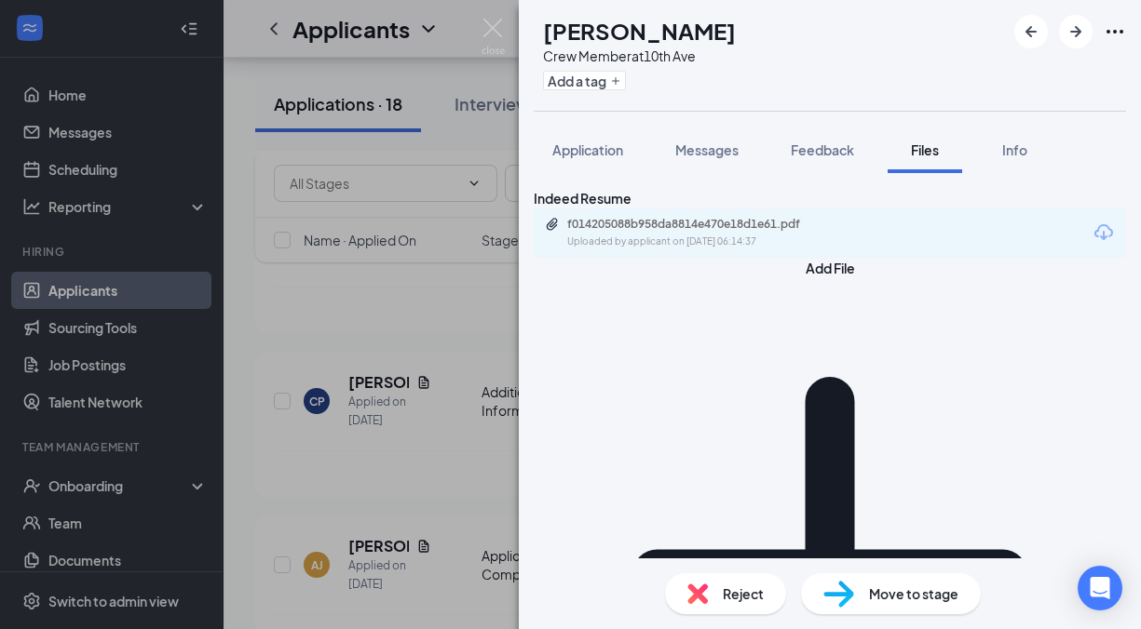
click at [793, 240] on div "f014205088b958da8814e470e18d1e61.pdf Uploaded by applicant on [DATE] 06:14:37" at bounding box center [830, 233] width 592 height 49
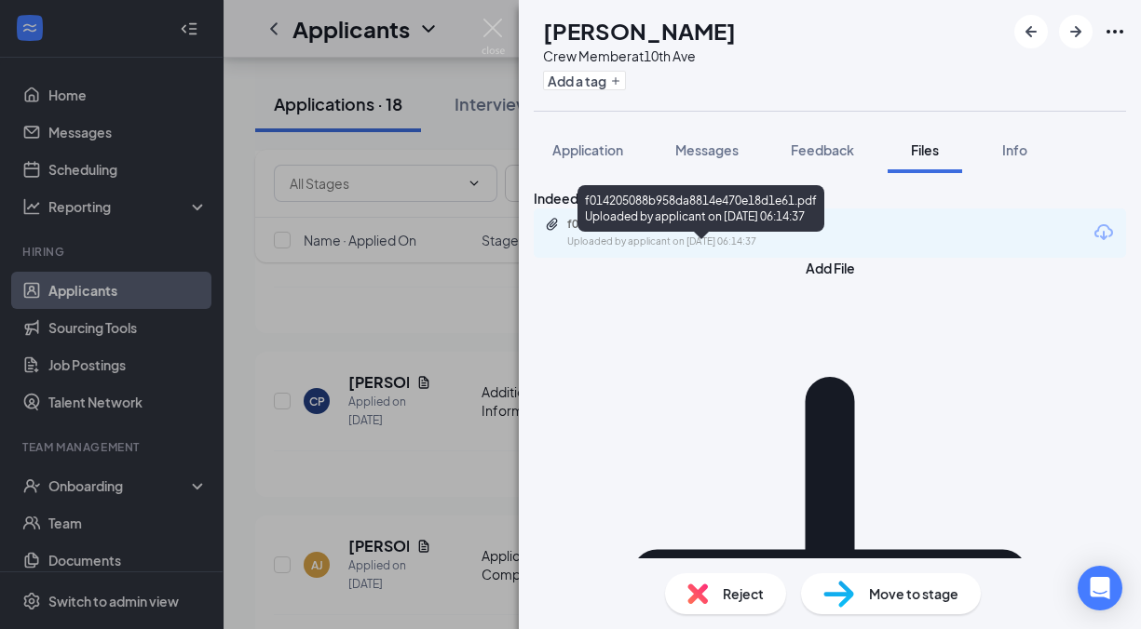
click at [790, 232] on div "f014205088b958da8814e470e18d1e61.pdf" at bounding box center [697, 224] width 261 height 15
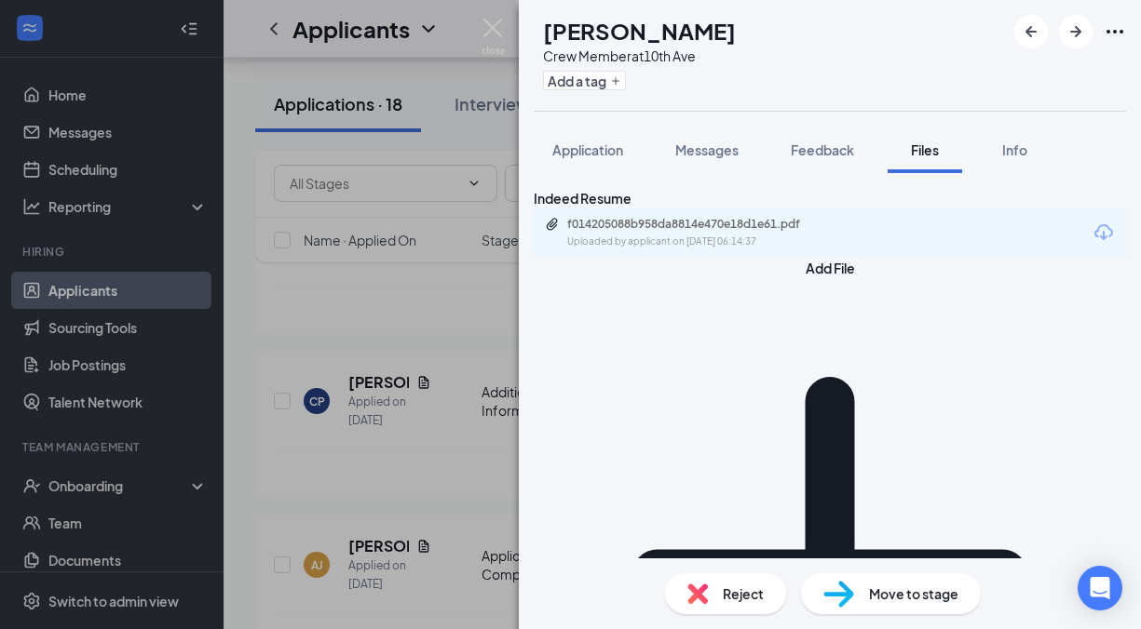
click at [492, 17] on div "AJ [PERSON_NAME] Crew Member at 10th Ave Add a tag Application Messages Feedbac…" at bounding box center [570, 314] width 1141 height 629
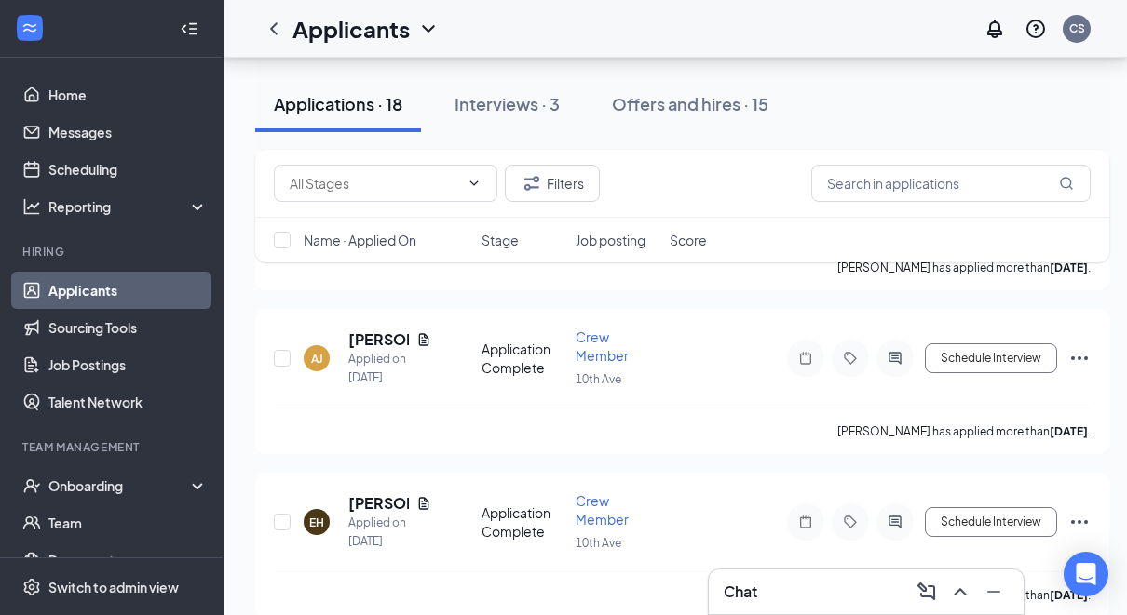
scroll to position [2806, 0]
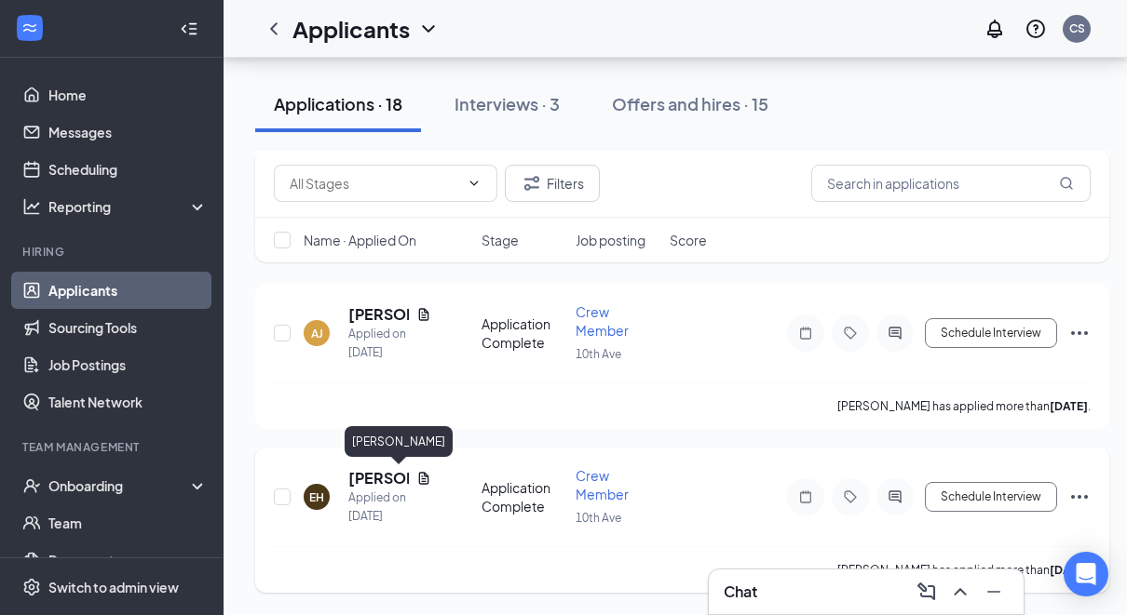
click at [362, 480] on h5 "[PERSON_NAME]" at bounding box center [378, 478] width 61 height 20
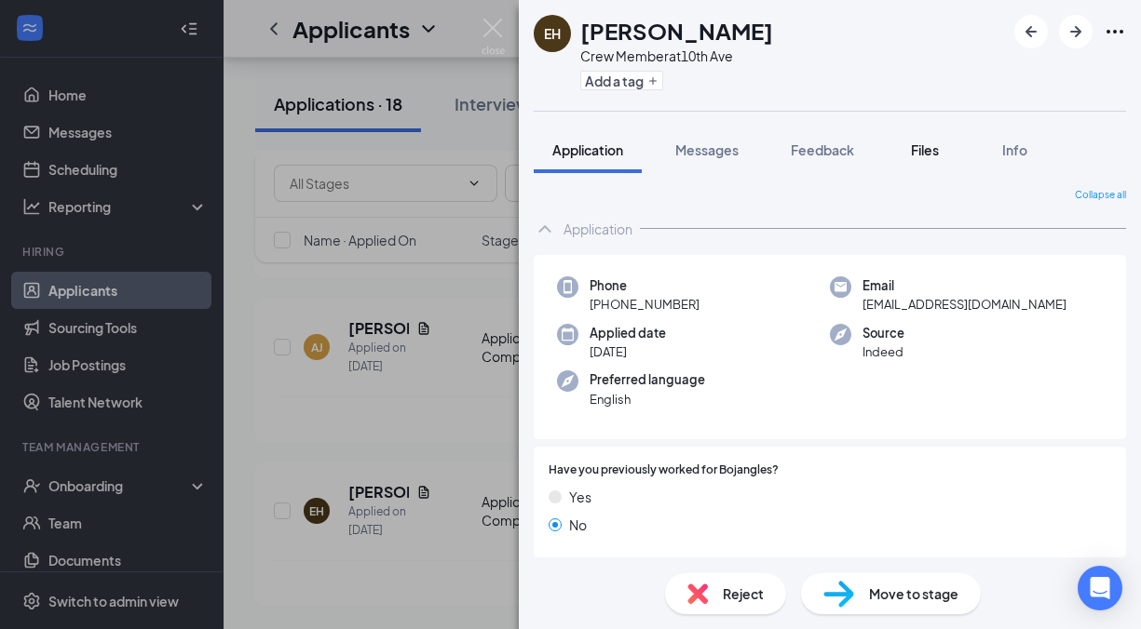
click at [930, 157] on span "Files" at bounding box center [925, 150] width 28 height 17
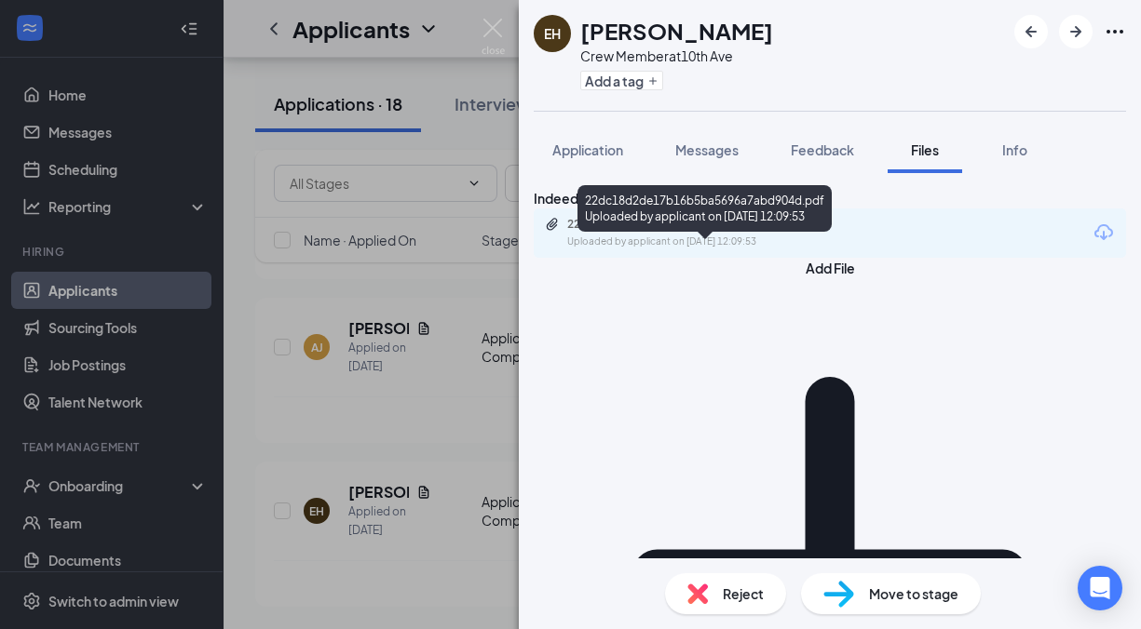
click at [709, 241] on div "22dc18d2de17b16b5ba5696a7abd904d.pdf Uploaded by applicant on [DATE] 12:09:53" at bounding box center [830, 233] width 592 height 49
click at [716, 232] on div "22dc18d2de17b16b5ba5696a7abd904d.pdf" at bounding box center [697, 224] width 261 height 15
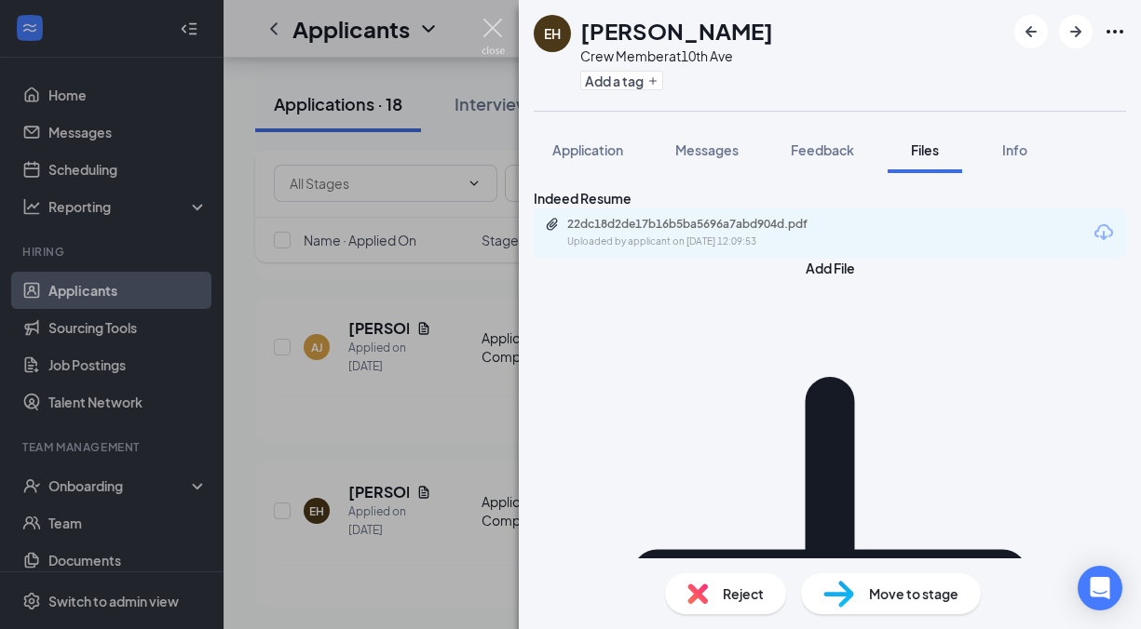
click at [496, 30] on img at bounding box center [492, 37] width 23 height 36
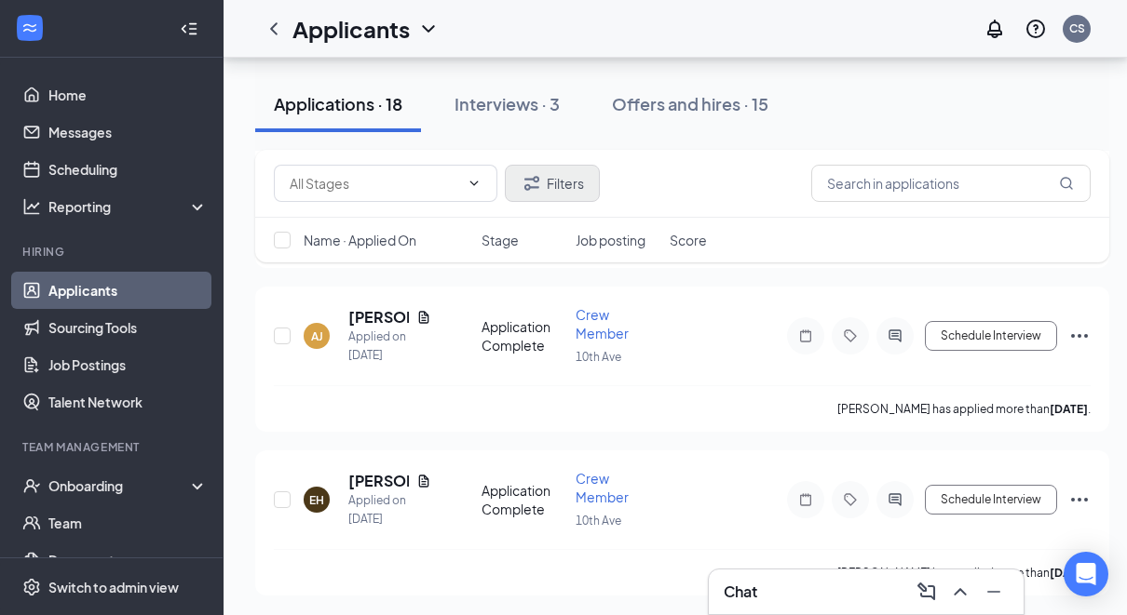
scroll to position [2806, 0]
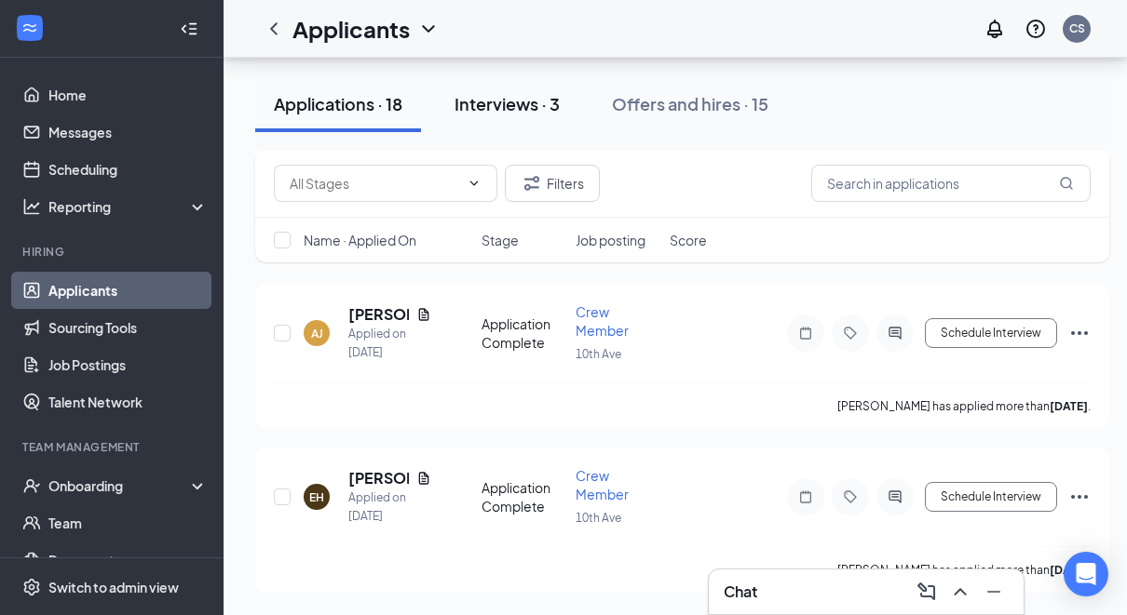
click at [507, 108] on div "Interviews · 3" at bounding box center [506, 103] width 105 height 23
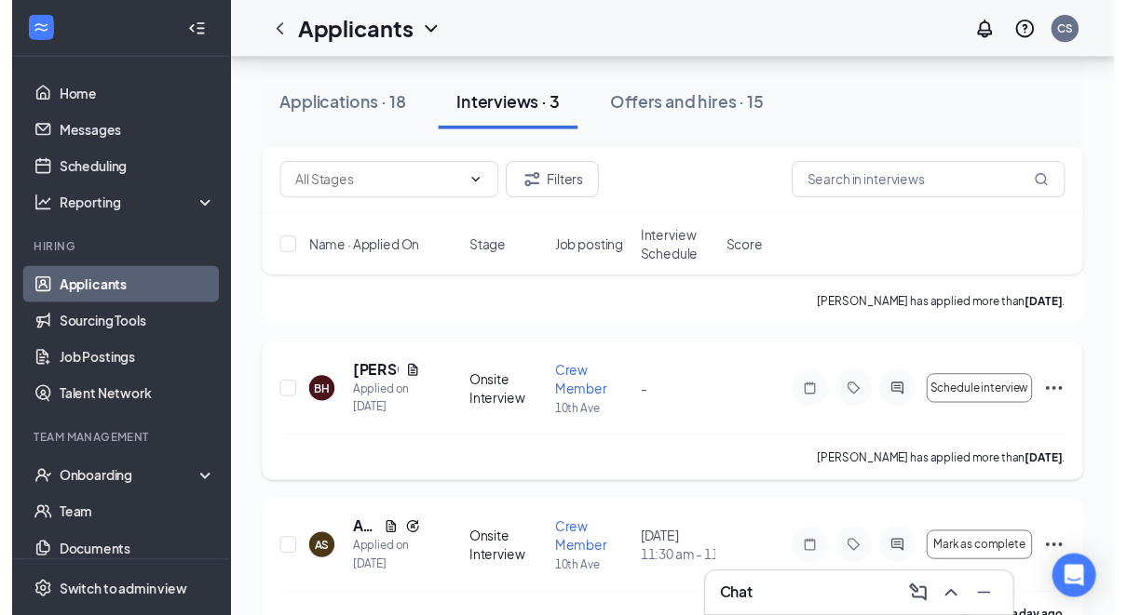
scroll to position [323, 0]
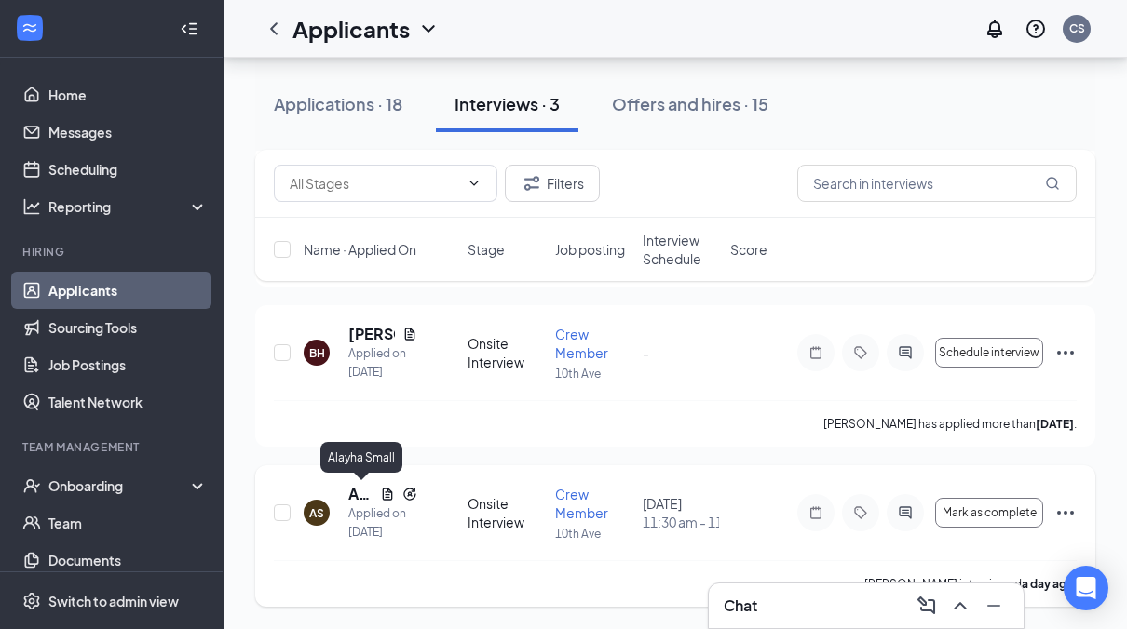
click at [353, 491] on h5 "Alayha Small" at bounding box center [360, 494] width 24 height 20
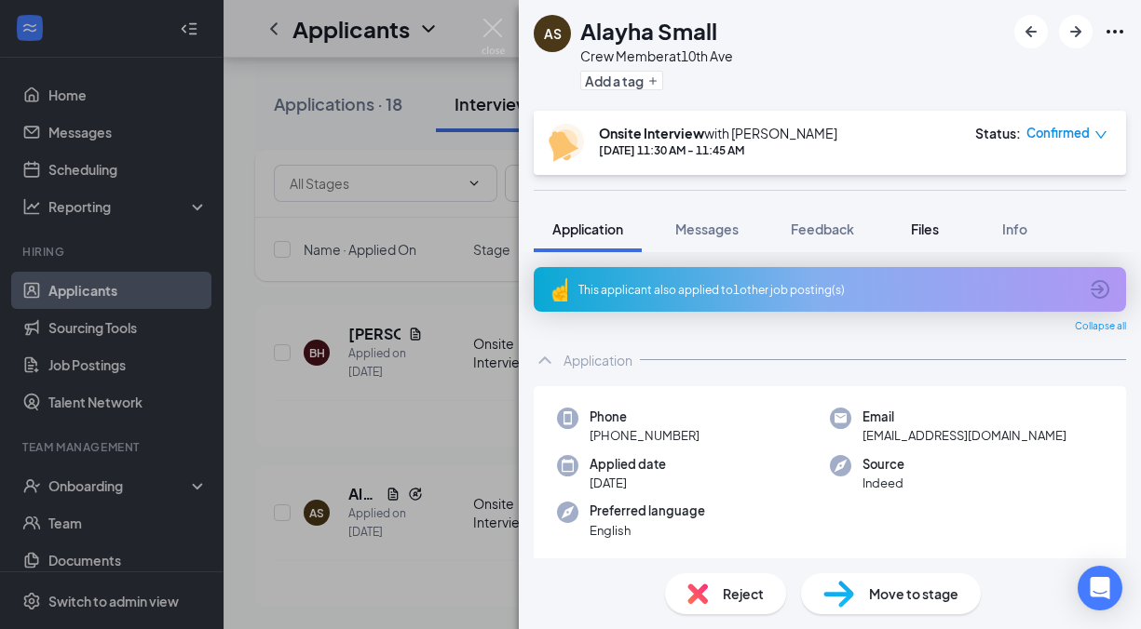
click at [920, 235] on span "Files" at bounding box center [925, 229] width 28 height 17
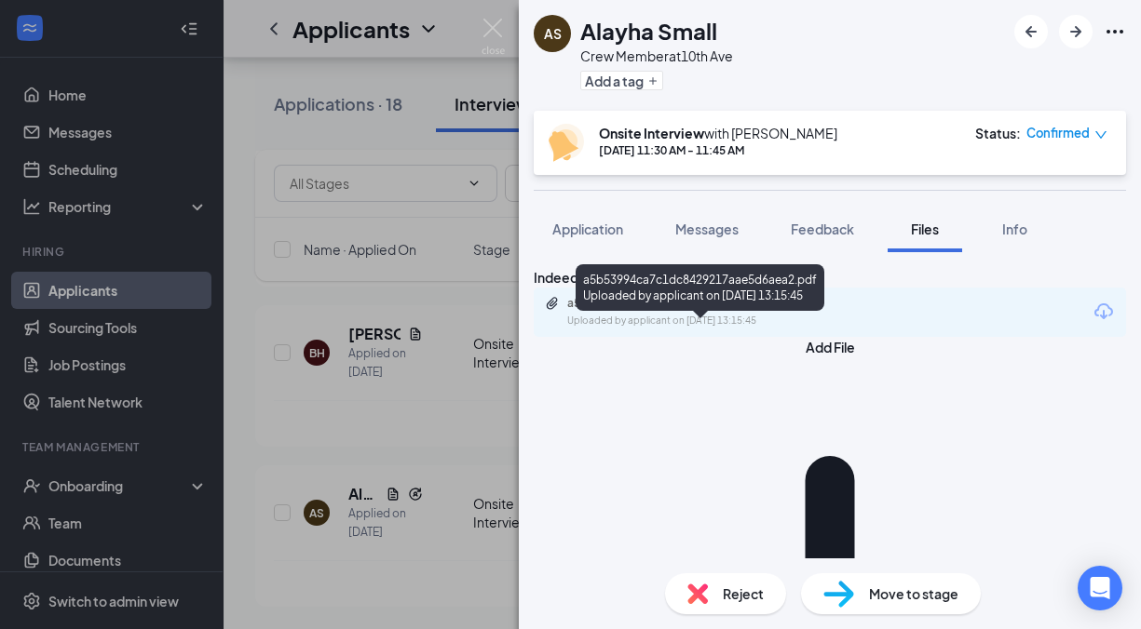
click at [787, 329] on div "a5b53994ca7c1dc8429217aae5d6aea2.pdf Uploaded by applicant on [DATE] 13:15:45" at bounding box center [696, 312] width 302 height 33
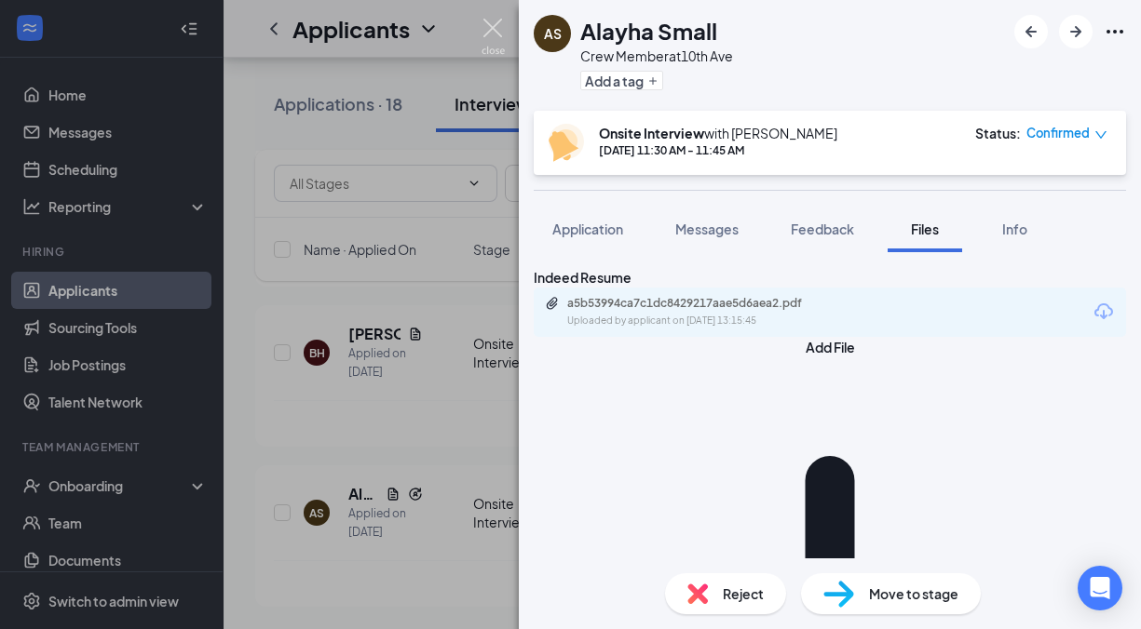
click at [503, 36] on img at bounding box center [492, 37] width 23 height 36
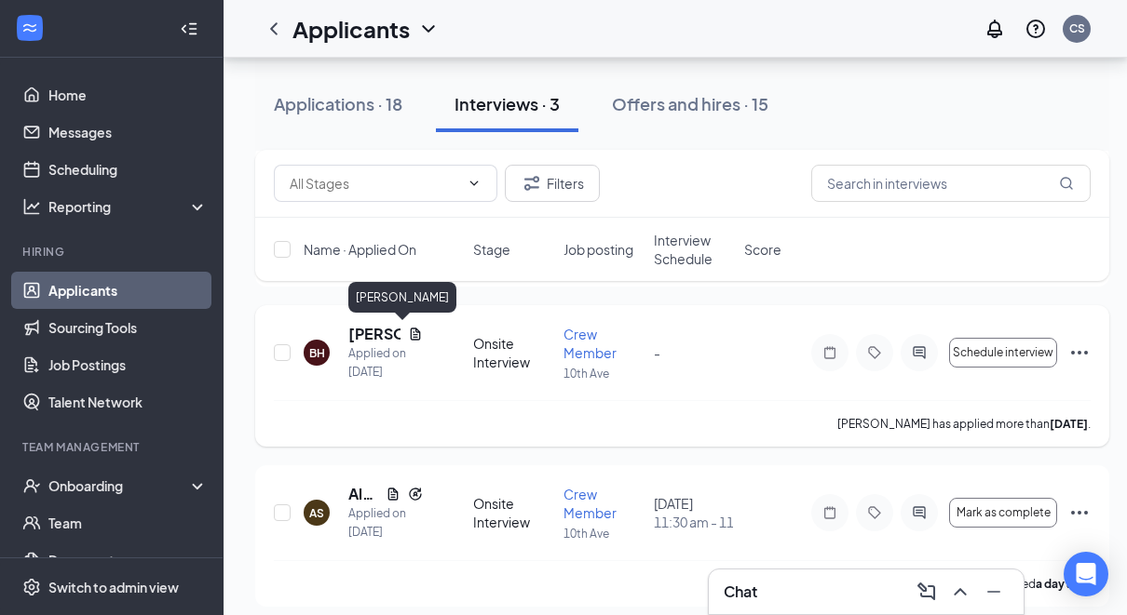
click at [357, 331] on h5 "[PERSON_NAME]" at bounding box center [374, 334] width 52 height 20
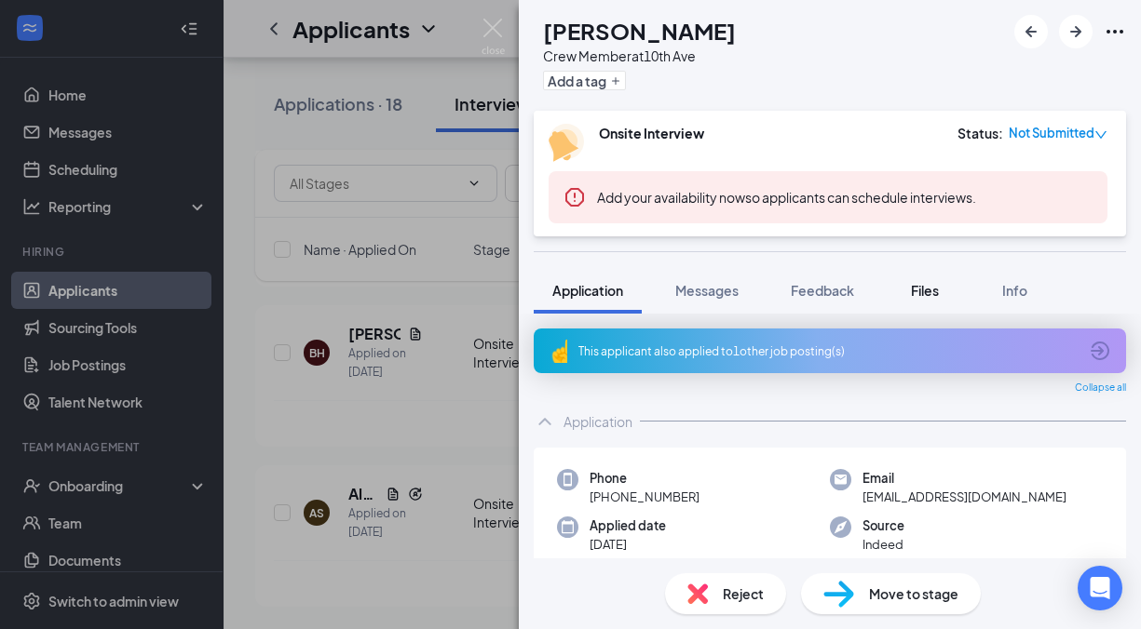
click at [937, 290] on span "Files" at bounding box center [925, 290] width 28 height 17
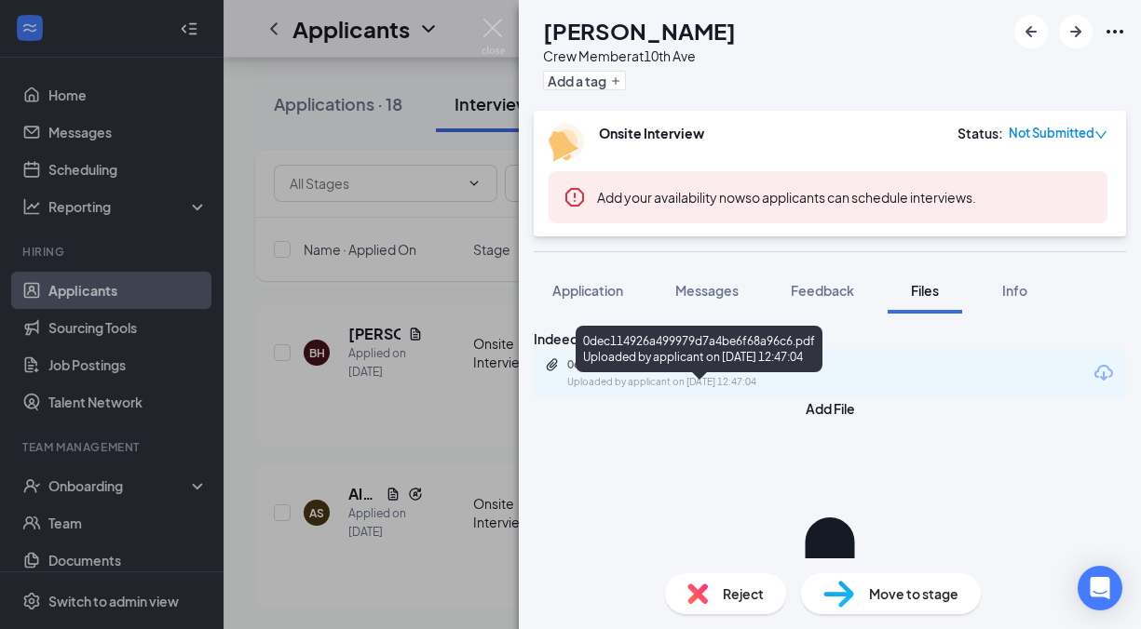
click at [789, 372] on div "0dec114926a499979d7a4be6f68a96c6.pdf" at bounding box center [697, 365] width 261 height 15
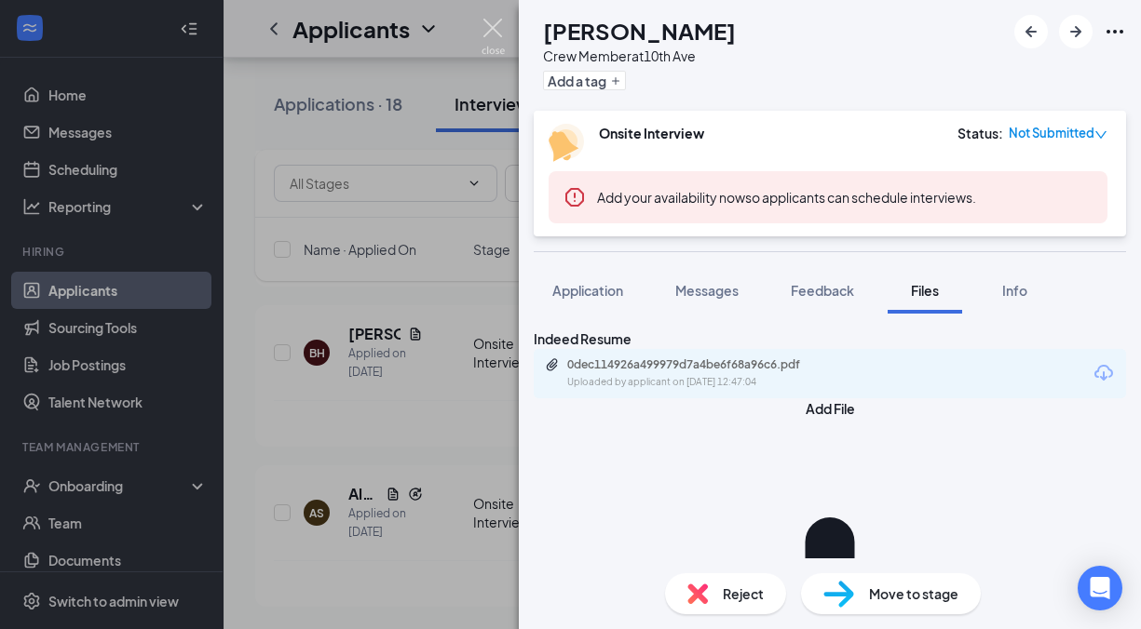
click at [494, 23] on img at bounding box center [492, 37] width 23 height 36
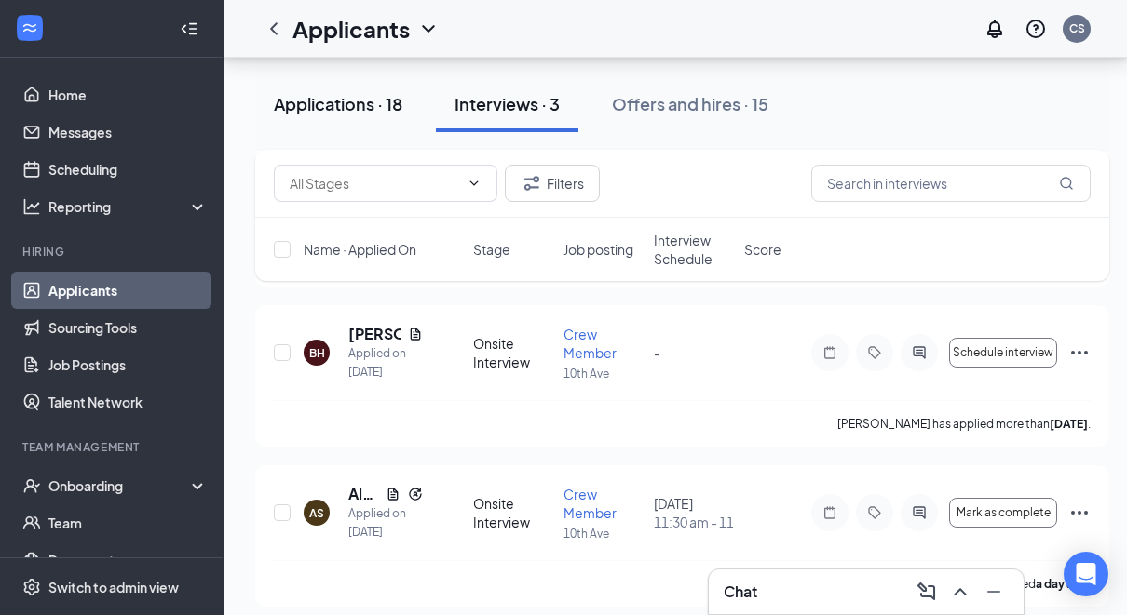
click at [318, 104] on div "Applications · 18" at bounding box center [338, 103] width 128 height 23
